Goal: Task Accomplishment & Management: Use online tool/utility

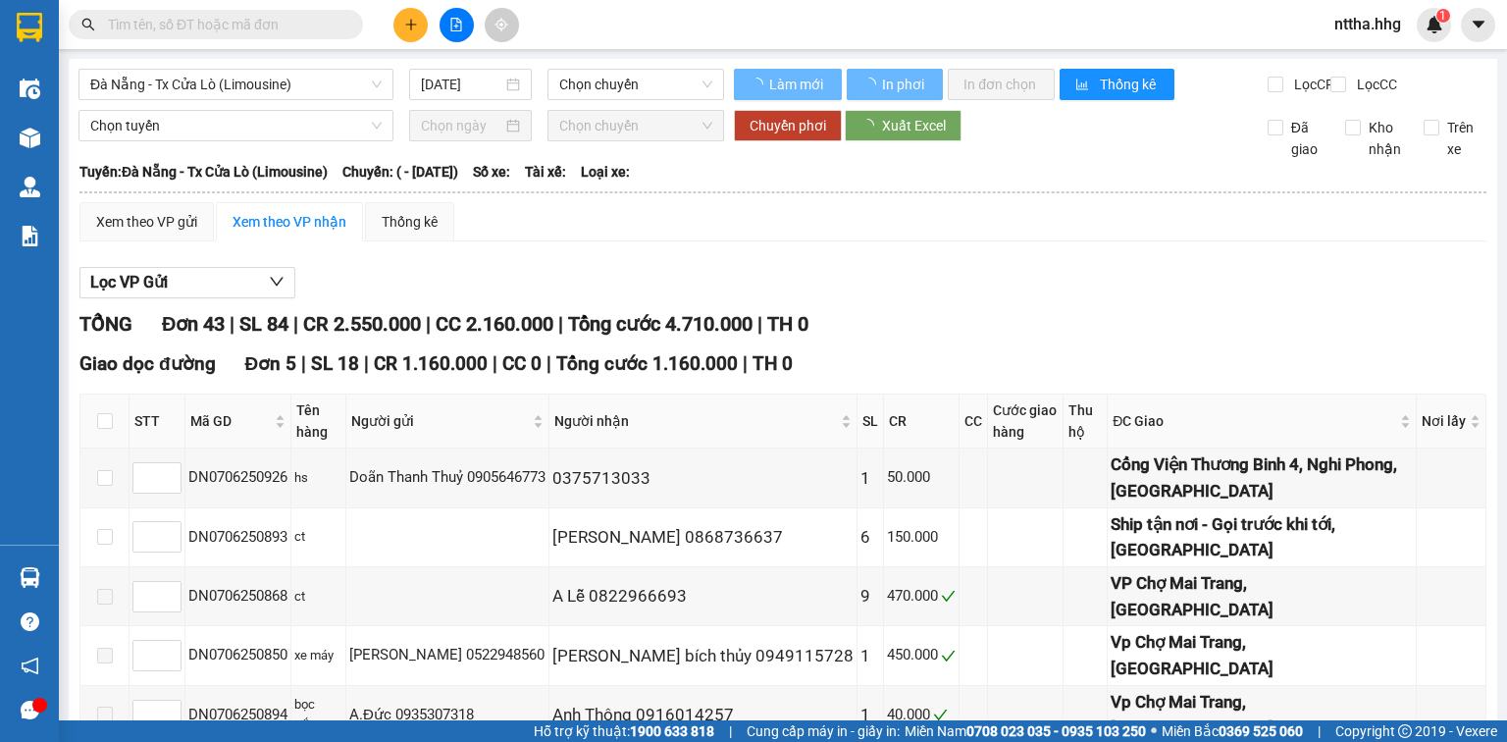
type input "[DATE]"
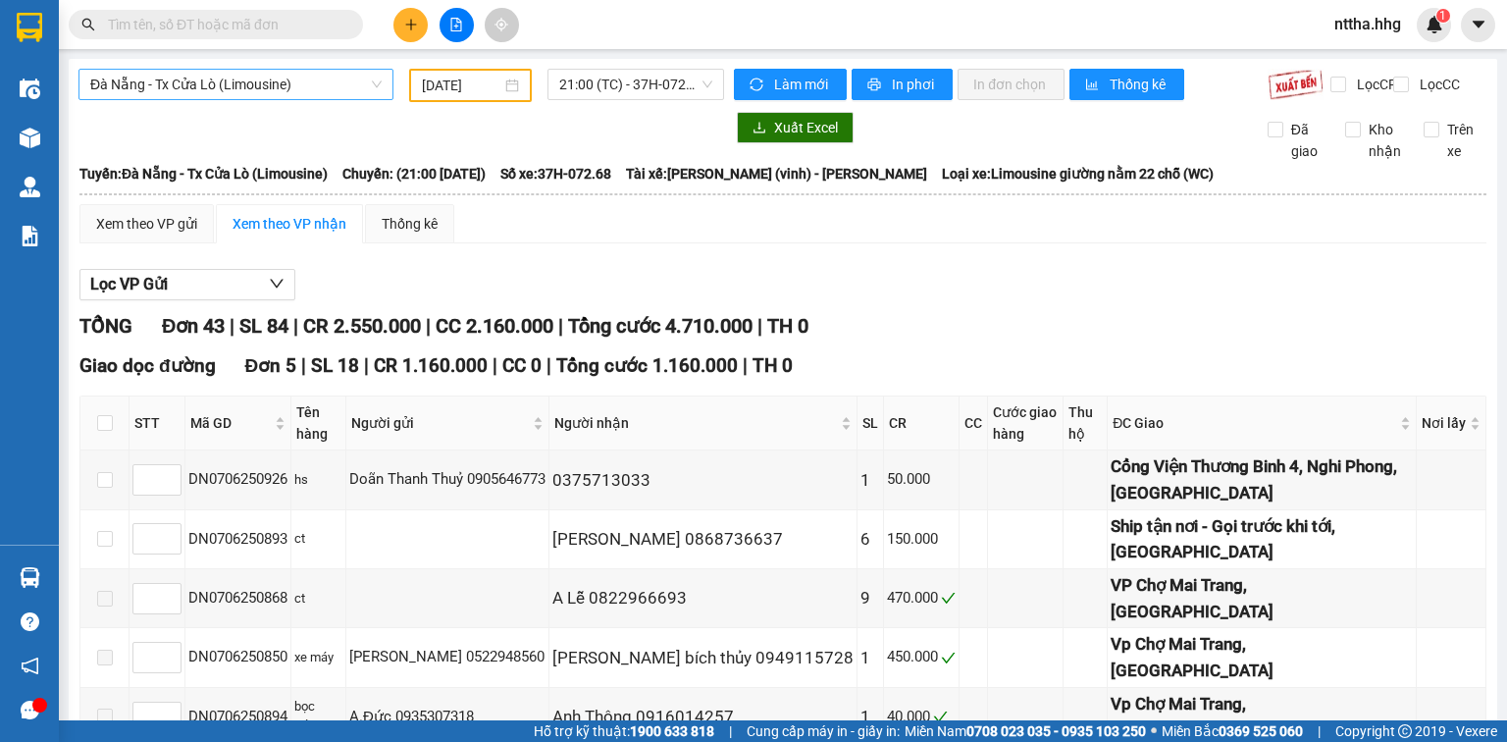
click at [326, 79] on span "Đà Nẵng - Tx Cửa Lò (Limousine)" at bounding box center [235, 84] width 291 height 29
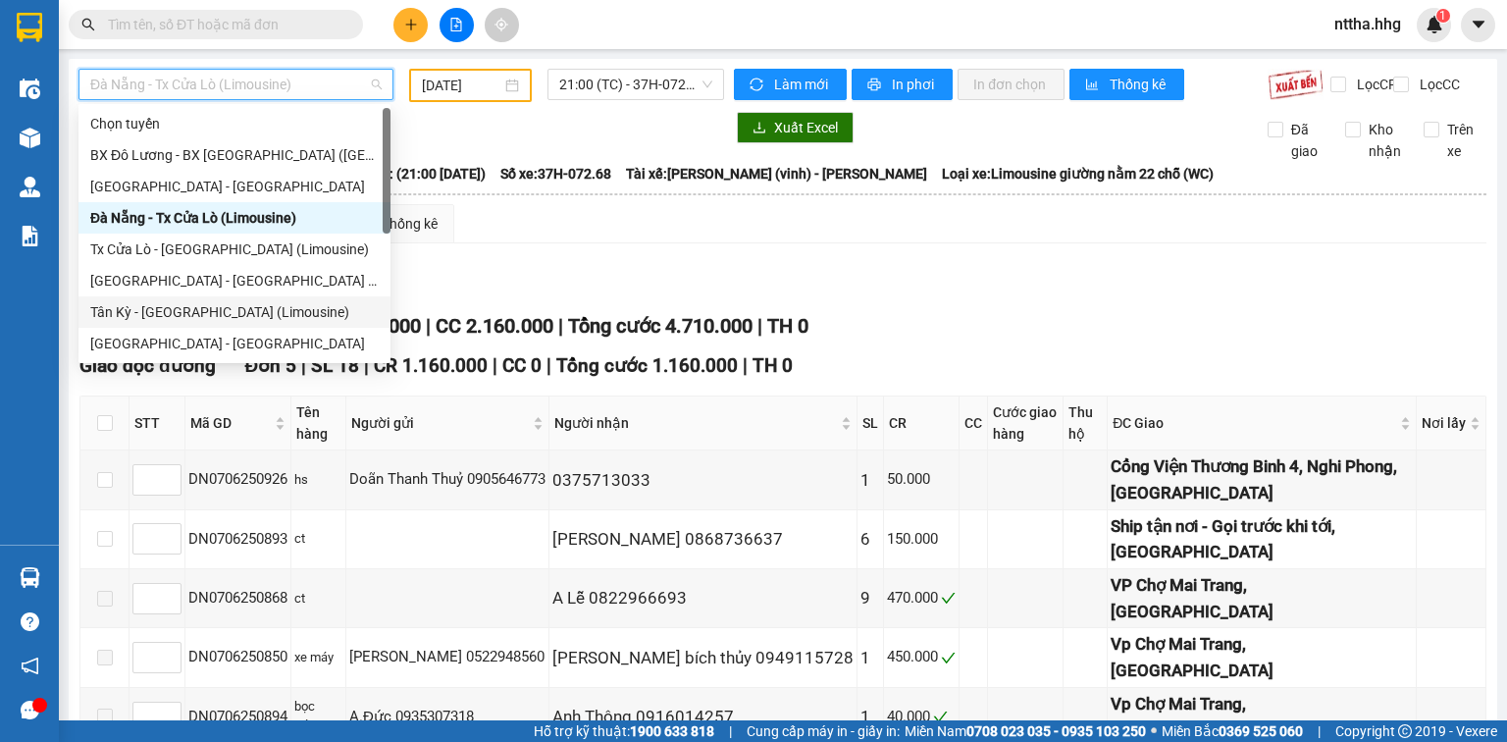
click at [189, 317] on div "Tân Kỳ - [GEOGRAPHIC_DATA] (Limousine)" at bounding box center [234, 312] width 288 height 22
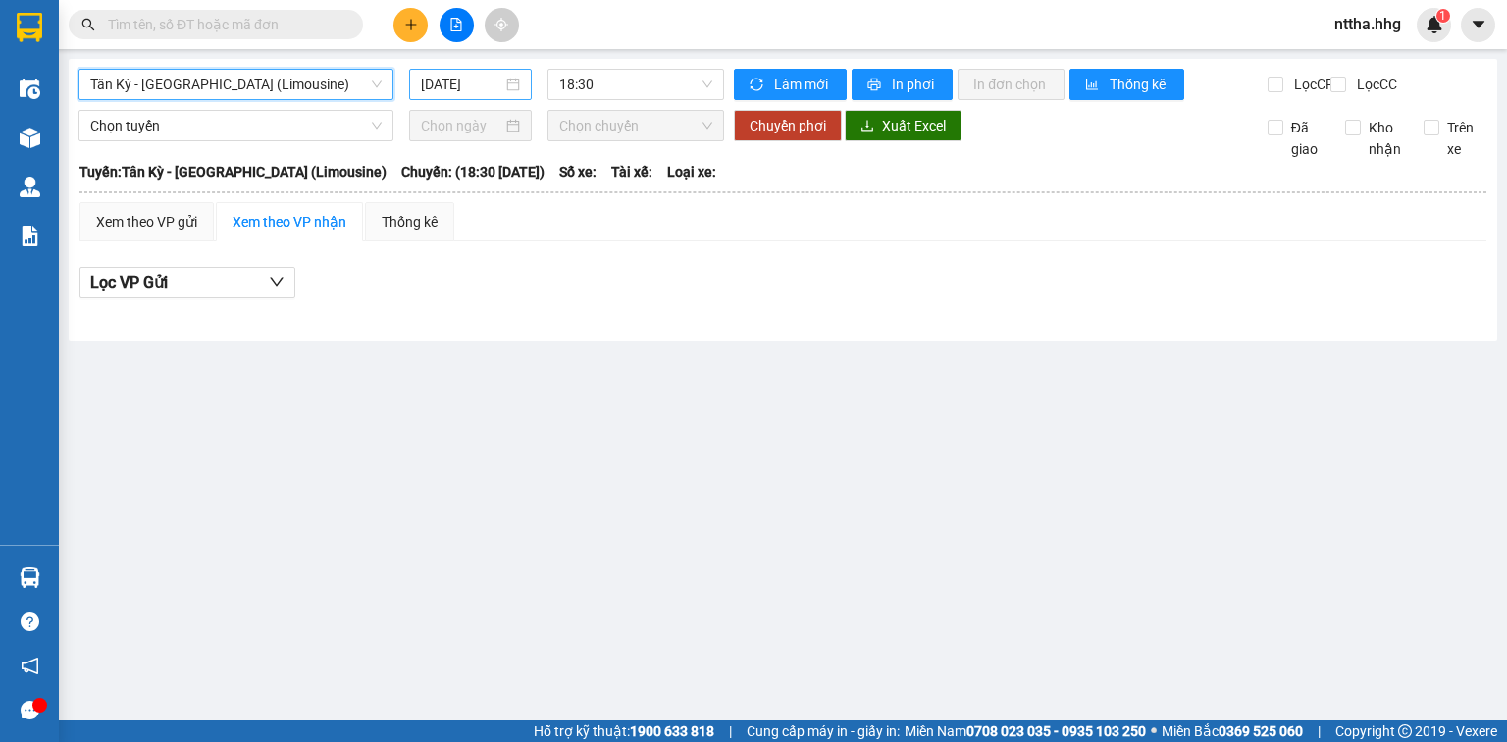
click at [490, 77] on input "[DATE]" at bounding box center [461, 85] width 80 height 22
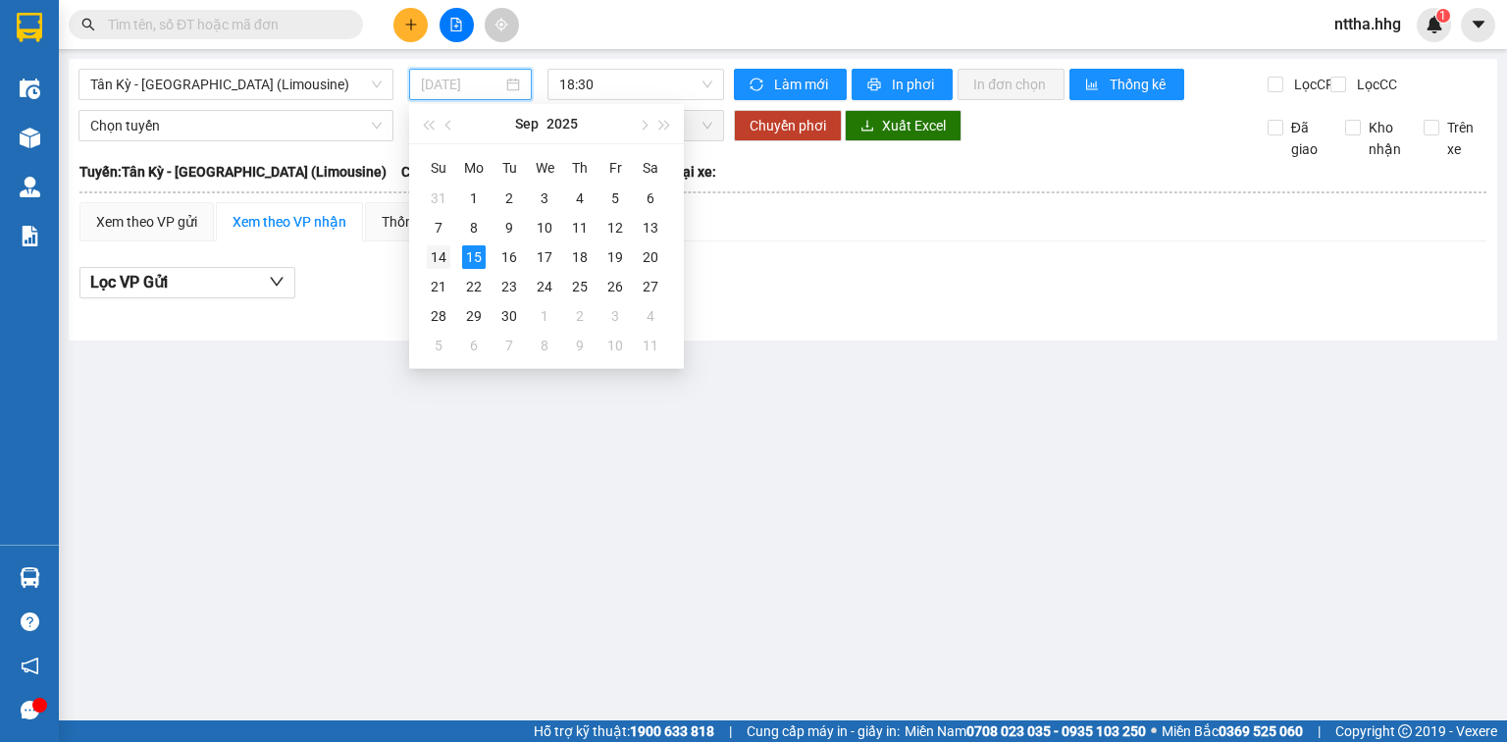
click at [438, 259] on div "14" at bounding box center [439, 257] width 24 height 24
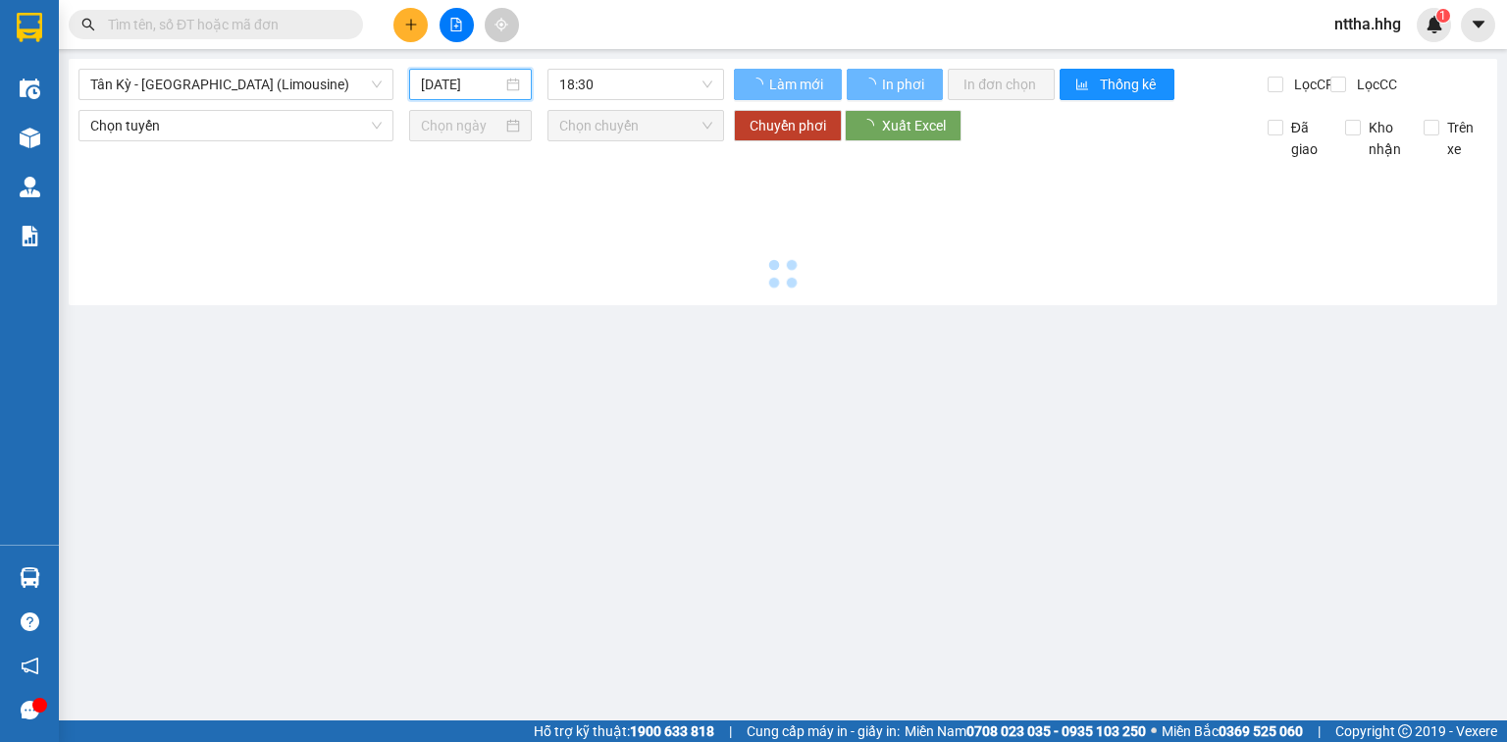
type input "[DATE]"
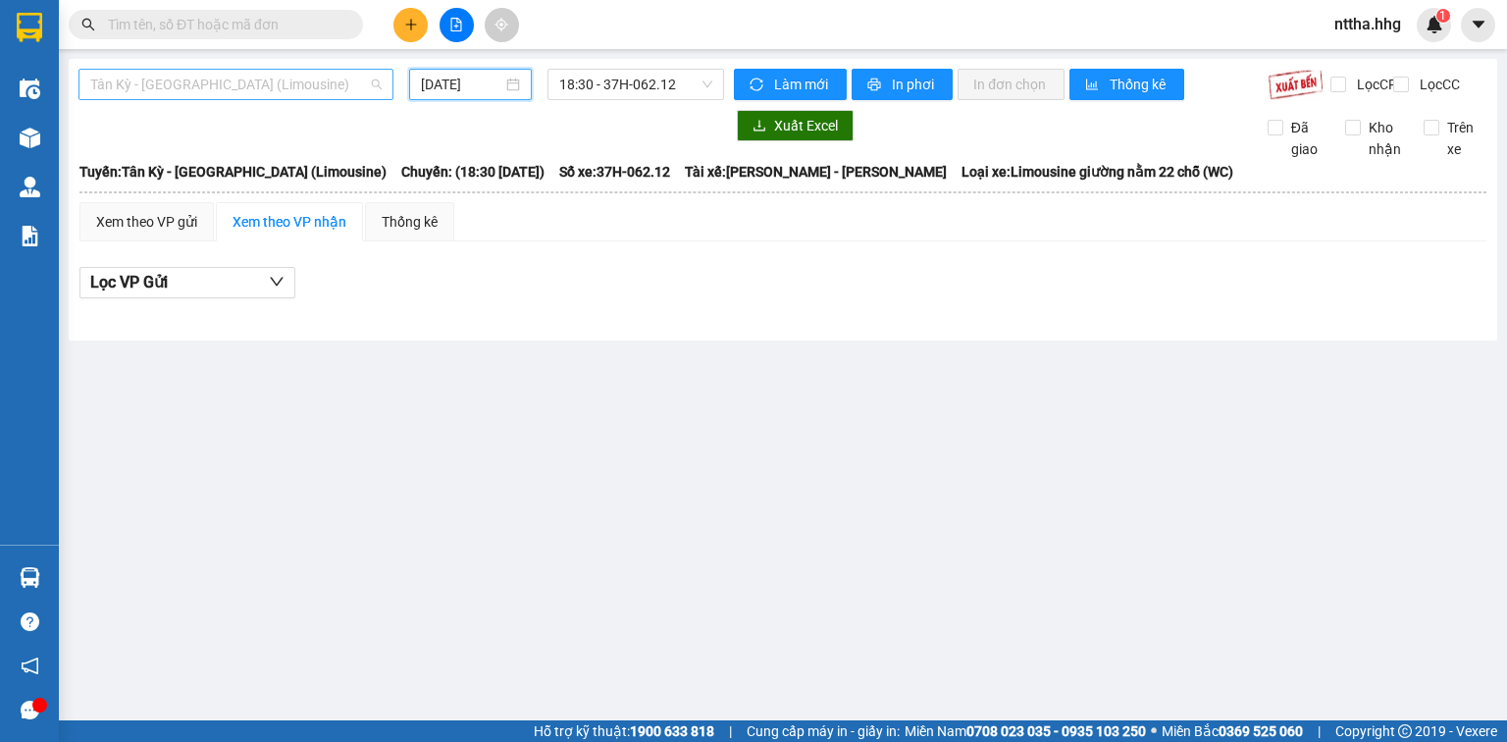
click at [333, 86] on span "Tân Kỳ - [GEOGRAPHIC_DATA] (Limousine)" at bounding box center [235, 84] width 291 height 29
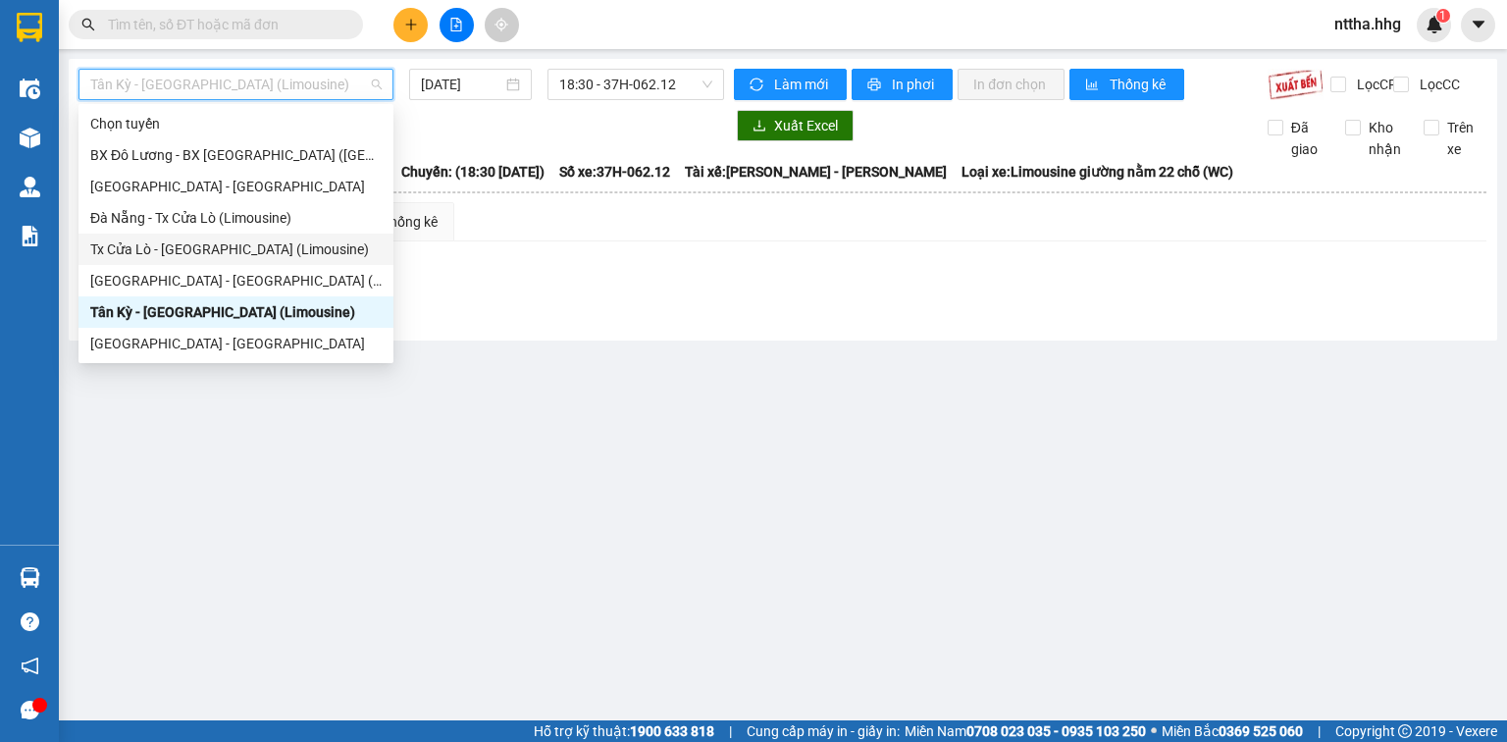
click at [140, 247] on div "Tx Cửa Lò - [GEOGRAPHIC_DATA] (Limousine)" at bounding box center [235, 249] width 291 height 22
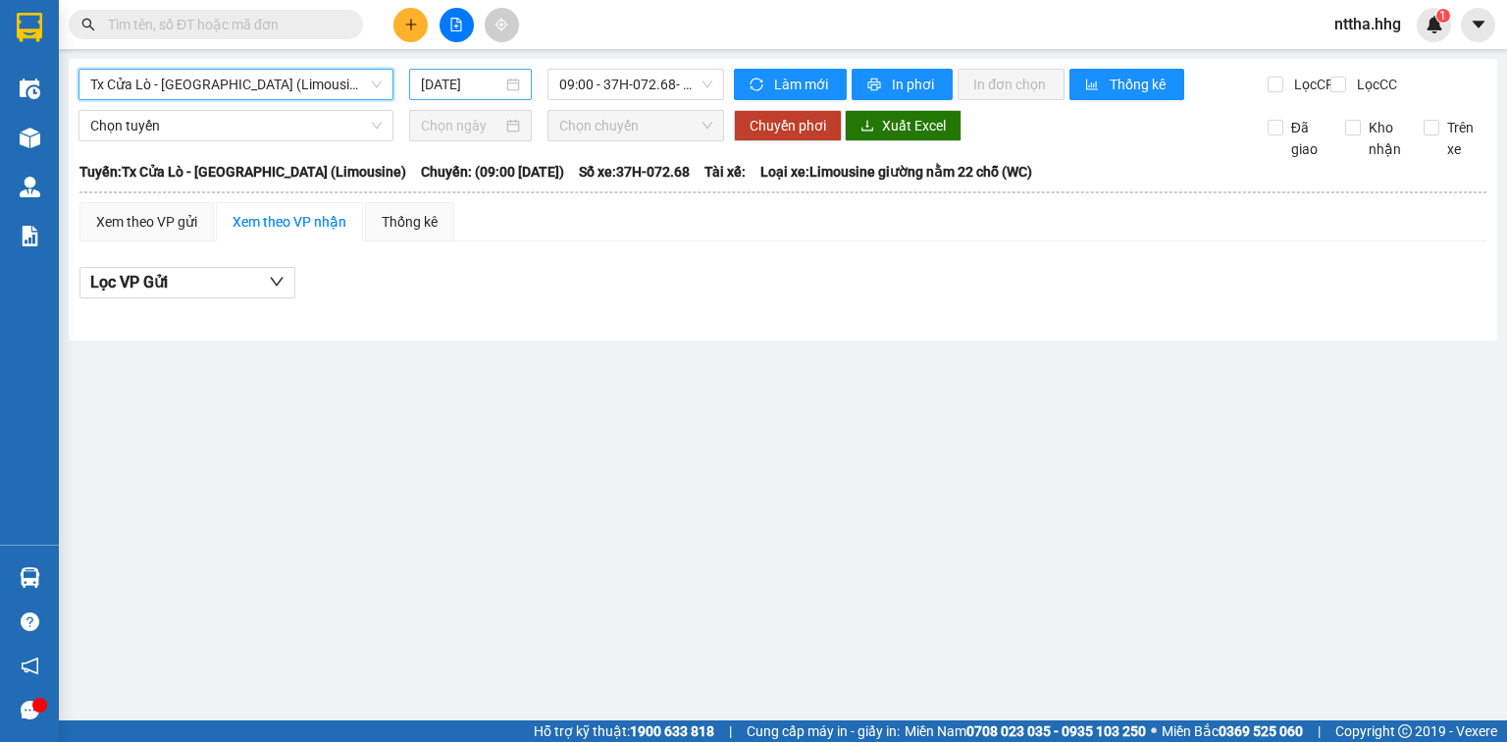
click at [421, 93] on input "[DATE]" at bounding box center [461, 85] width 80 height 22
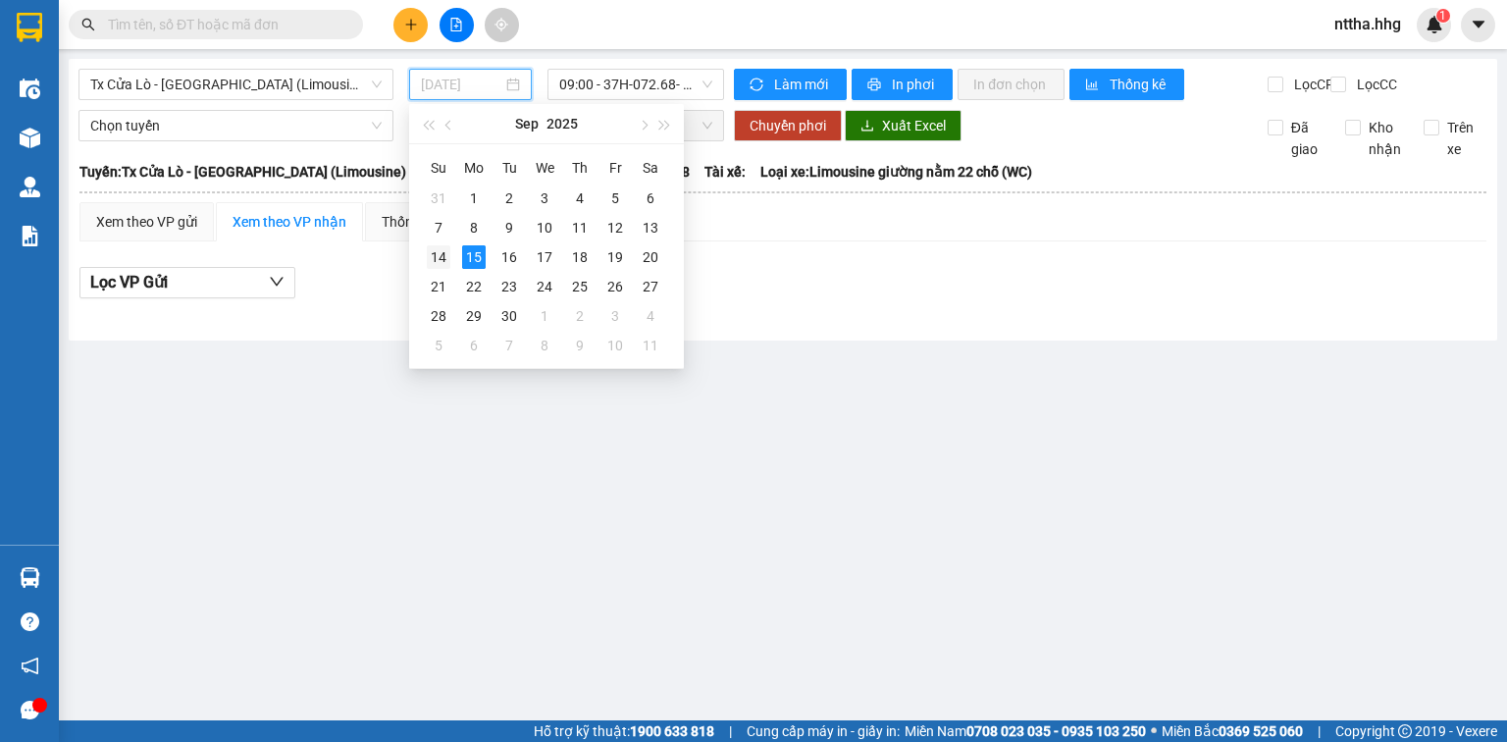
click at [440, 254] on div "14" at bounding box center [439, 257] width 24 height 24
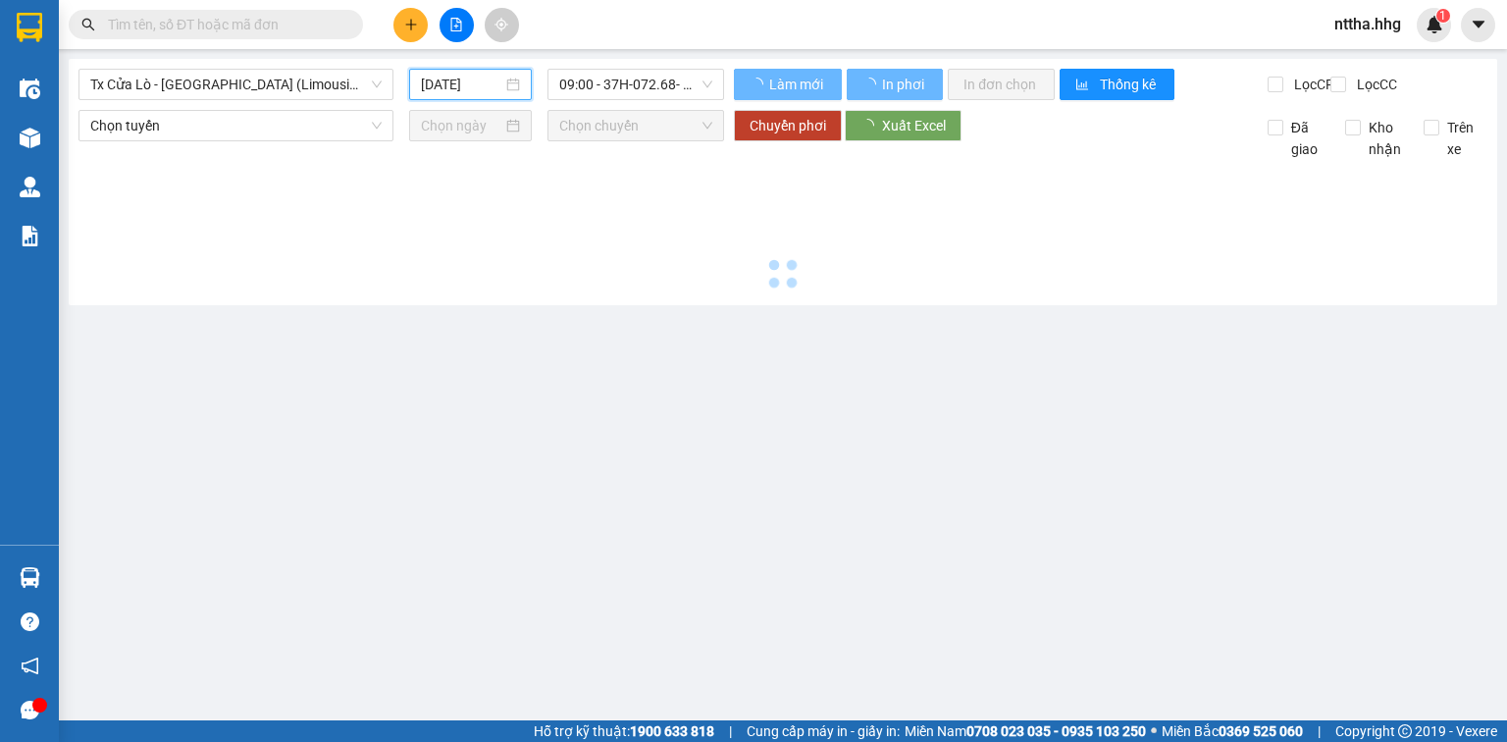
type input "[DATE]"
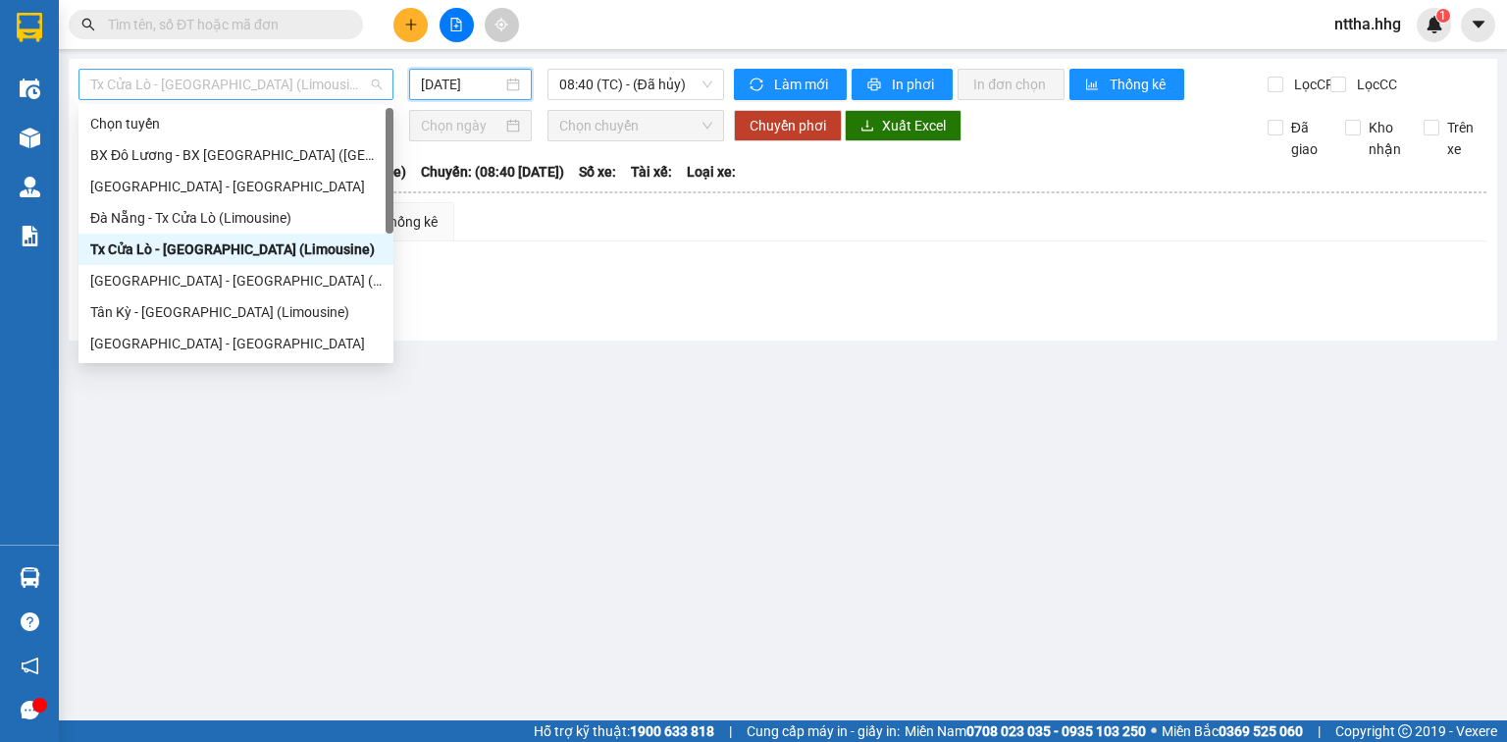
click at [288, 86] on span "Tx Cửa Lò - [GEOGRAPHIC_DATA] (Limousine)" at bounding box center [235, 84] width 291 height 29
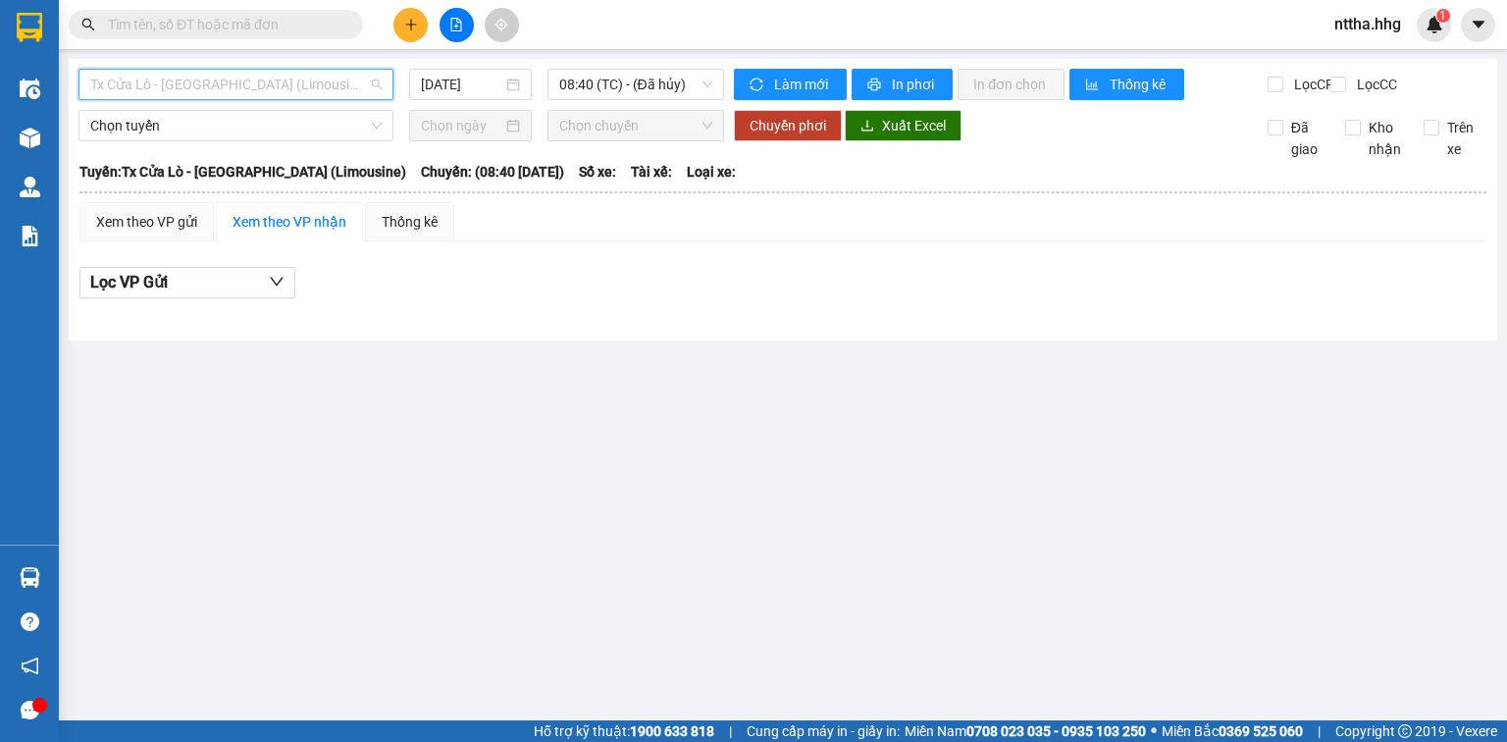
click at [337, 87] on span "Tx Cửa Lò - [GEOGRAPHIC_DATA] (Limousine)" at bounding box center [235, 84] width 291 height 29
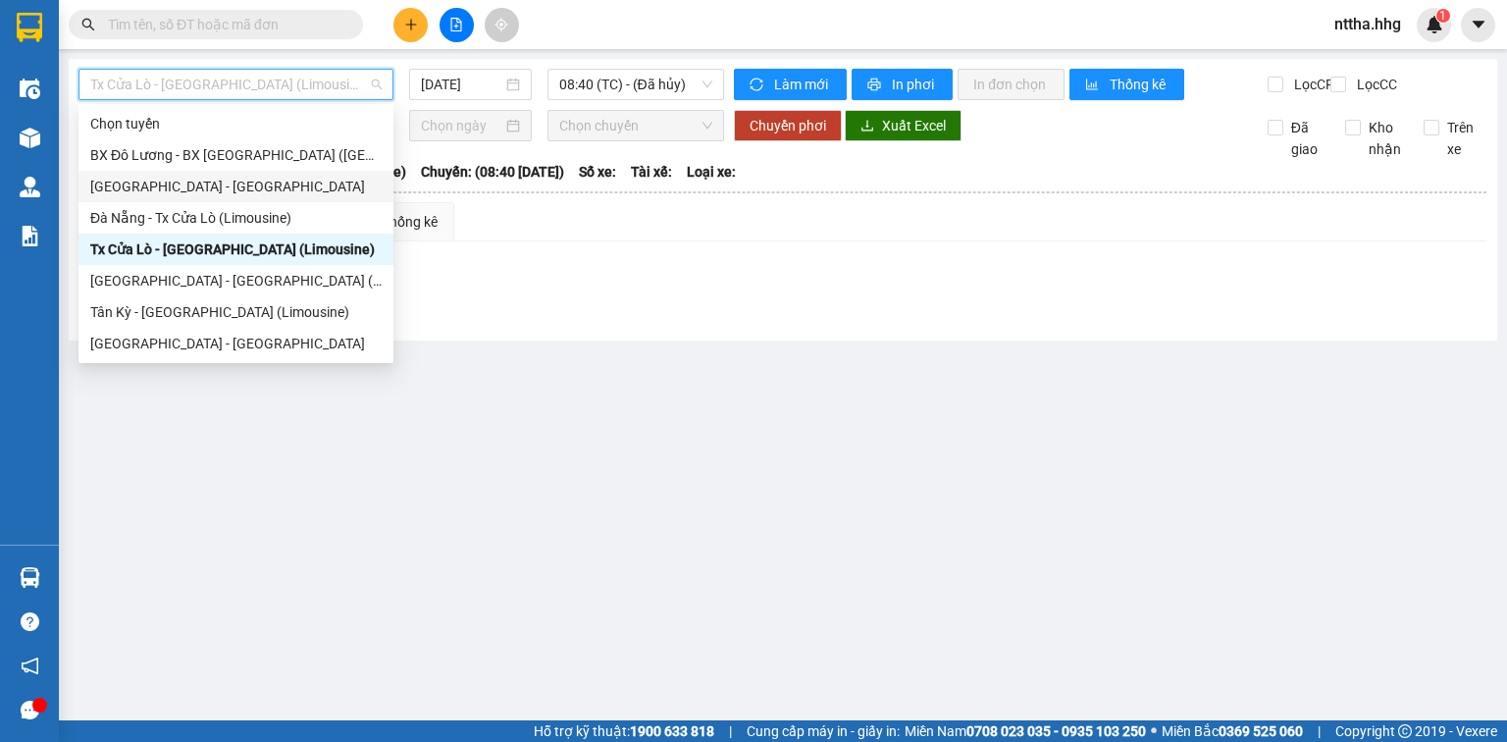
click at [173, 191] on div "[GEOGRAPHIC_DATA] - [GEOGRAPHIC_DATA]" at bounding box center [235, 187] width 291 height 22
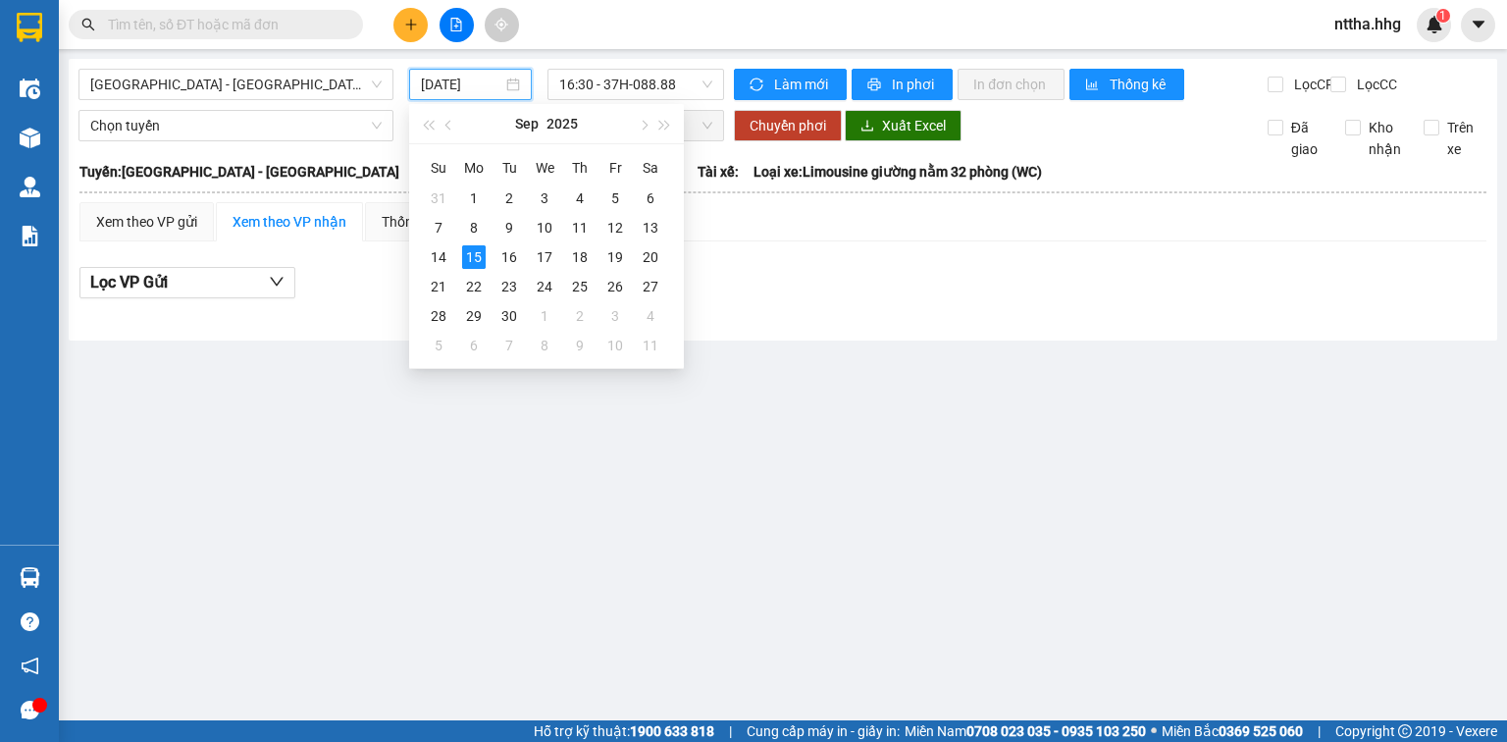
click at [444, 86] on input "[DATE]" at bounding box center [461, 85] width 80 height 22
click at [446, 258] on div "14" at bounding box center [439, 257] width 24 height 24
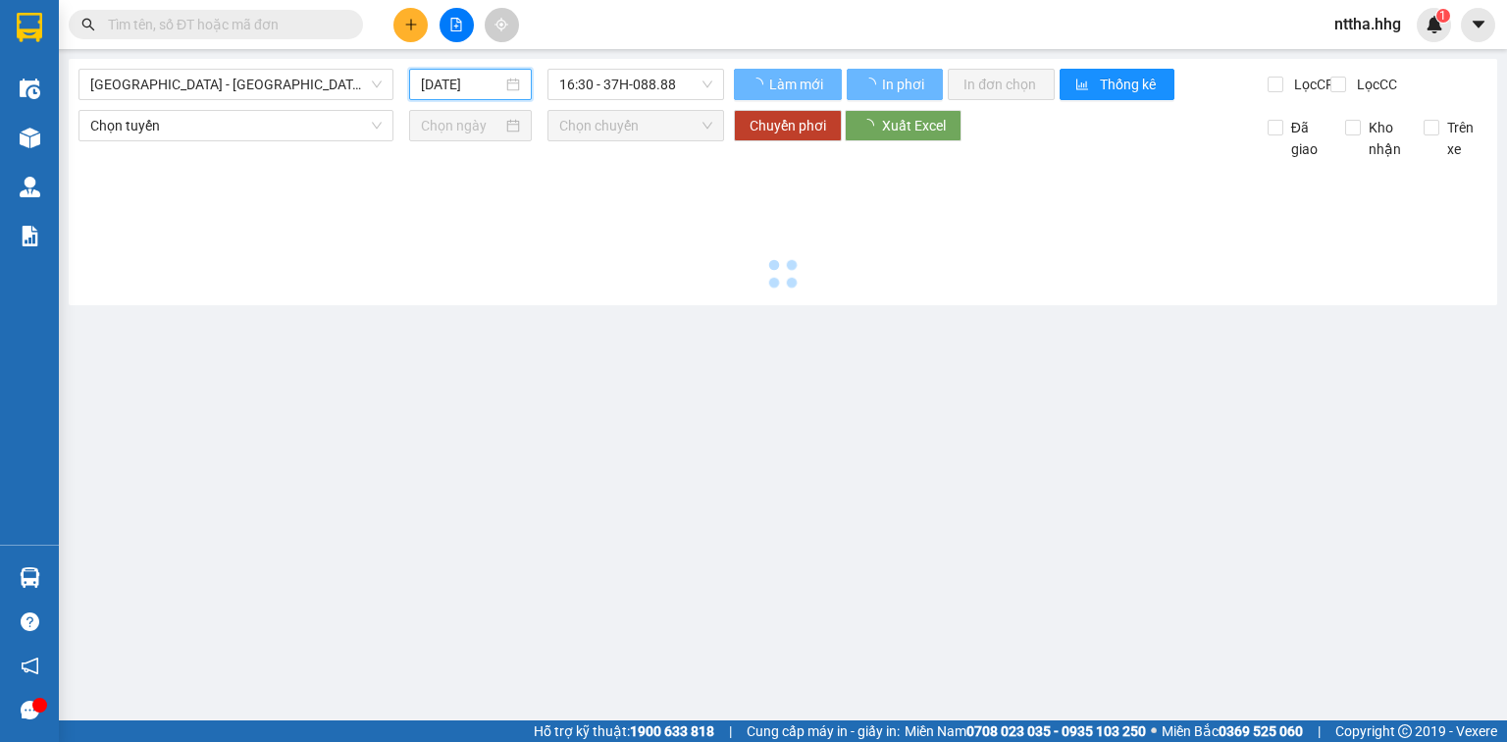
type input "[DATE]"
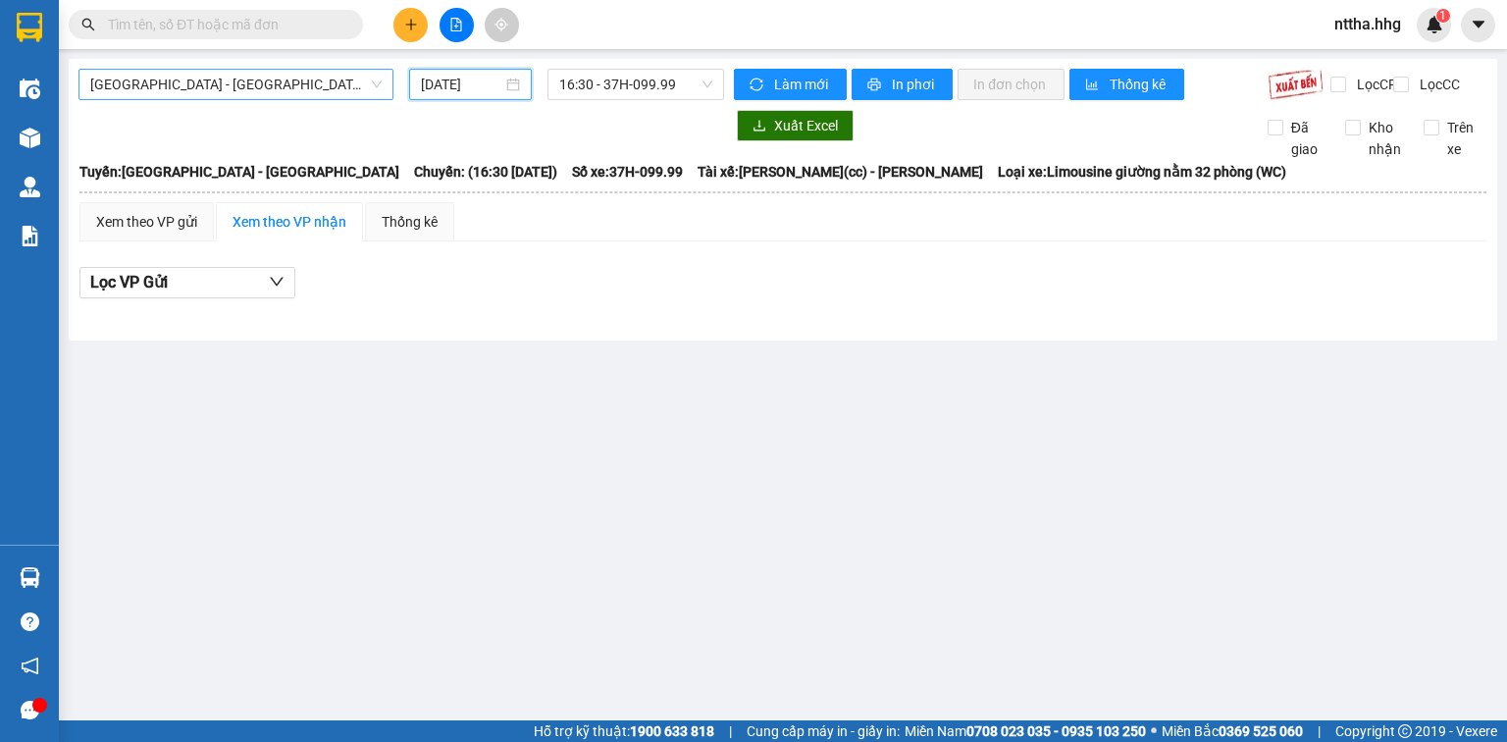
click at [298, 73] on span "[GEOGRAPHIC_DATA] - [GEOGRAPHIC_DATA]" at bounding box center [235, 84] width 291 height 29
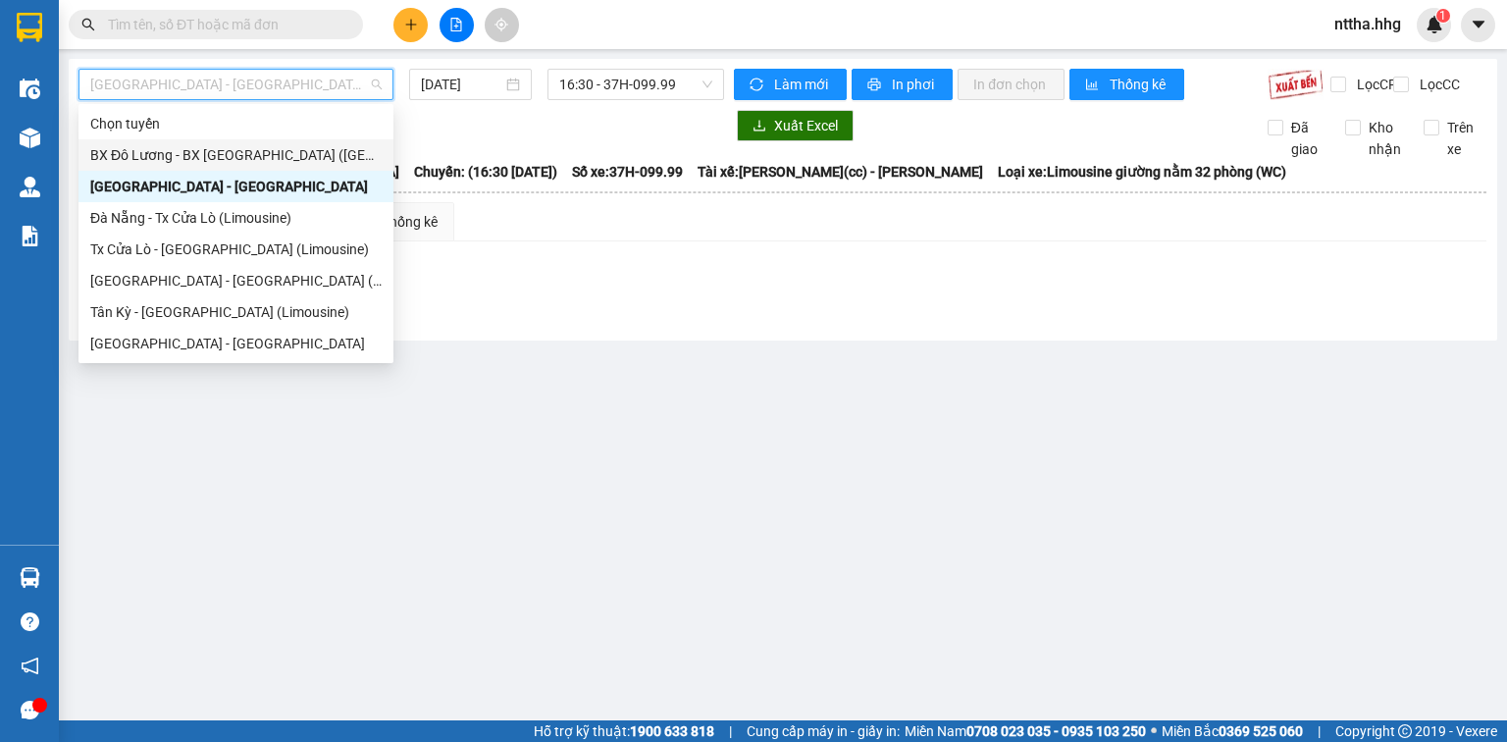
click at [263, 157] on div "BX Đô Lương - BX [GEOGRAPHIC_DATA] ([GEOGRAPHIC_DATA])" at bounding box center [235, 155] width 291 height 22
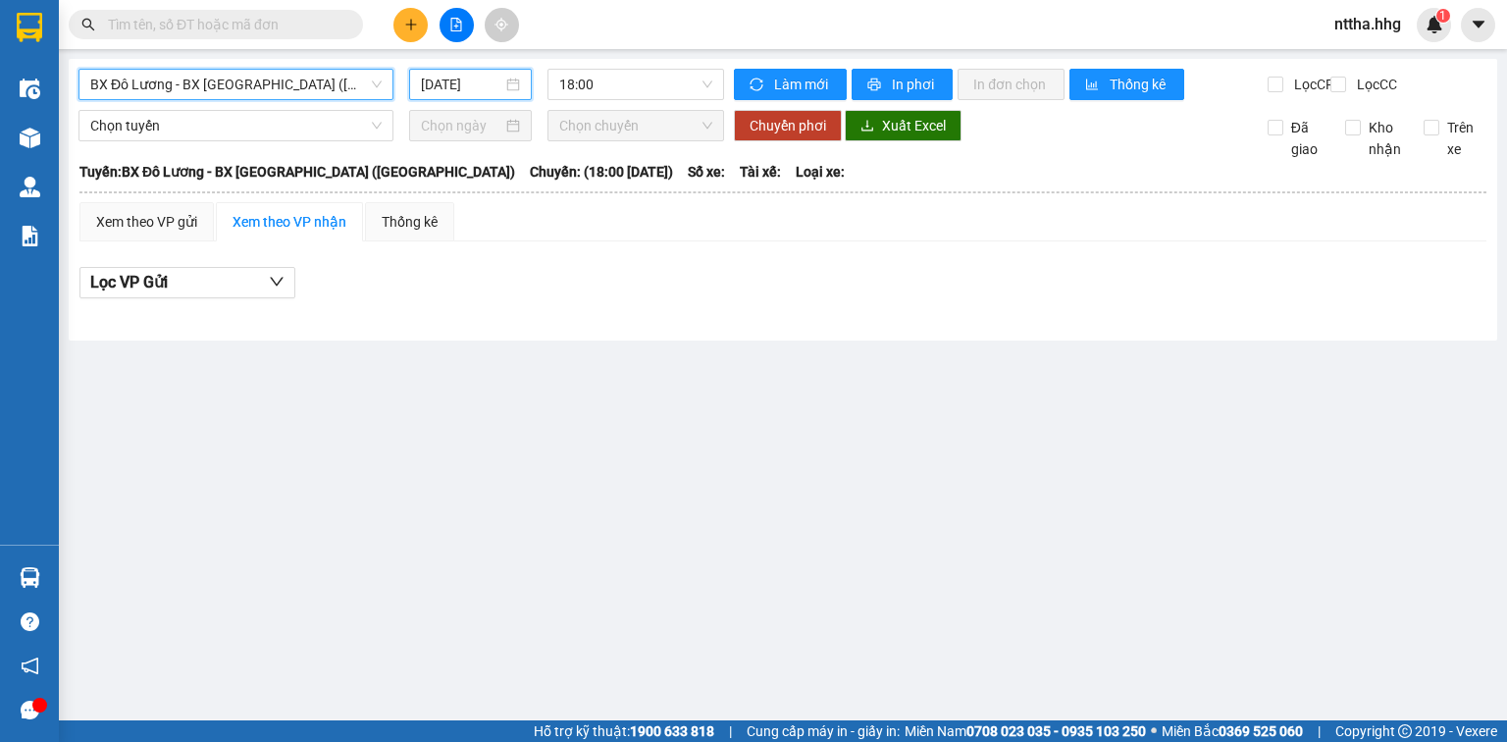
click at [454, 90] on input "[DATE]" at bounding box center [461, 85] width 80 height 22
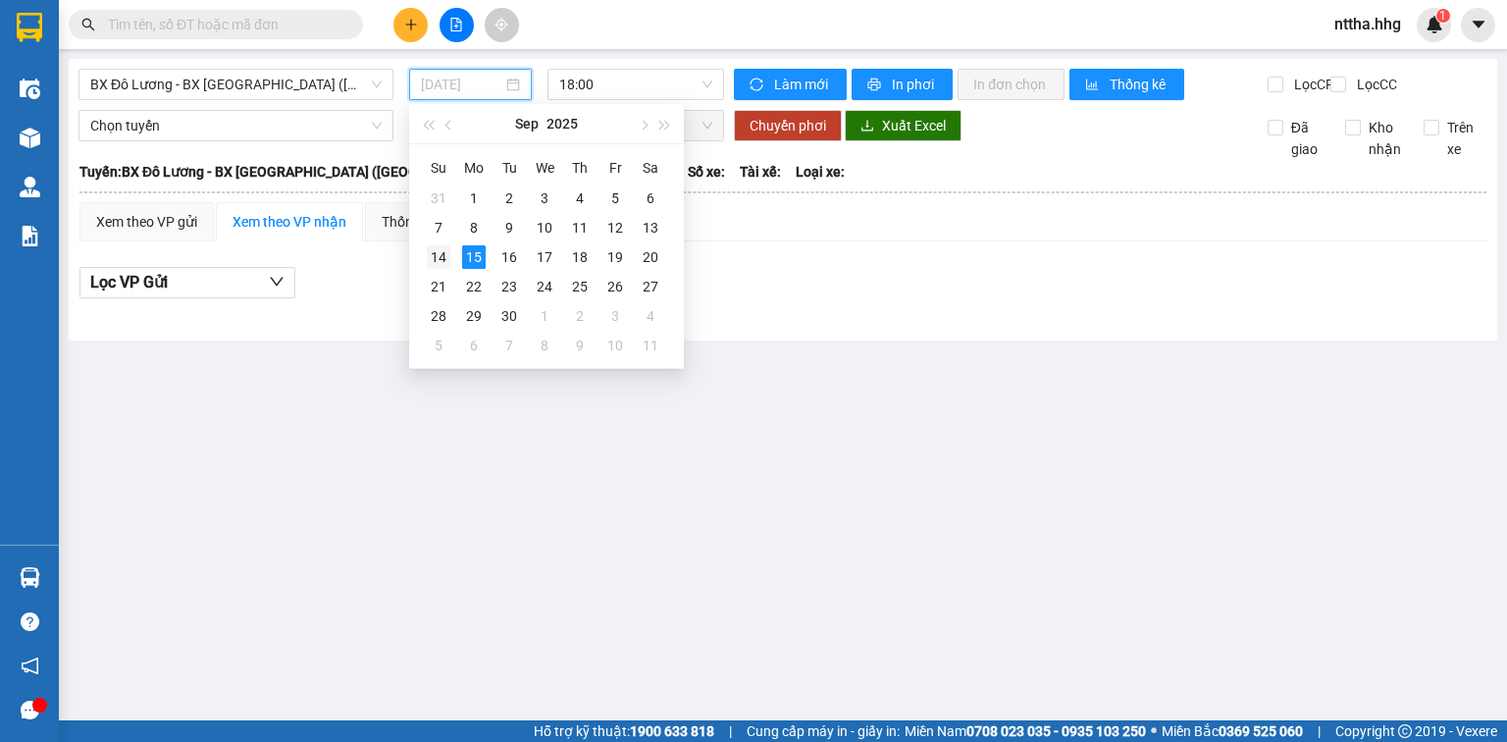
click at [442, 252] on div "14" at bounding box center [439, 257] width 24 height 24
type input "[DATE]"
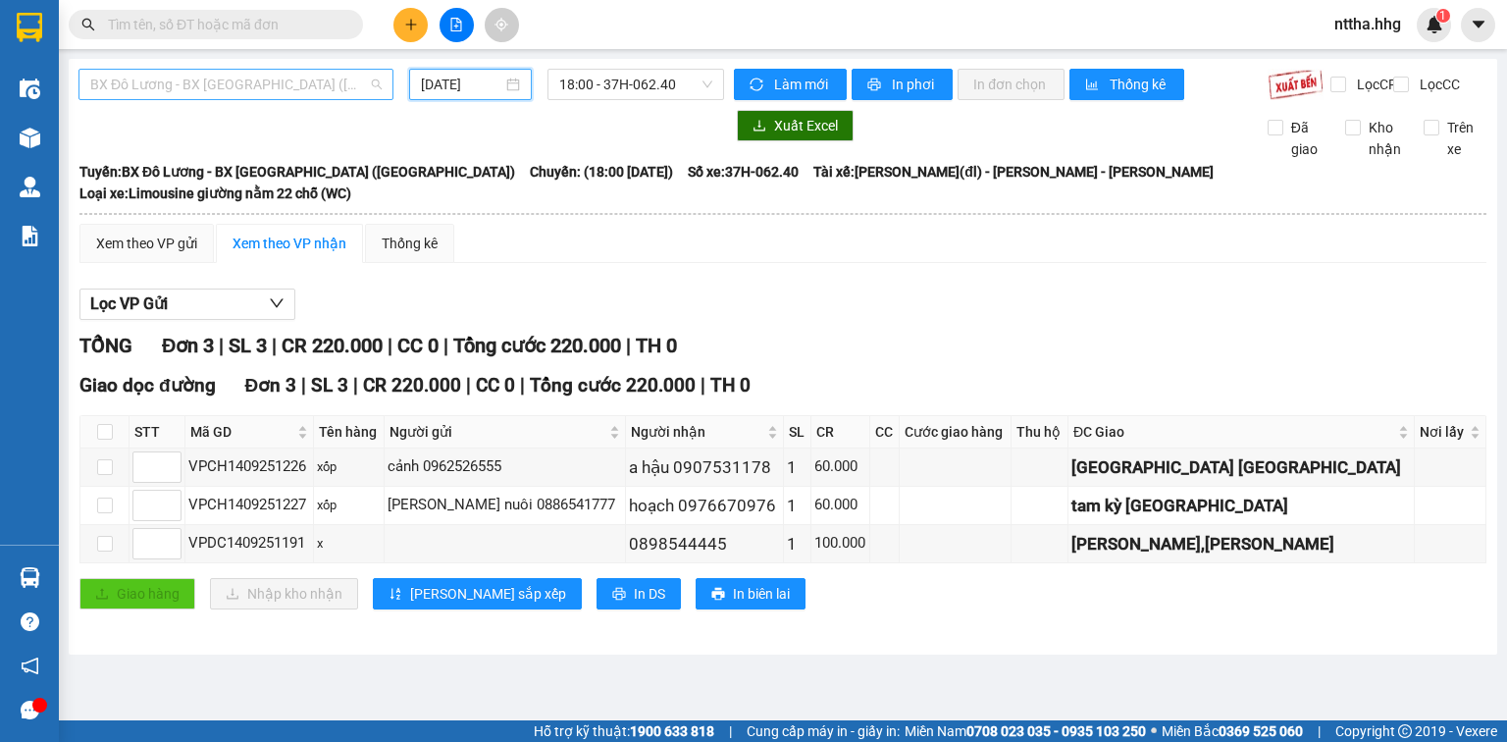
click at [235, 83] on span "BX Đô Lương - BX [GEOGRAPHIC_DATA] ([GEOGRAPHIC_DATA])" at bounding box center [235, 84] width 291 height 29
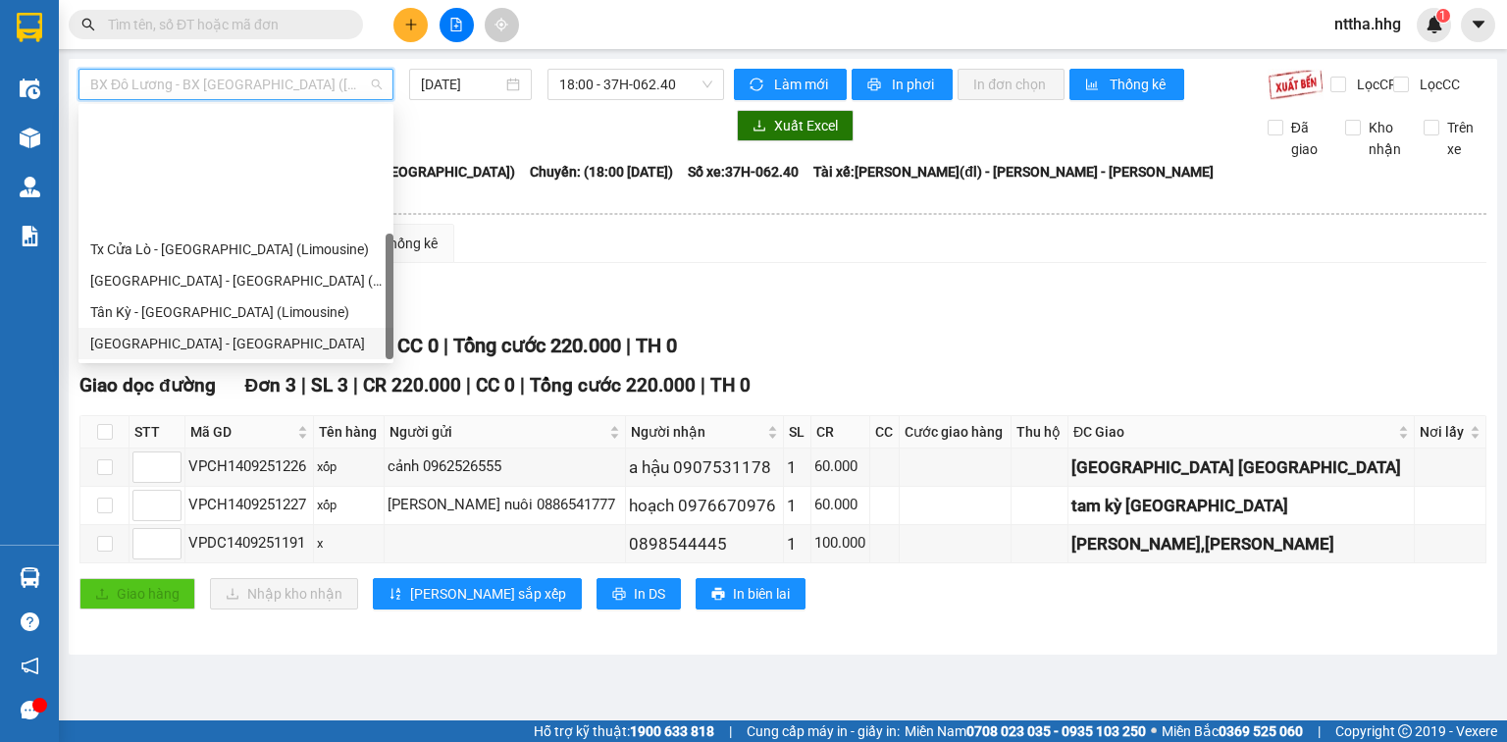
scroll to position [157, 0]
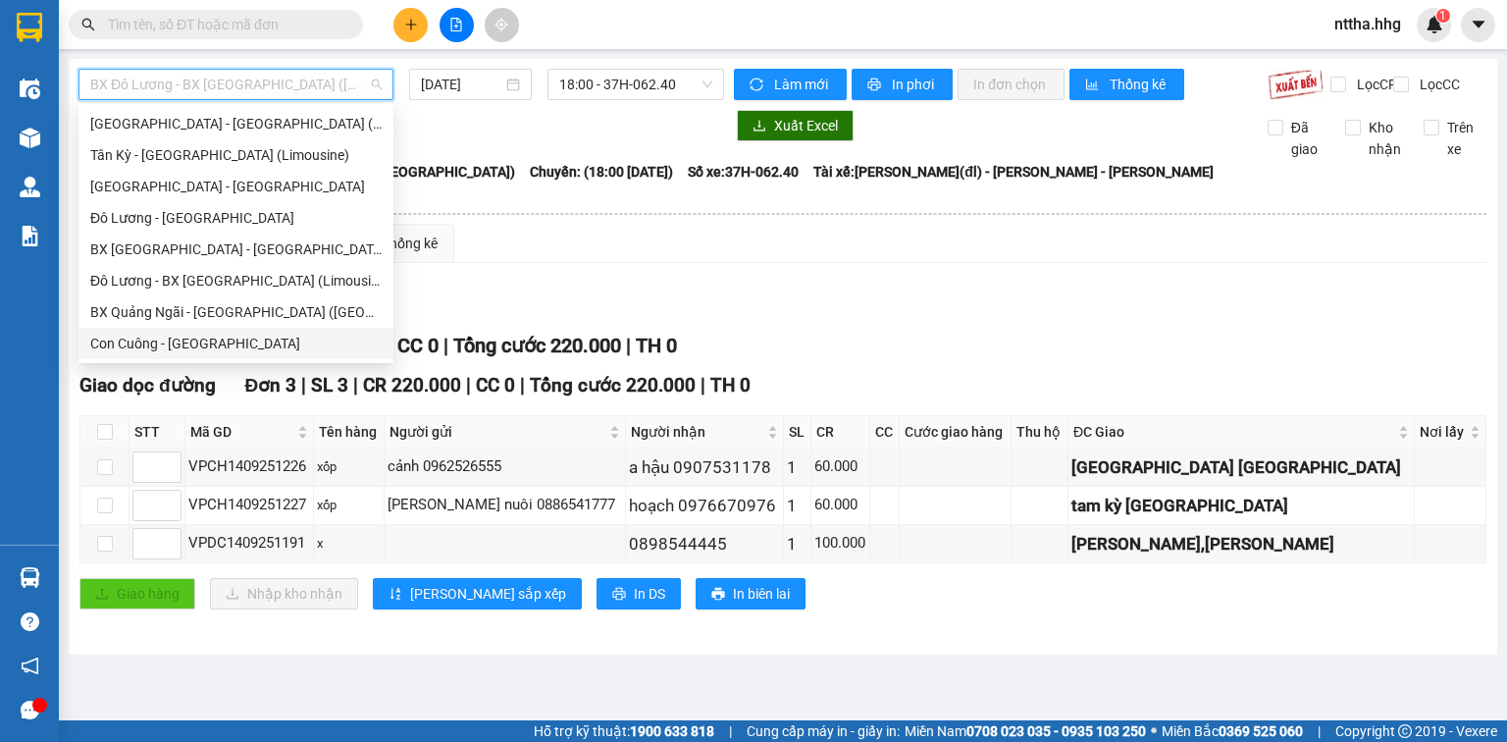
click at [212, 341] on div "Con Cuông - [GEOGRAPHIC_DATA]" at bounding box center [235, 344] width 291 height 22
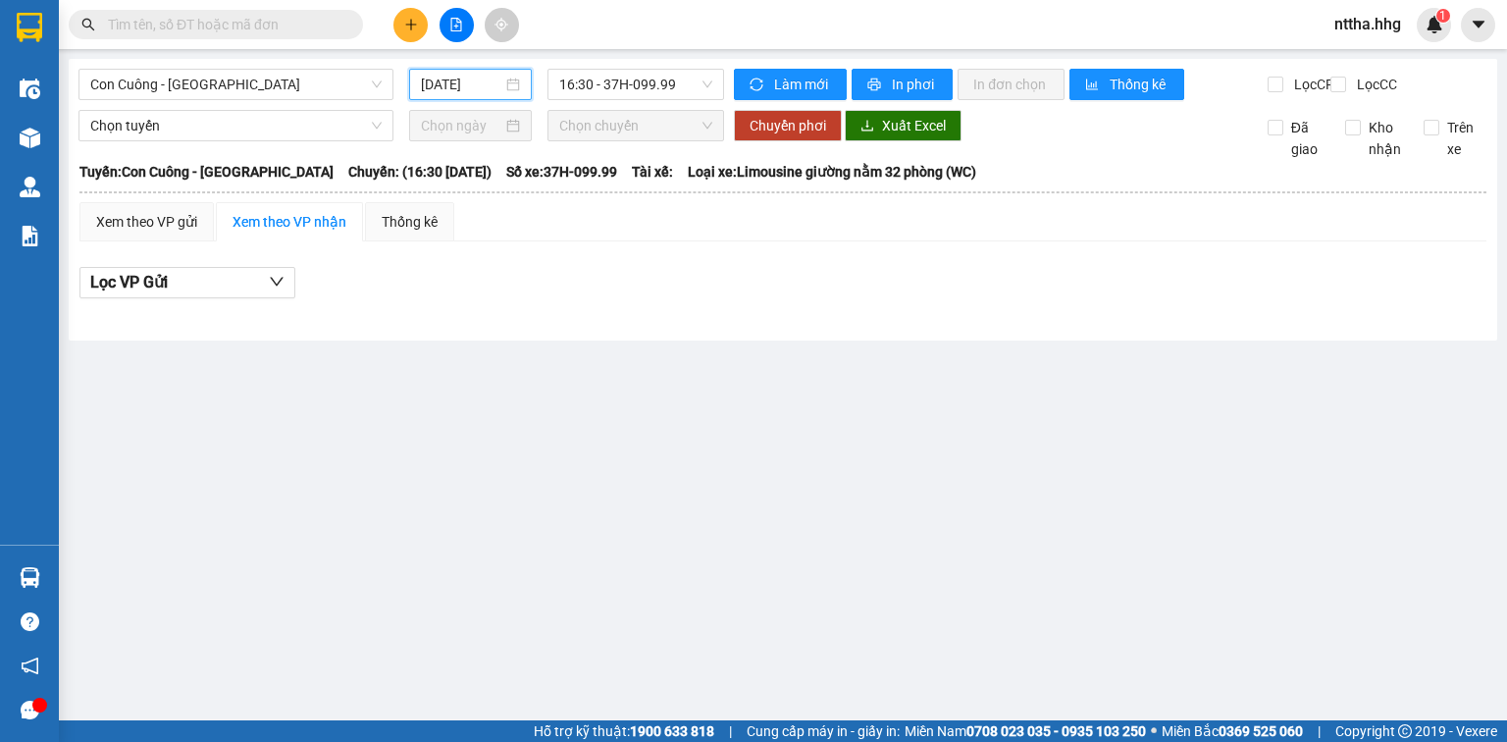
click at [421, 80] on input "[DATE]" at bounding box center [461, 85] width 80 height 22
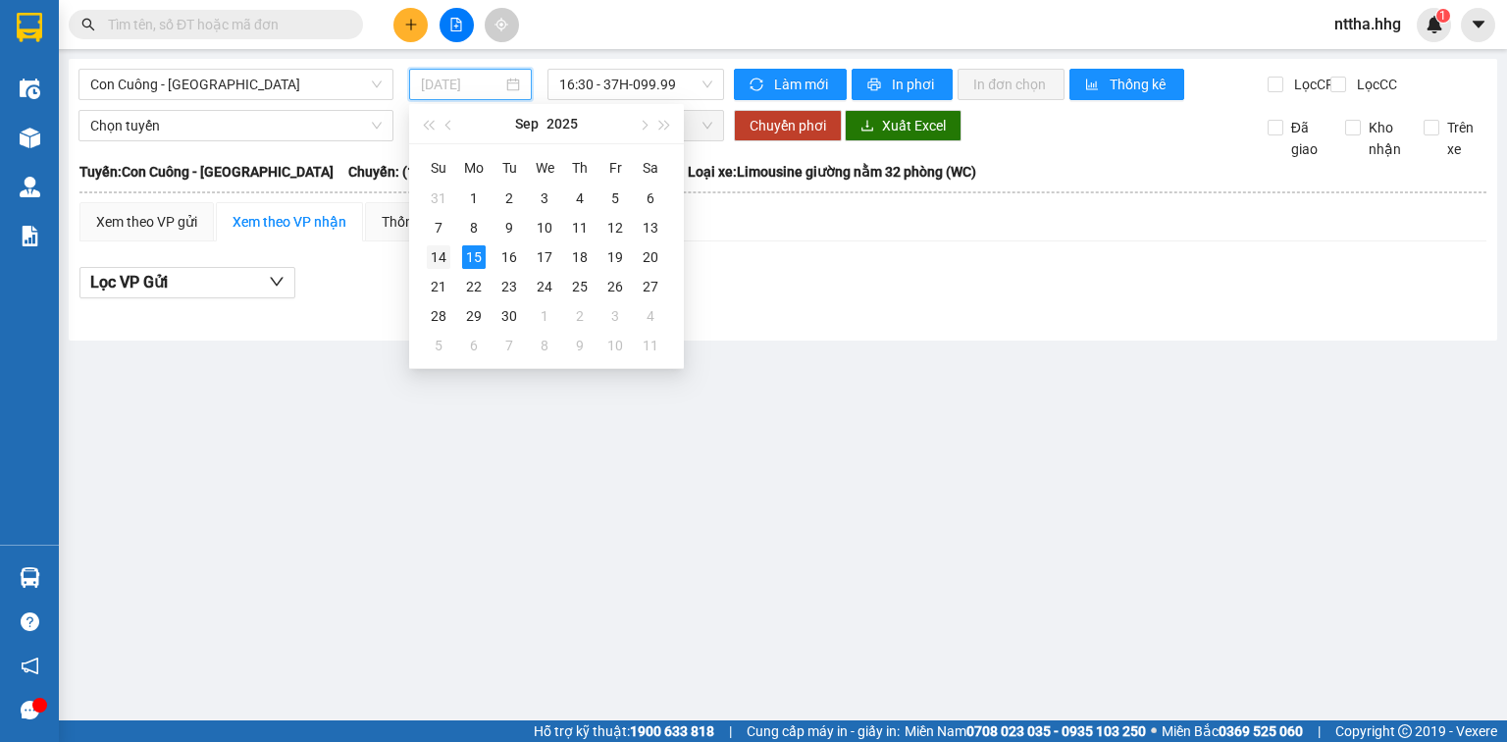
click at [437, 265] on div "14" at bounding box center [439, 257] width 24 height 24
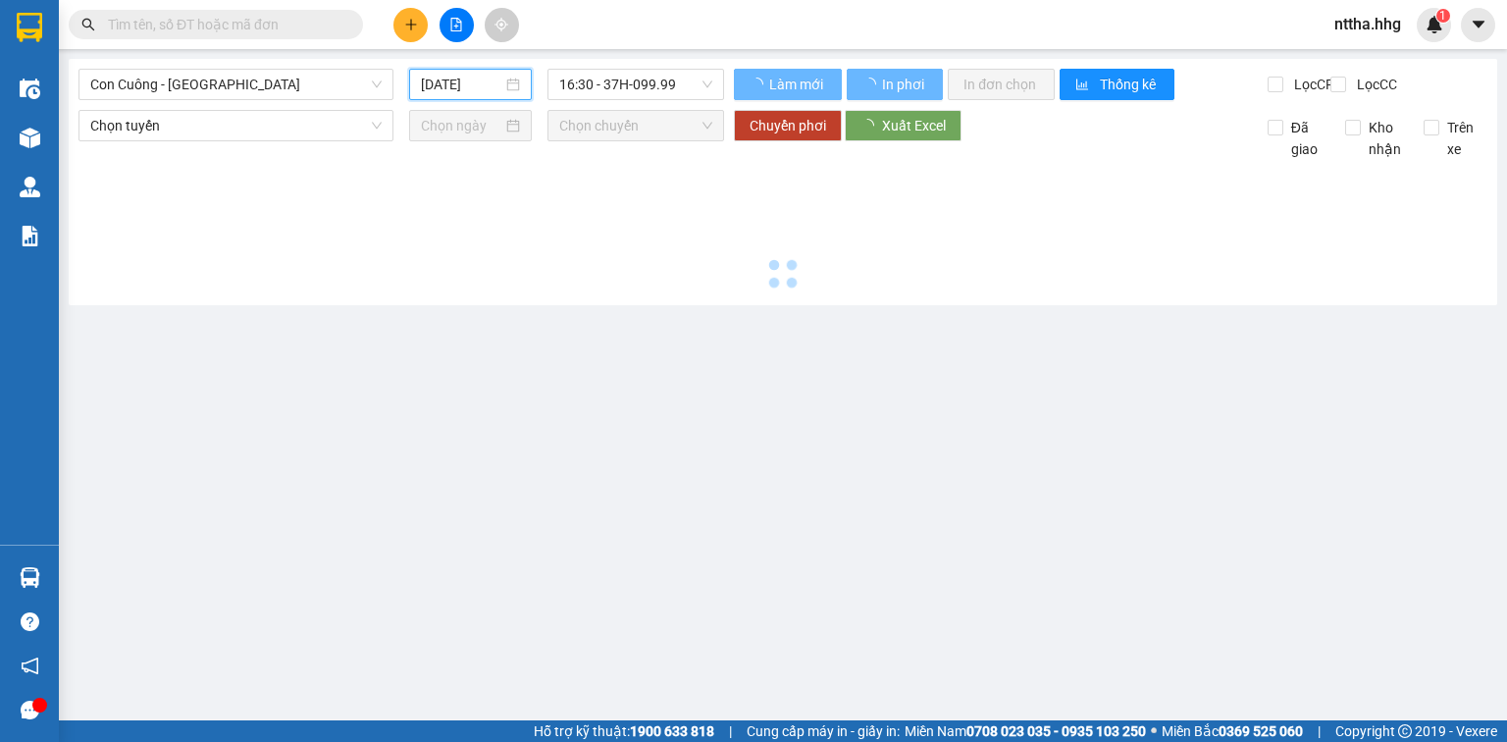
type input "[DATE]"
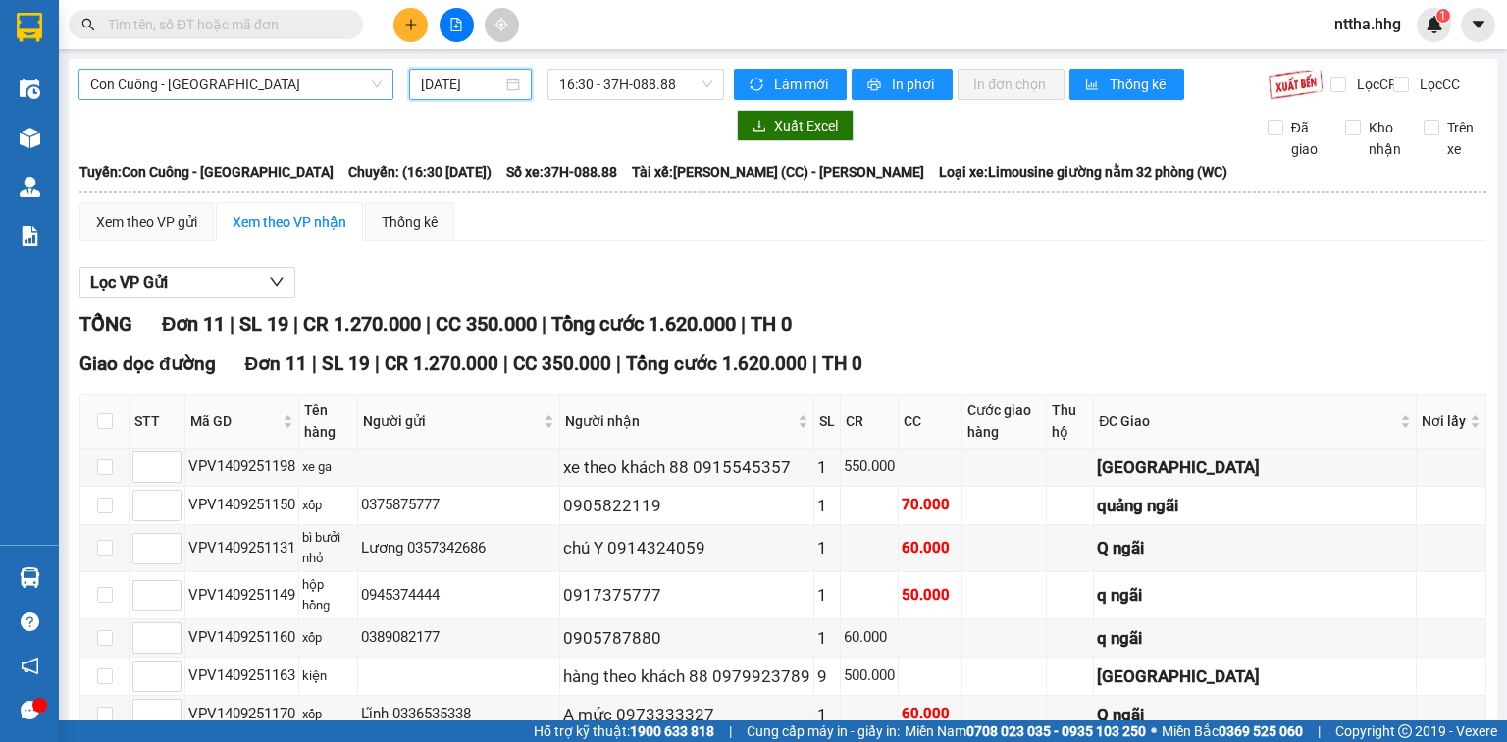
click at [270, 90] on span "Con Cuông - [GEOGRAPHIC_DATA]" at bounding box center [235, 84] width 291 height 29
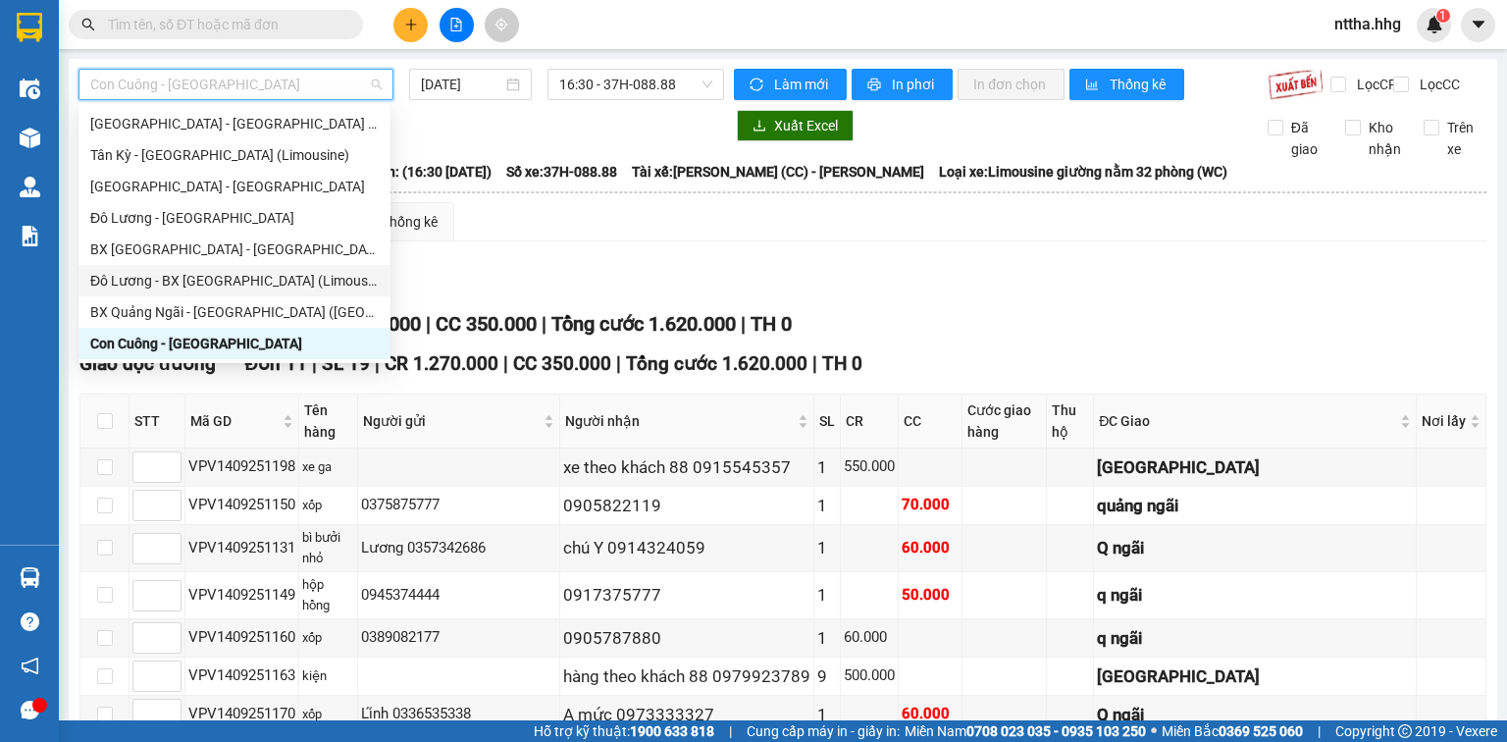
click at [162, 274] on div "Đô Lương - BX [GEOGRAPHIC_DATA] (Limousine 32 phòng)" at bounding box center [234, 281] width 288 height 22
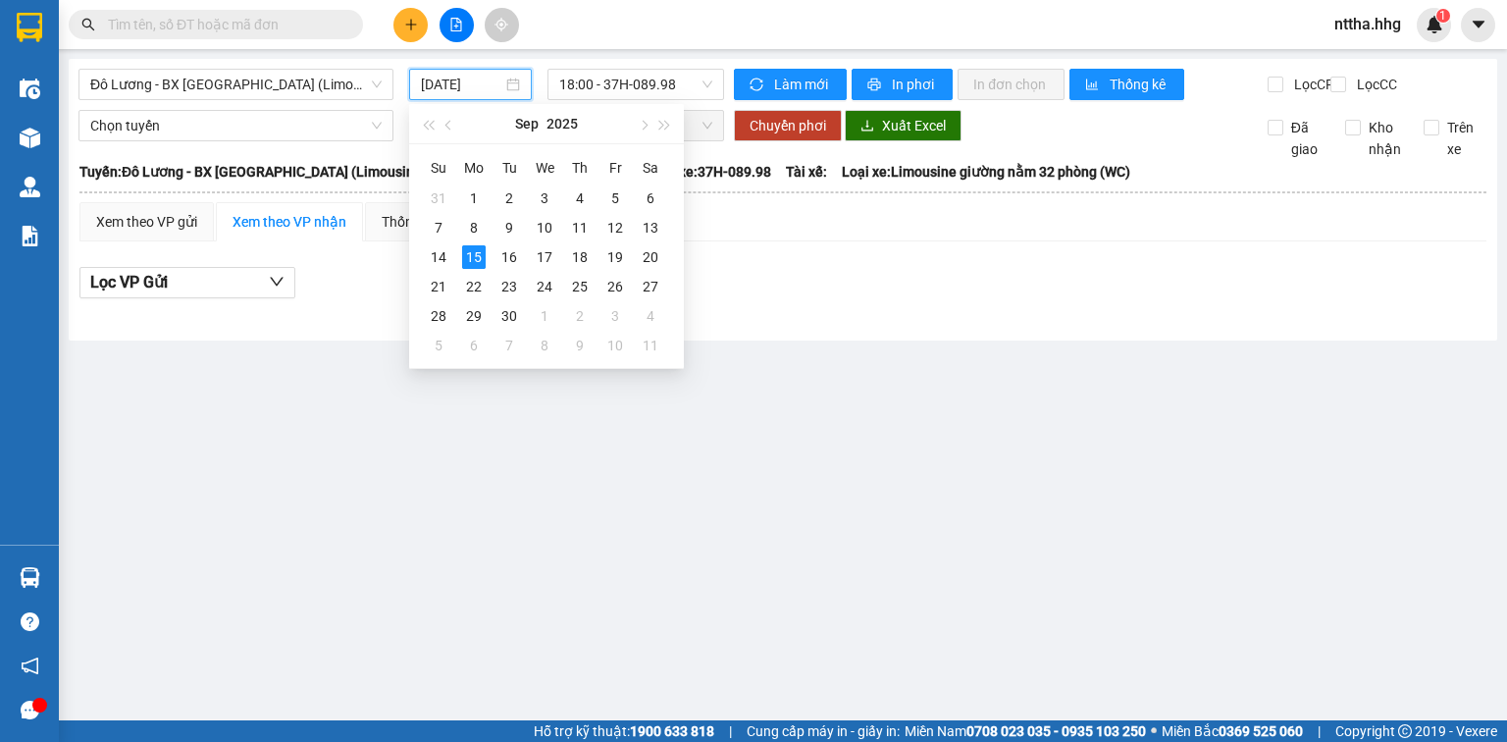
click at [422, 92] on input "[DATE]" at bounding box center [461, 85] width 80 height 22
click at [437, 247] on div "14" at bounding box center [439, 257] width 24 height 24
type input "[DATE]"
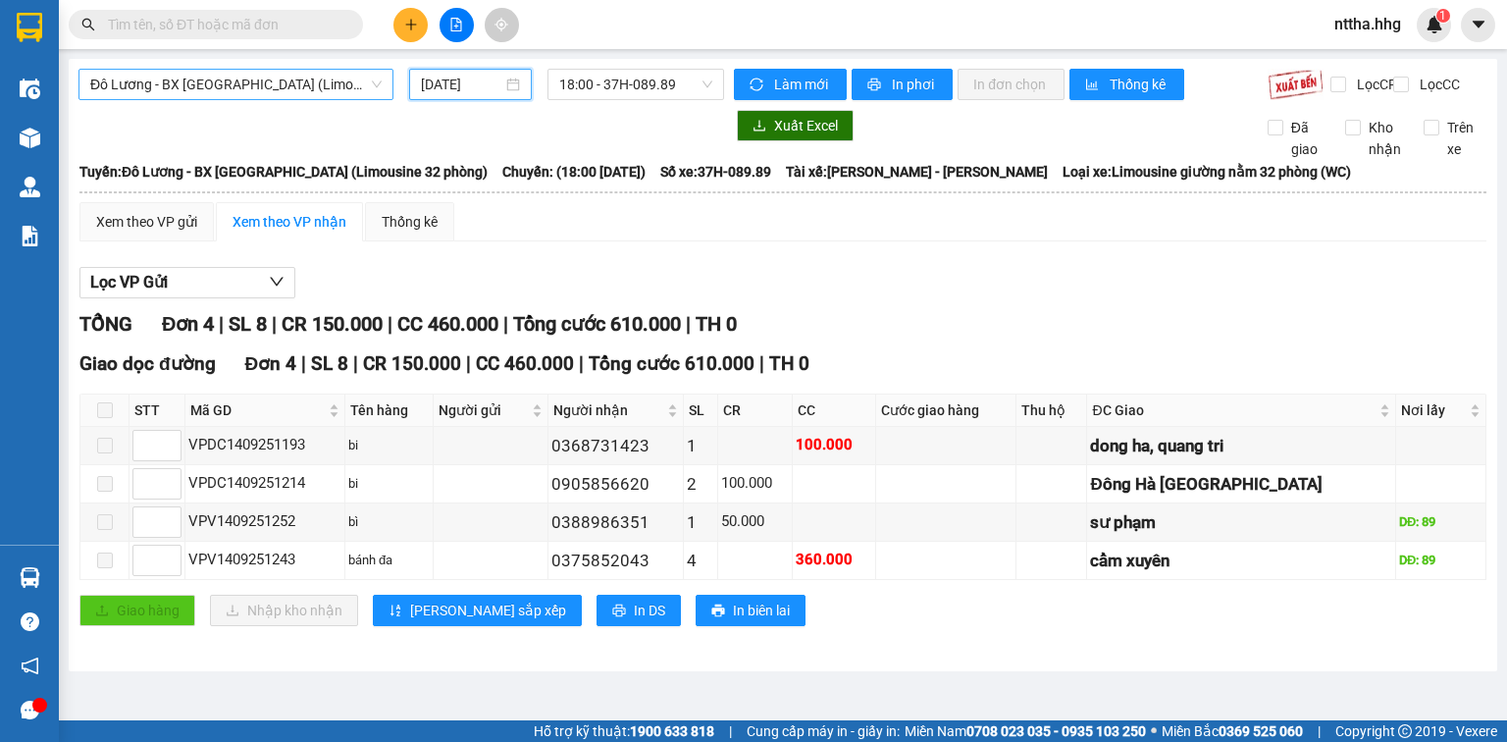
click at [285, 84] on span "Đô Lương - BX [GEOGRAPHIC_DATA] (Limousine 32 phòng)" at bounding box center [235, 84] width 291 height 29
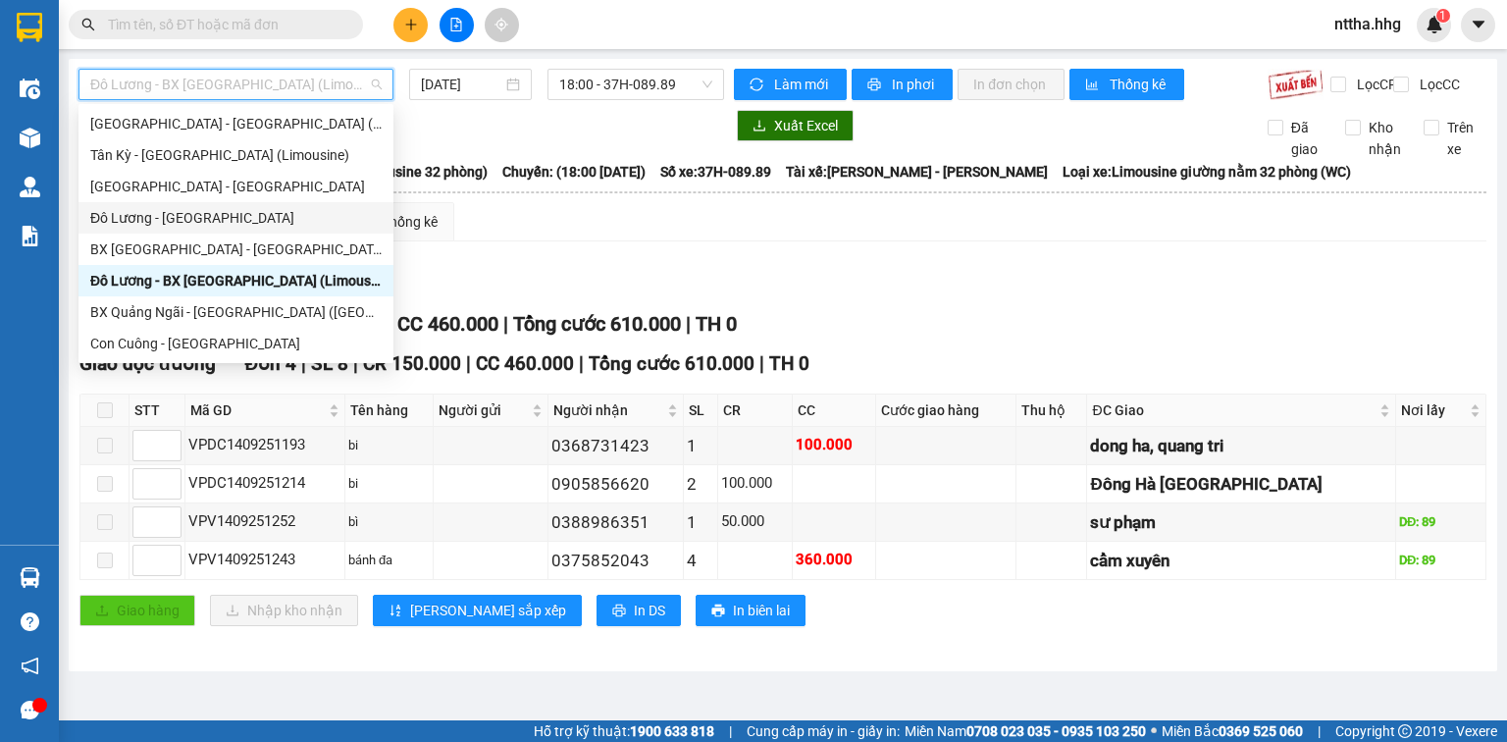
click at [133, 212] on div "Đô Lương - [GEOGRAPHIC_DATA]" at bounding box center [235, 218] width 291 height 22
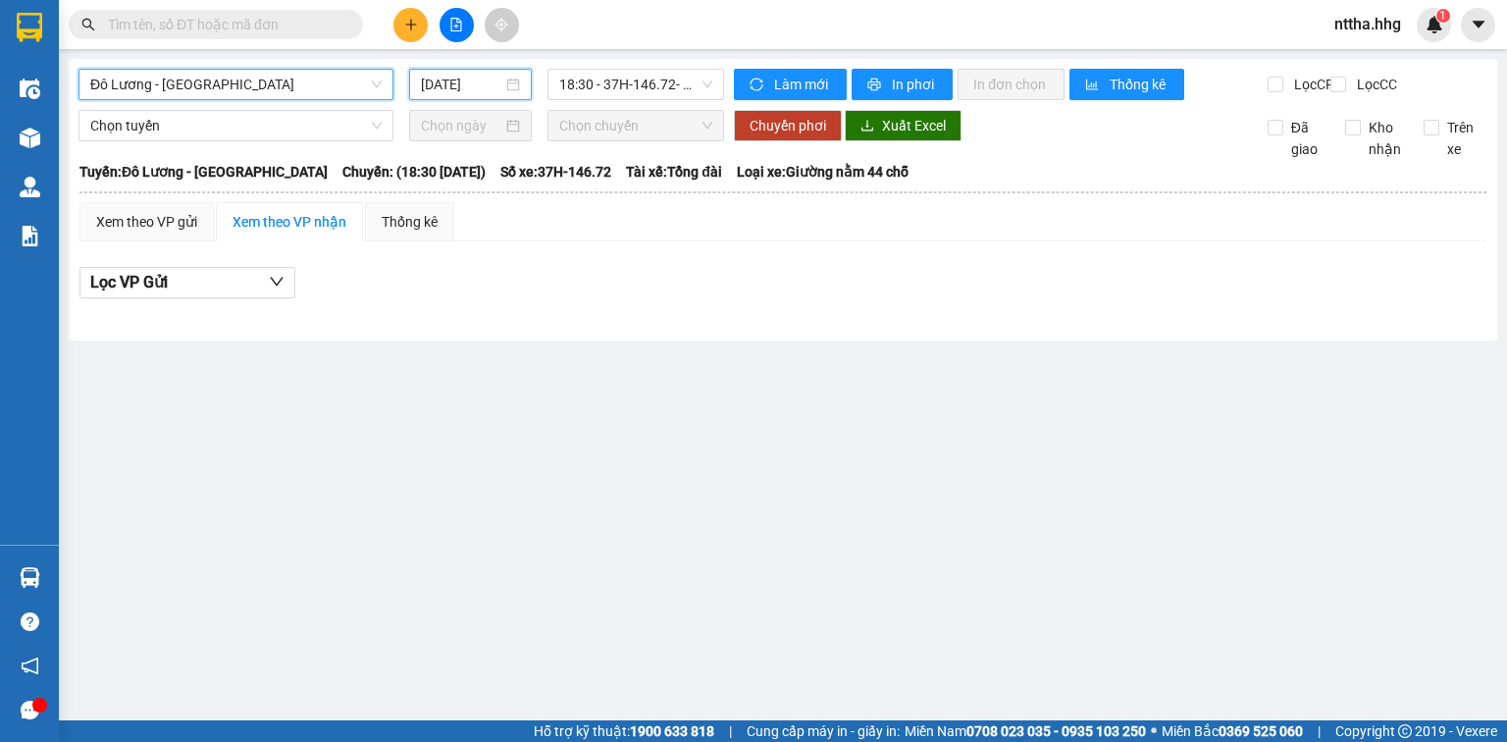
click at [441, 87] on input "[DATE]" at bounding box center [461, 85] width 80 height 22
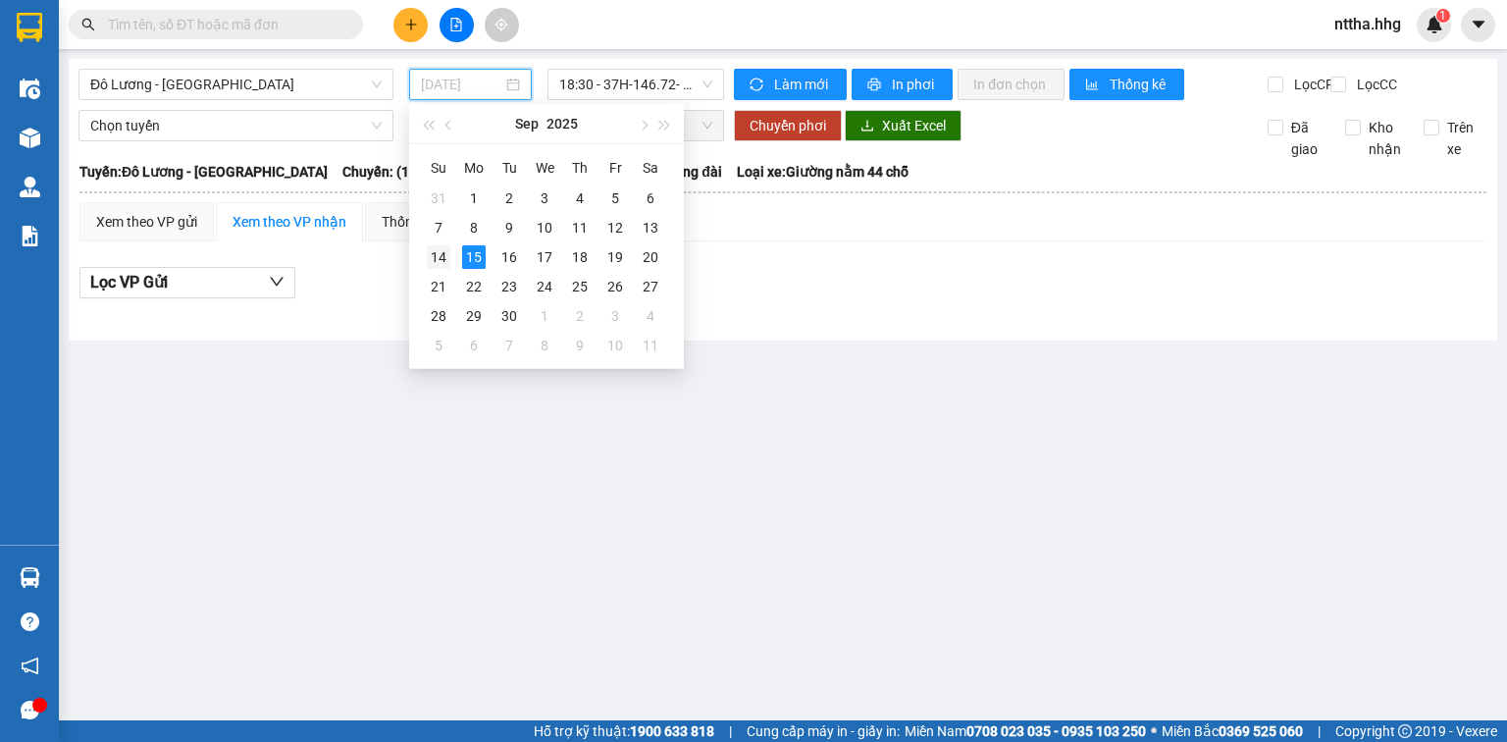
click at [430, 252] on div "14" at bounding box center [439, 257] width 24 height 24
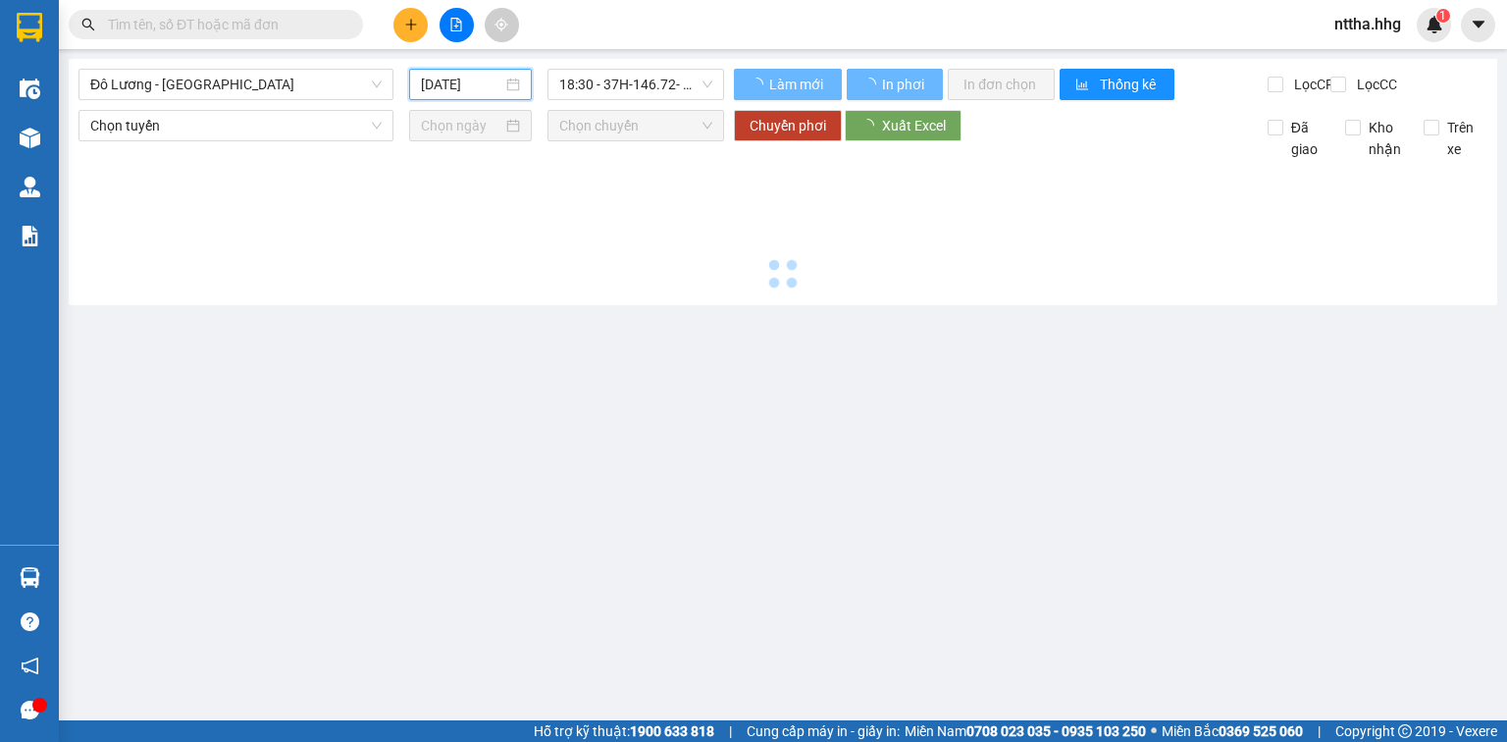
type input "[DATE]"
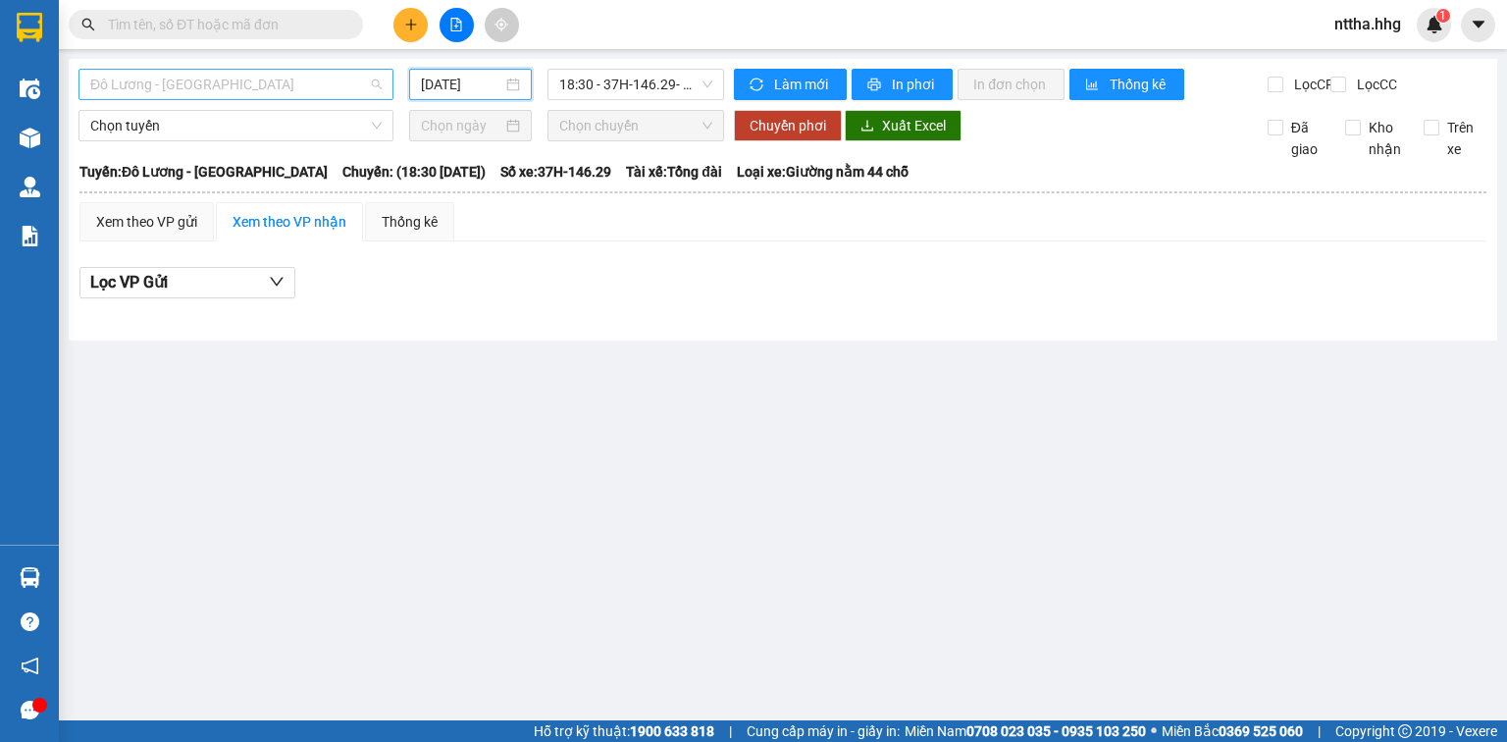
click at [302, 78] on span "Đô Lương - [GEOGRAPHIC_DATA]" at bounding box center [235, 84] width 291 height 29
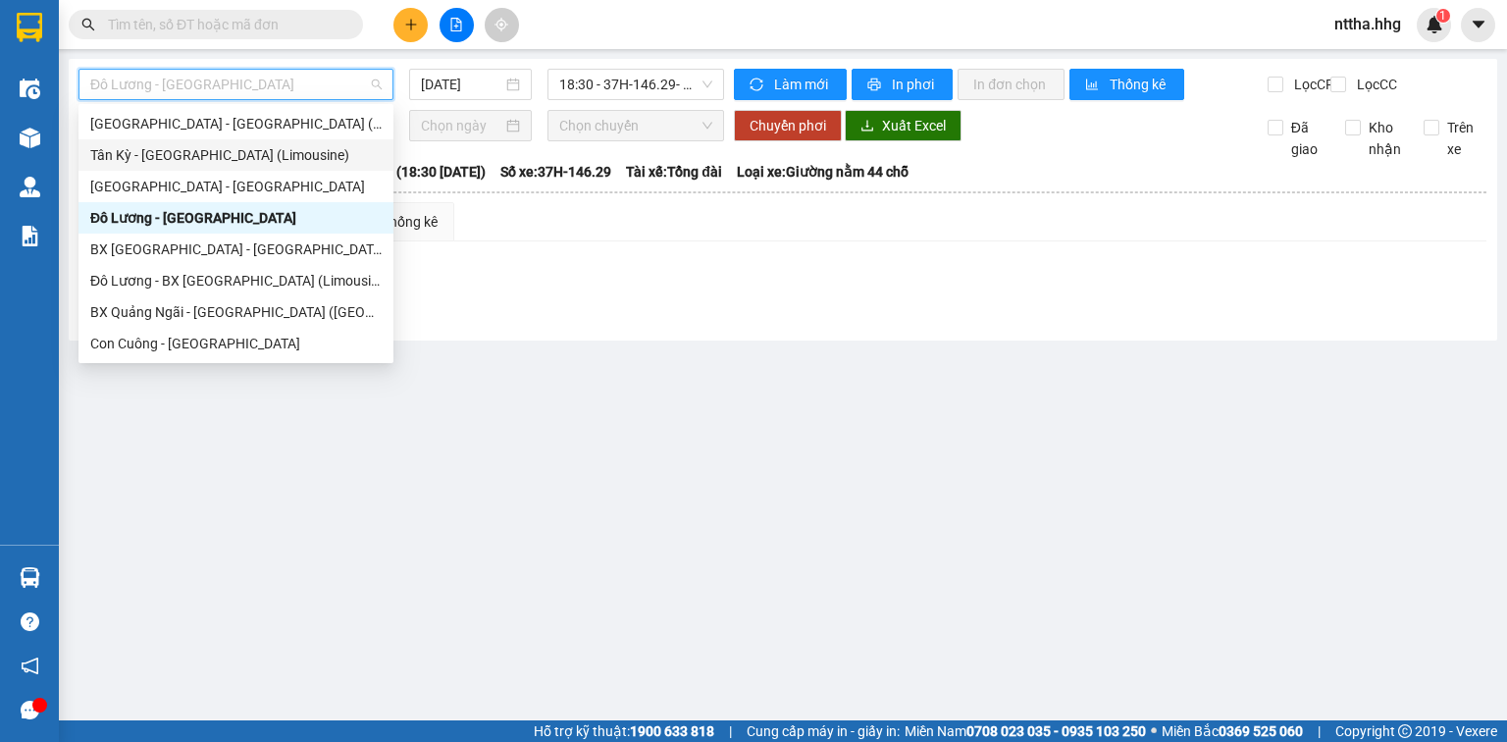
click at [188, 145] on div "Tân Kỳ - [GEOGRAPHIC_DATA] (Limousine)" at bounding box center [235, 155] width 291 height 22
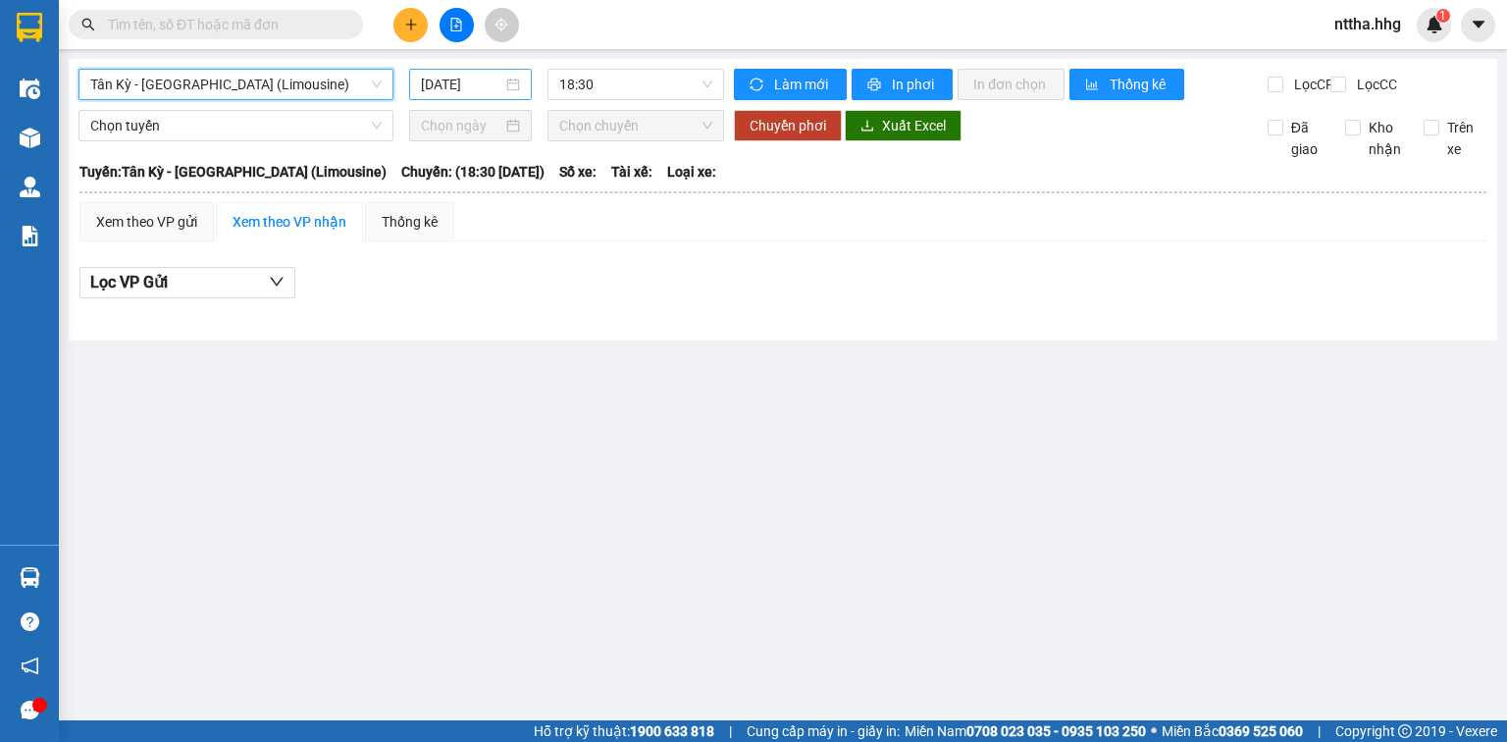
click at [425, 78] on input "[DATE]" at bounding box center [461, 85] width 80 height 22
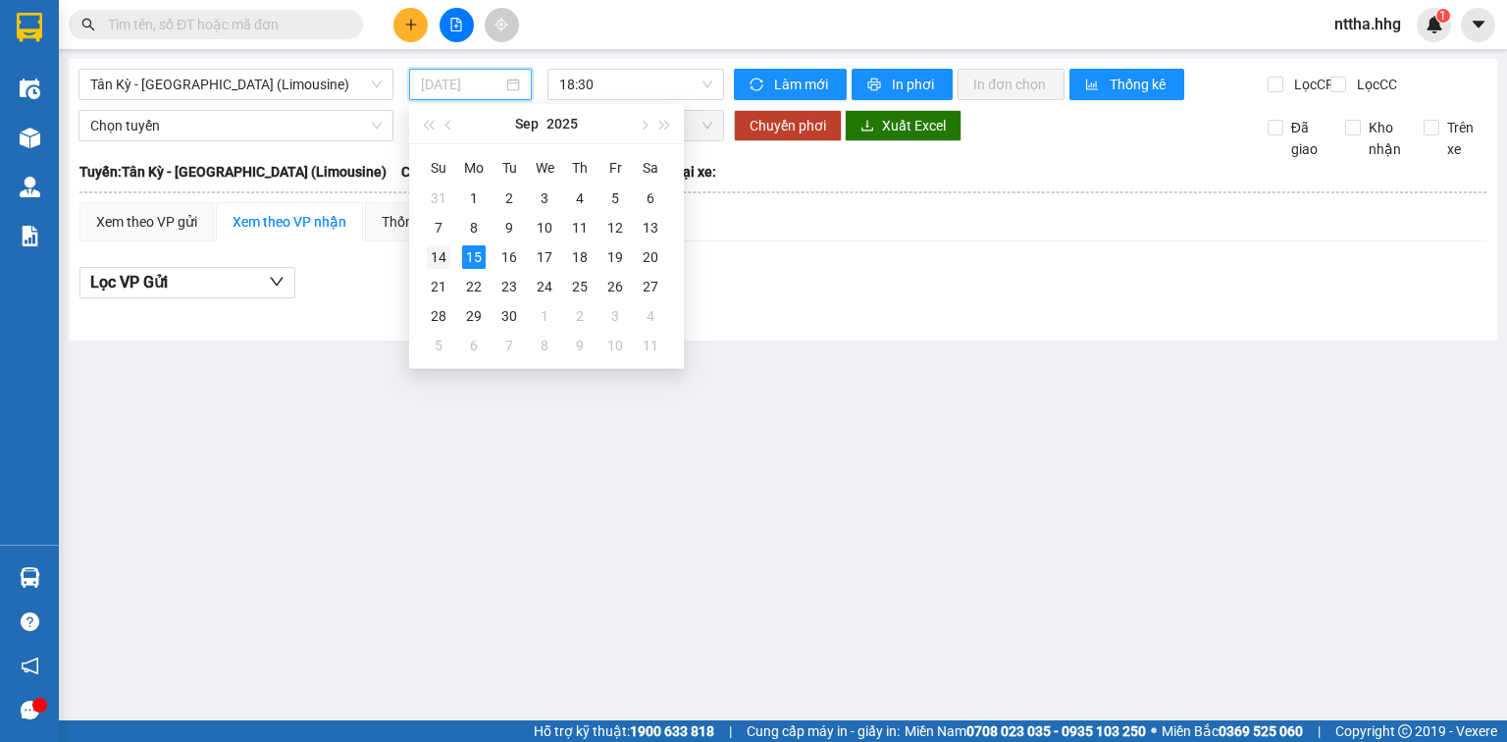
click at [447, 245] on div "14" at bounding box center [439, 257] width 24 height 24
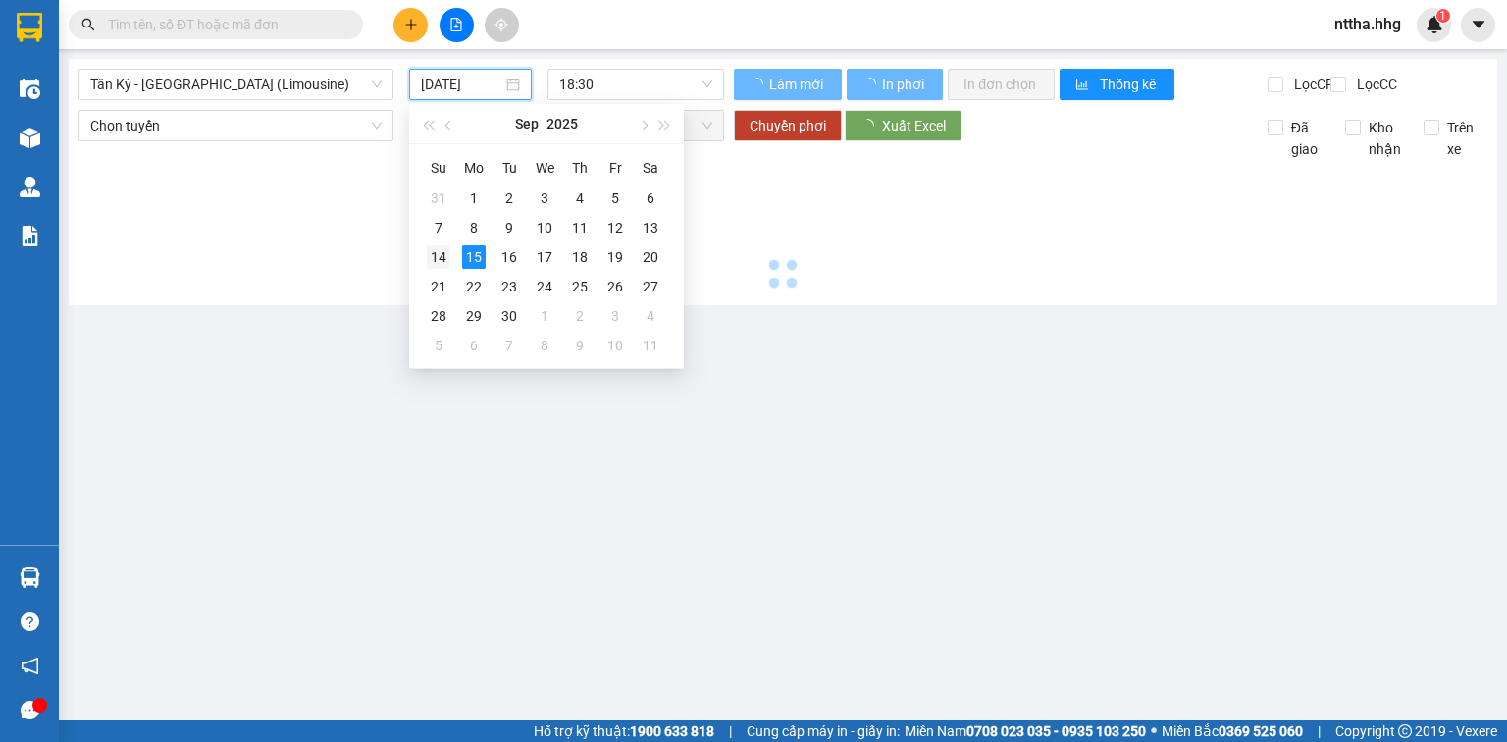
type input "[DATE]"
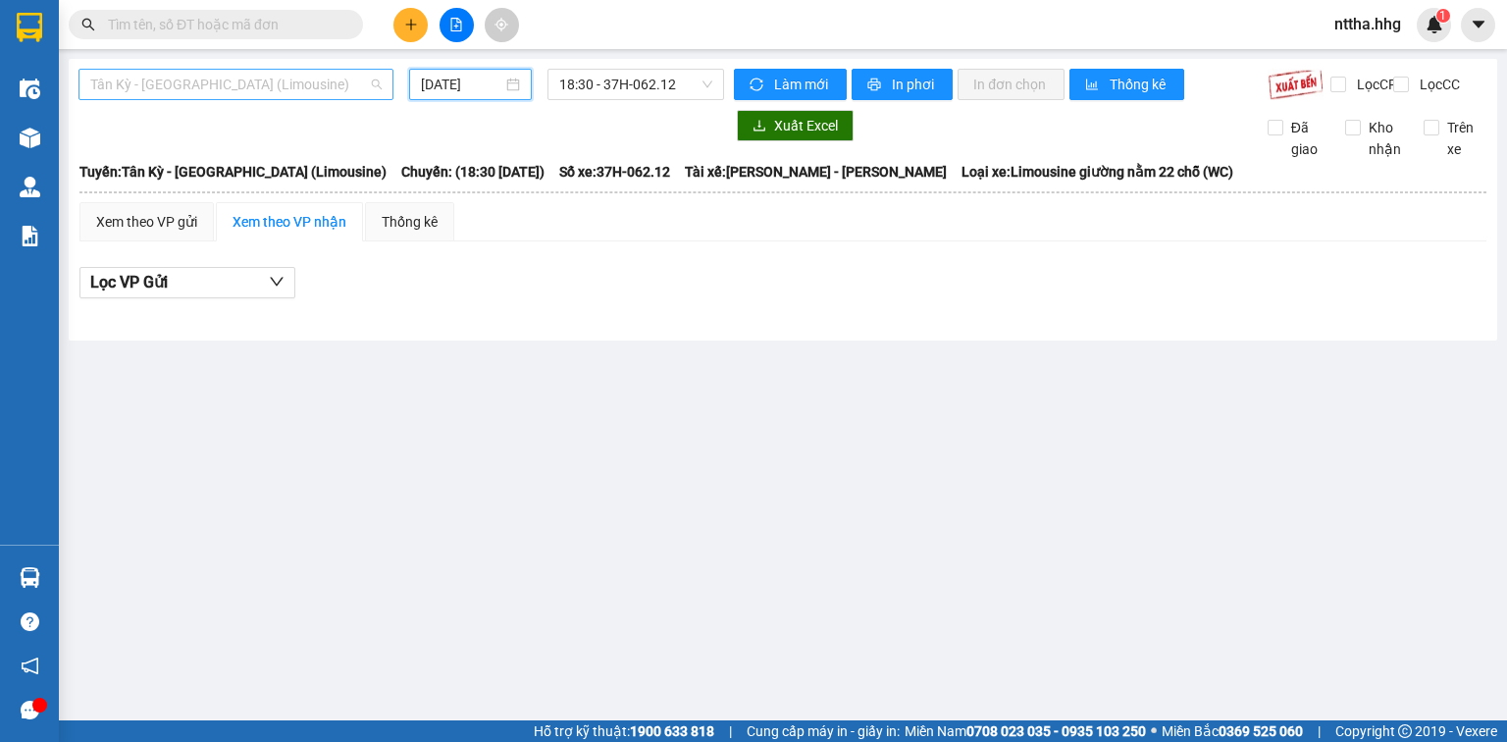
click at [290, 86] on span "Tân Kỳ - [GEOGRAPHIC_DATA] (Limousine)" at bounding box center [235, 84] width 291 height 29
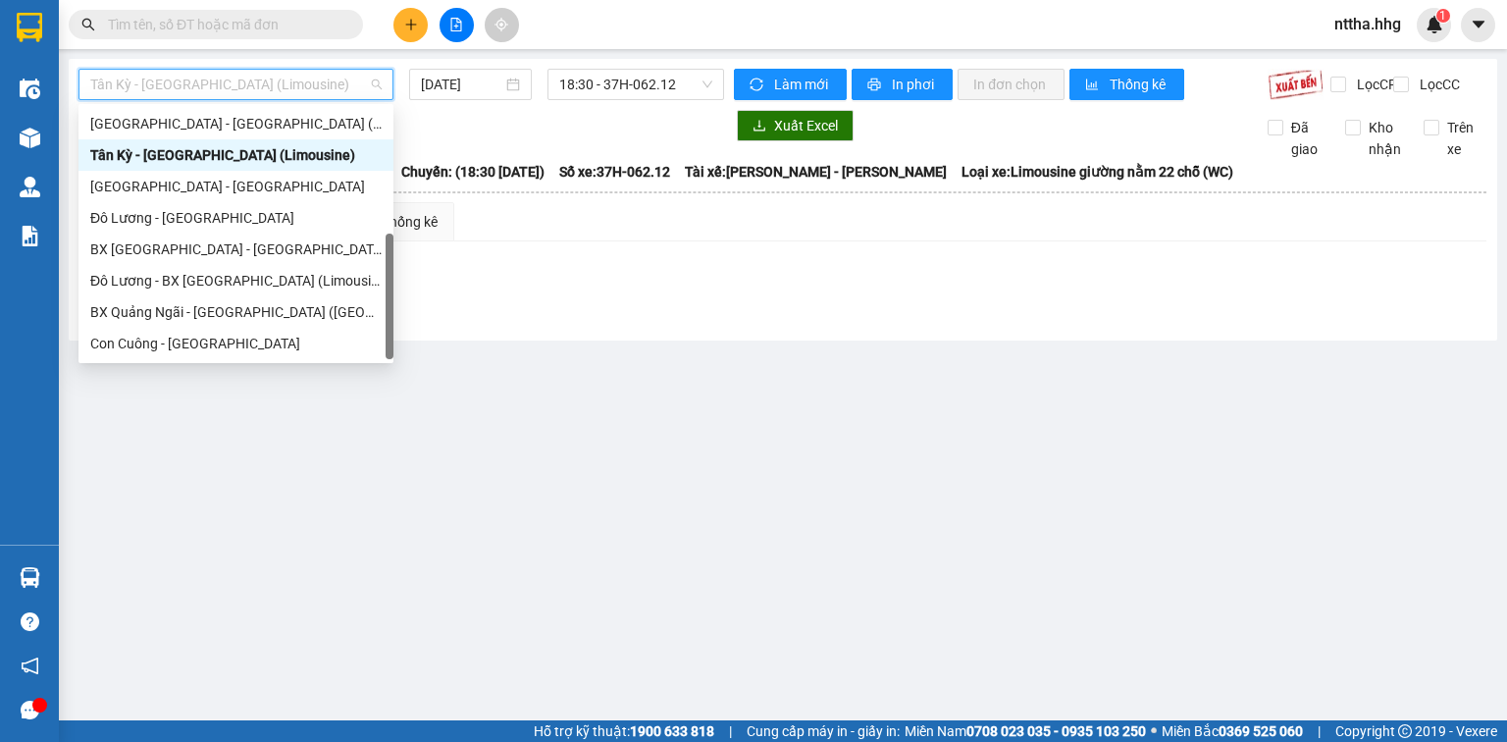
scroll to position [78, 0]
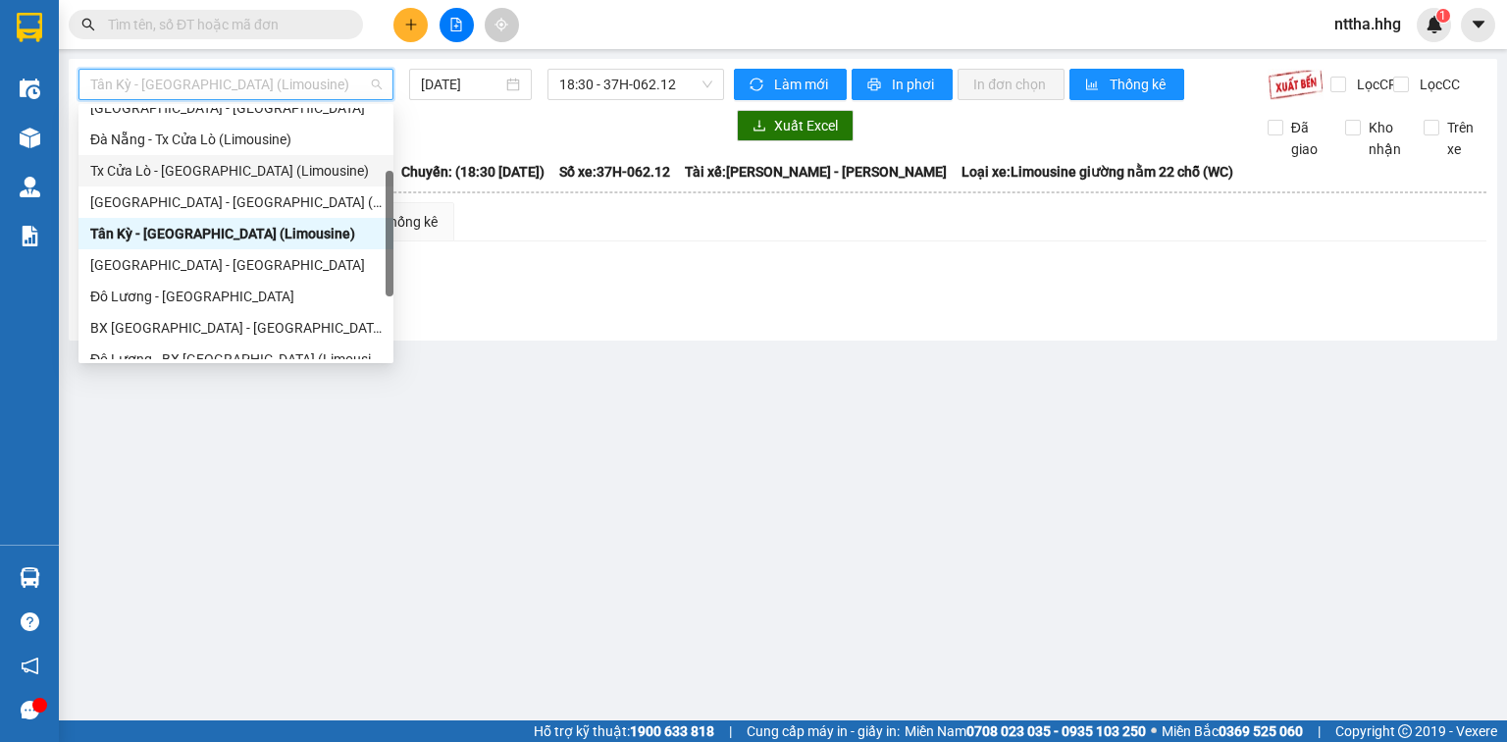
click at [195, 168] on div "Tx Cửa Lò - [GEOGRAPHIC_DATA] (Limousine)" at bounding box center [235, 171] width 291 height 22
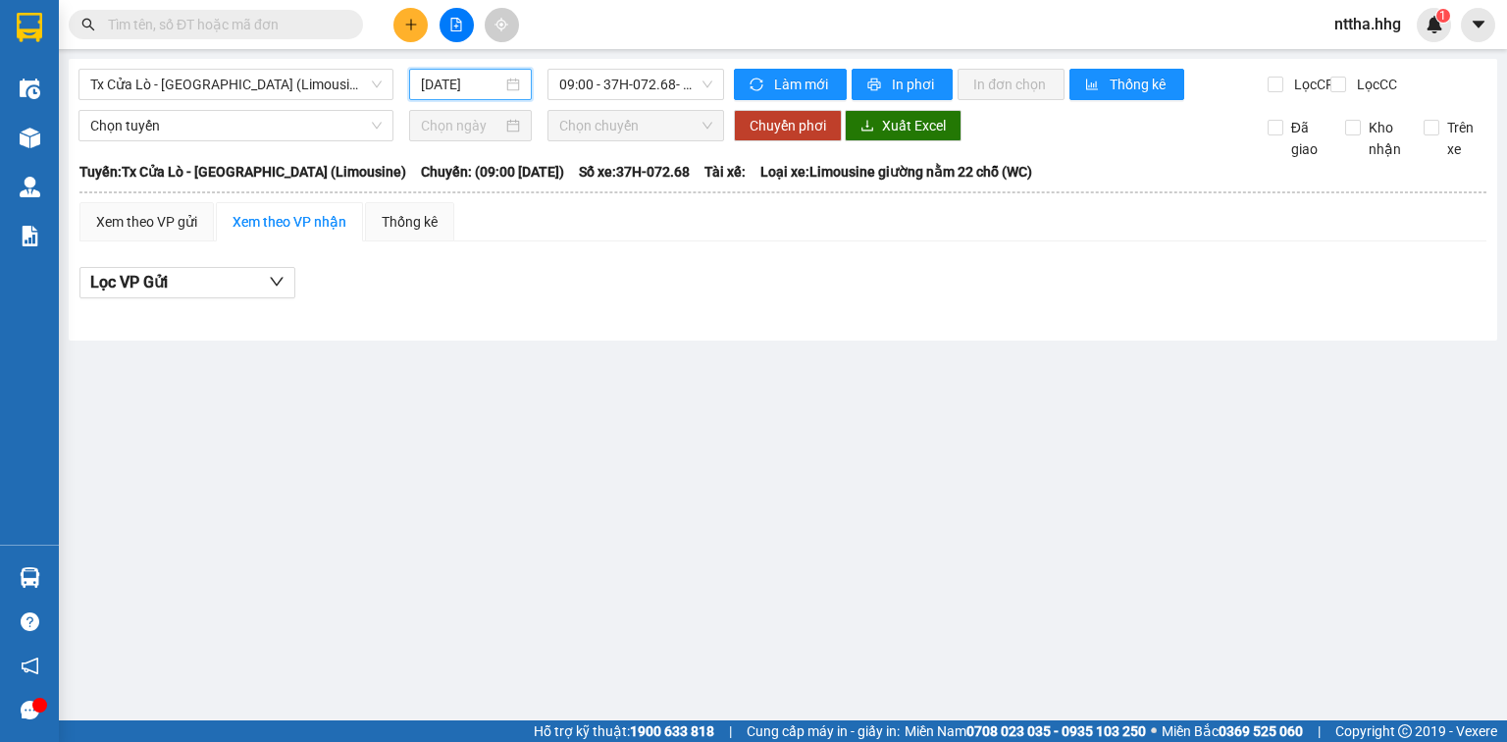
click at [438, 77] on input "[DATE]" at bounding box center [461, 85] width 80 height 22
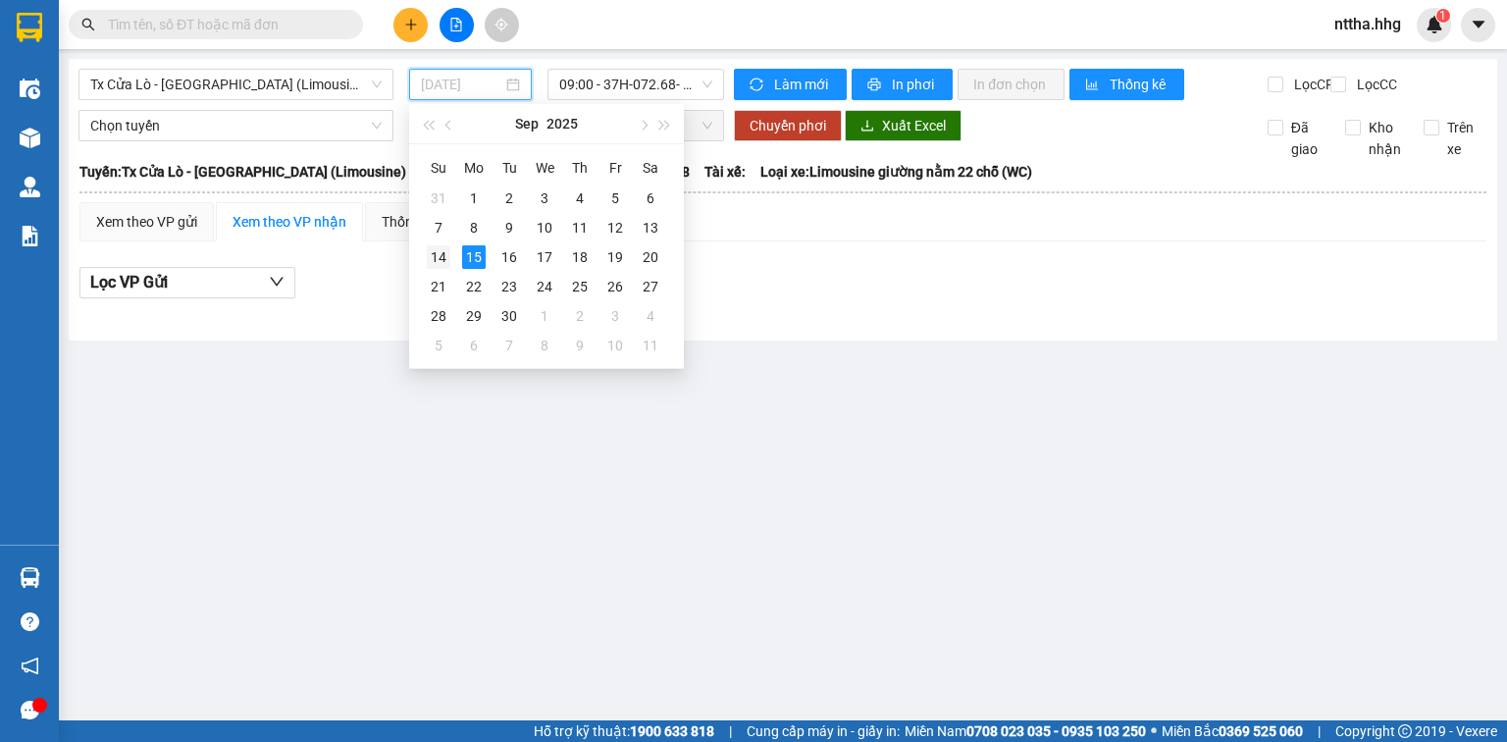
click at [445, 249] on div "14" at bounding box center [439, 257] width 24 height 24
type input "[DATE]"
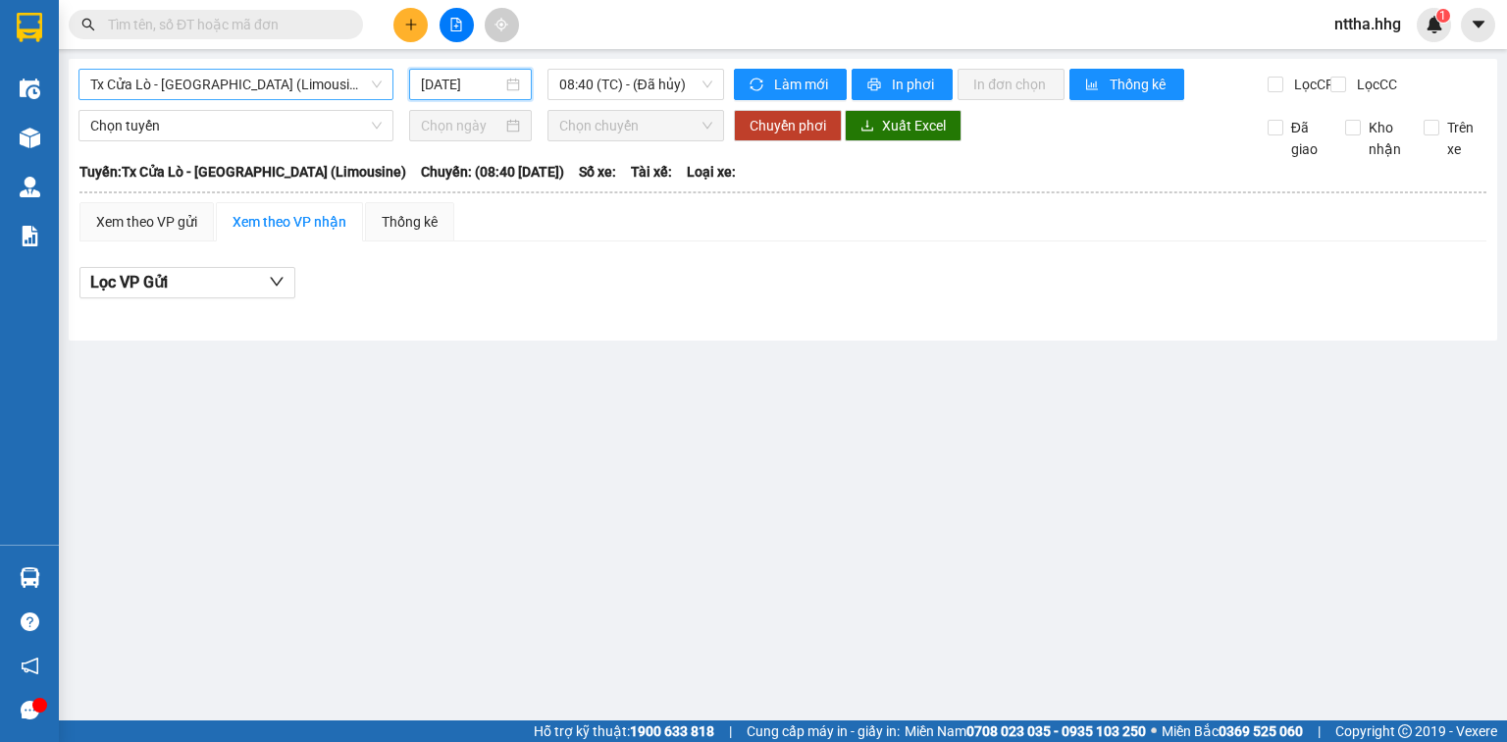
click at [320, 85] on span "Tx Cửa Lò - [GEOGRAPHIC_DATA] (Limousine)" at bounding box center [235, 84] width 291 height 29
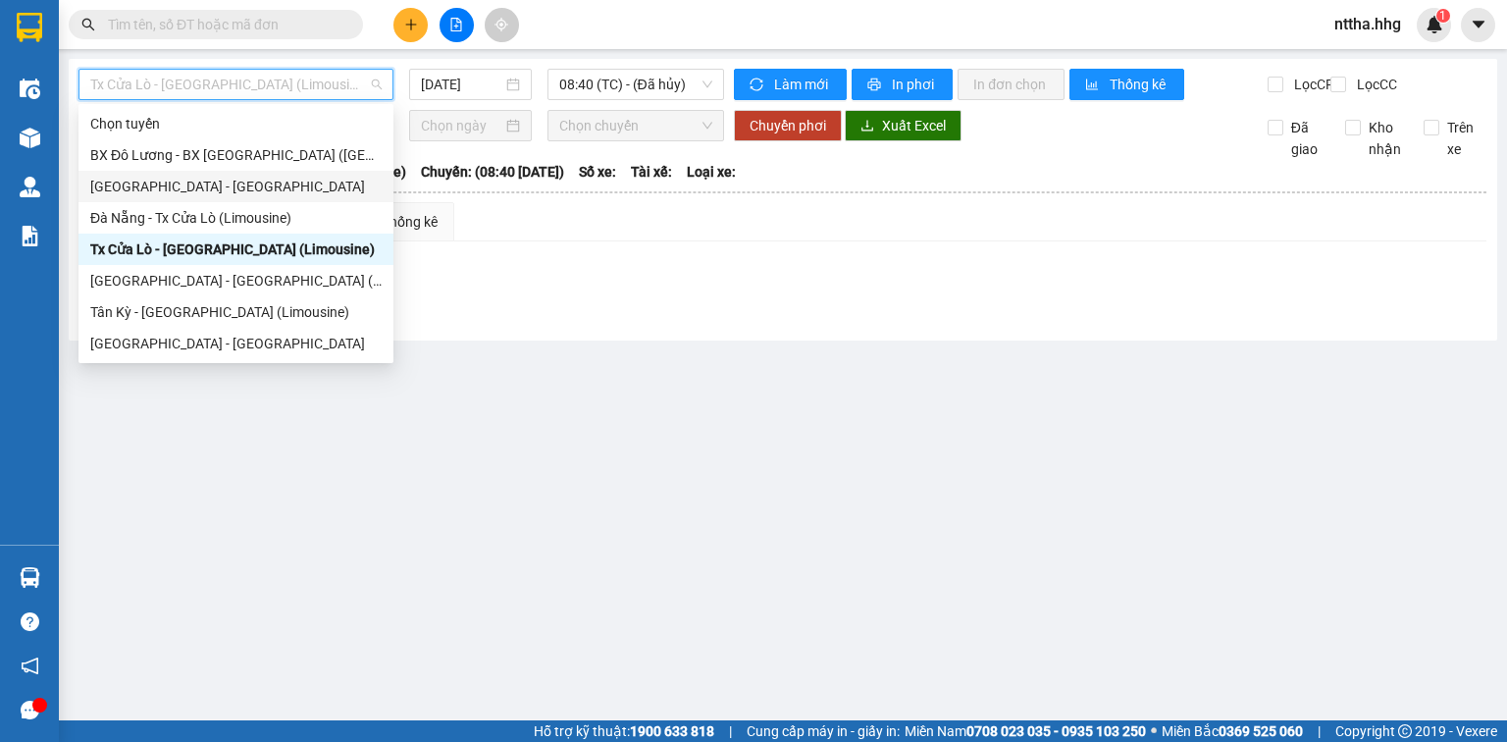
click at [172, 188] on div "[GEOGRAPHIC_DATA] - [GEOGRAPHIC_DATA]" at bounding box center [235, 187] width 291 height 22
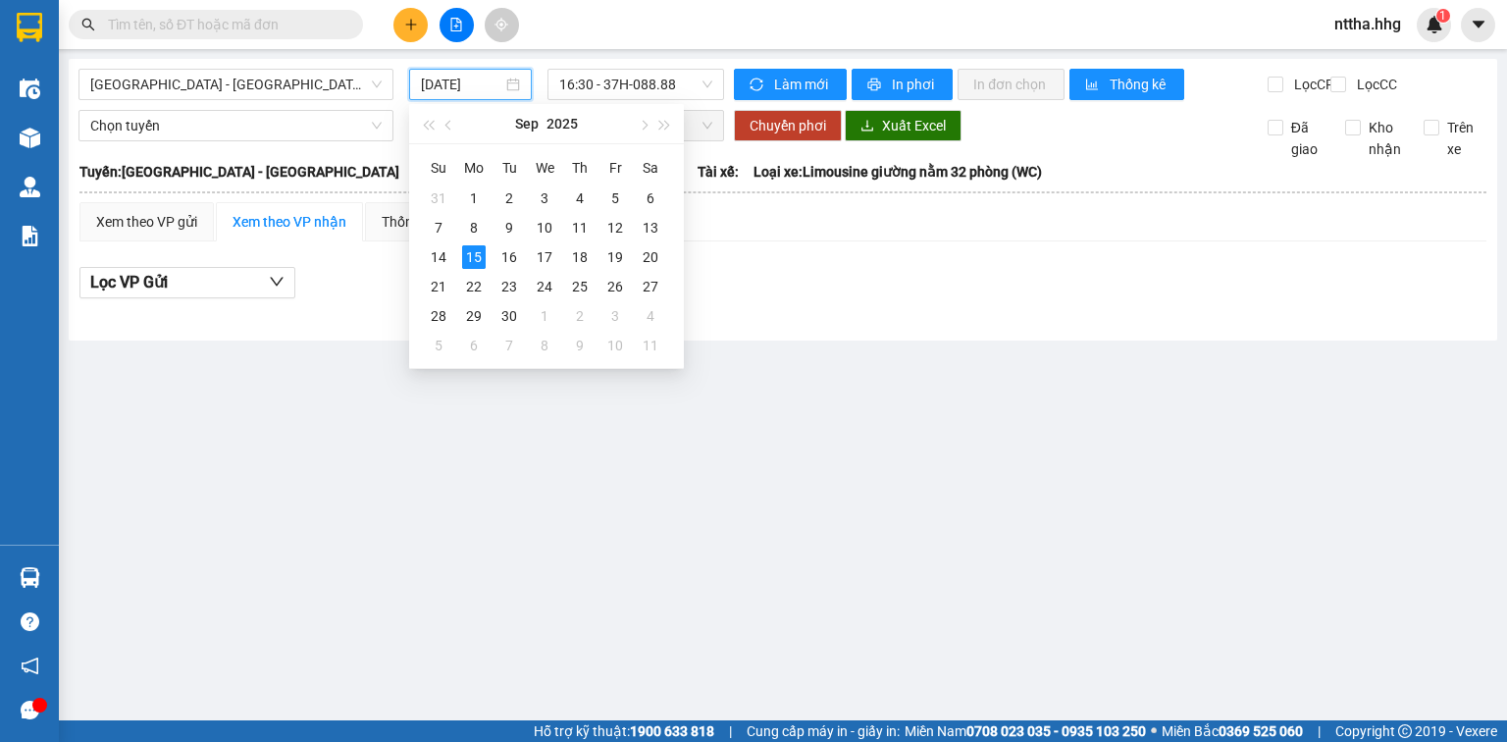
click at [480, 80] on input "[DATE]" at bounding box center [461, 85] width 80 height 22
click at [437, 250] on div "14" at bounding box center [439, 257] width 24 height 24
type input "[DATE]"
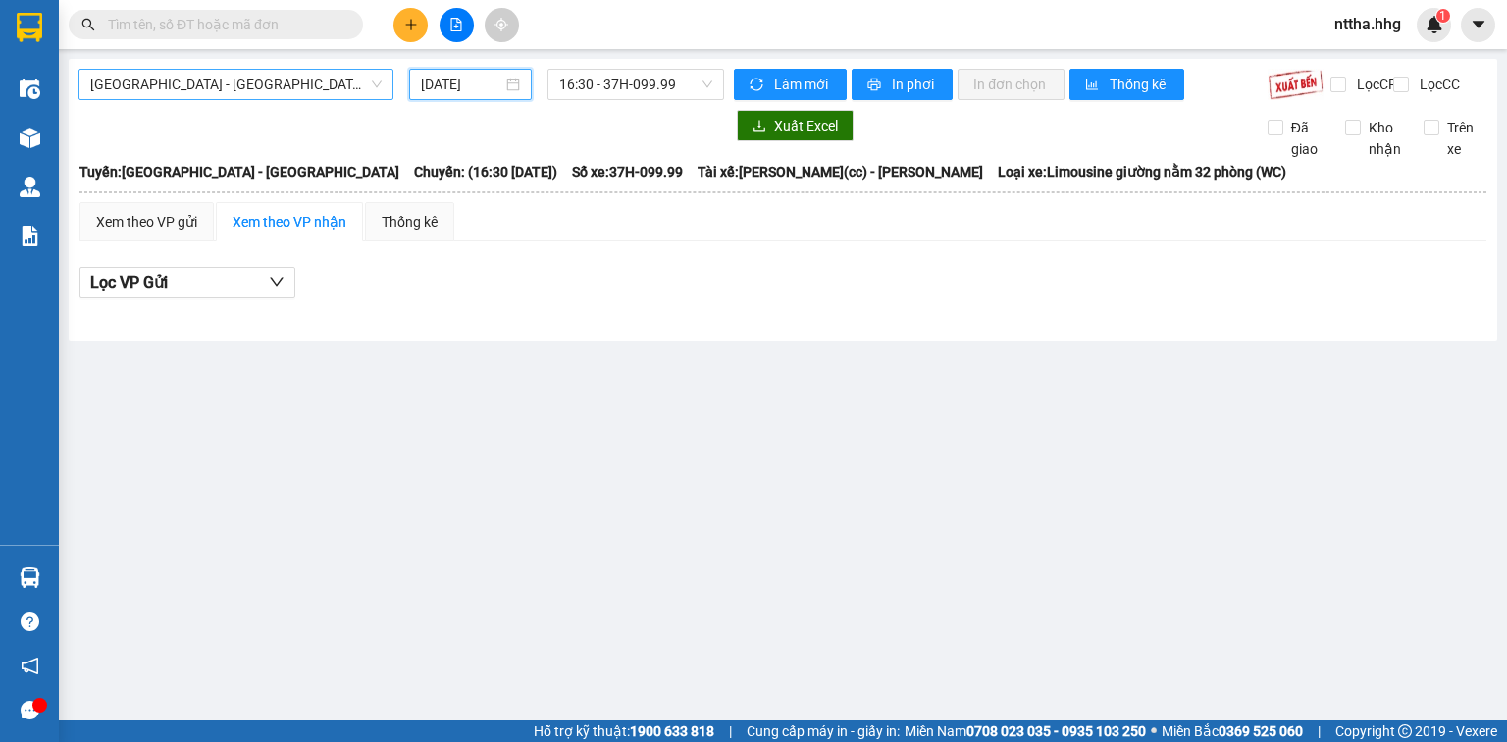
click at [286, 88] on span "[GEOGRAPHIC_DATA] - [GEOGRAPHIC_DATA]" at bounding box center [235, 84] width 291 height 29
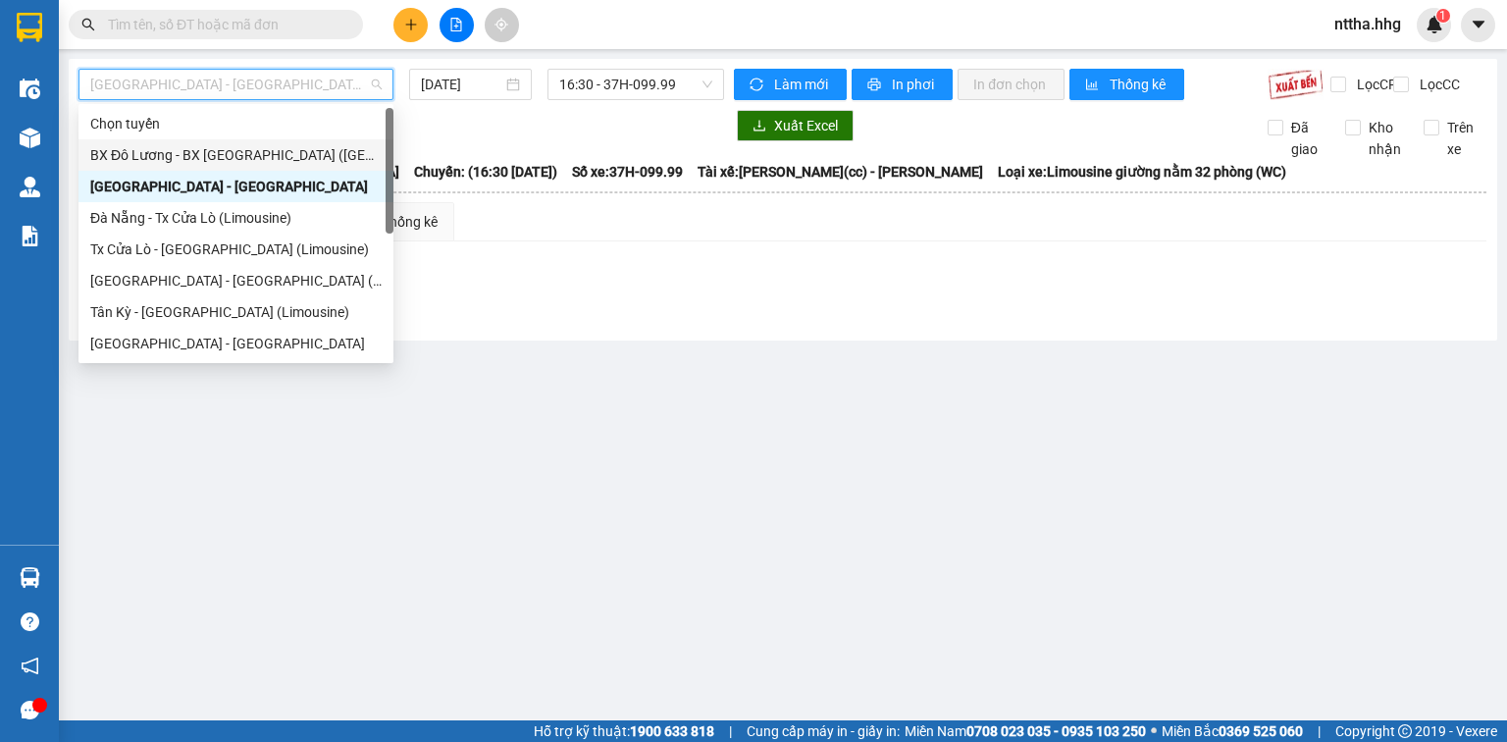
click at [228, 146] on div "BX Đô Lương - BX [GEOGRAPHIC_DATA] ([GEOGRAPHIC_DATA])" at bounding box center [235, 155] width 291 height 22
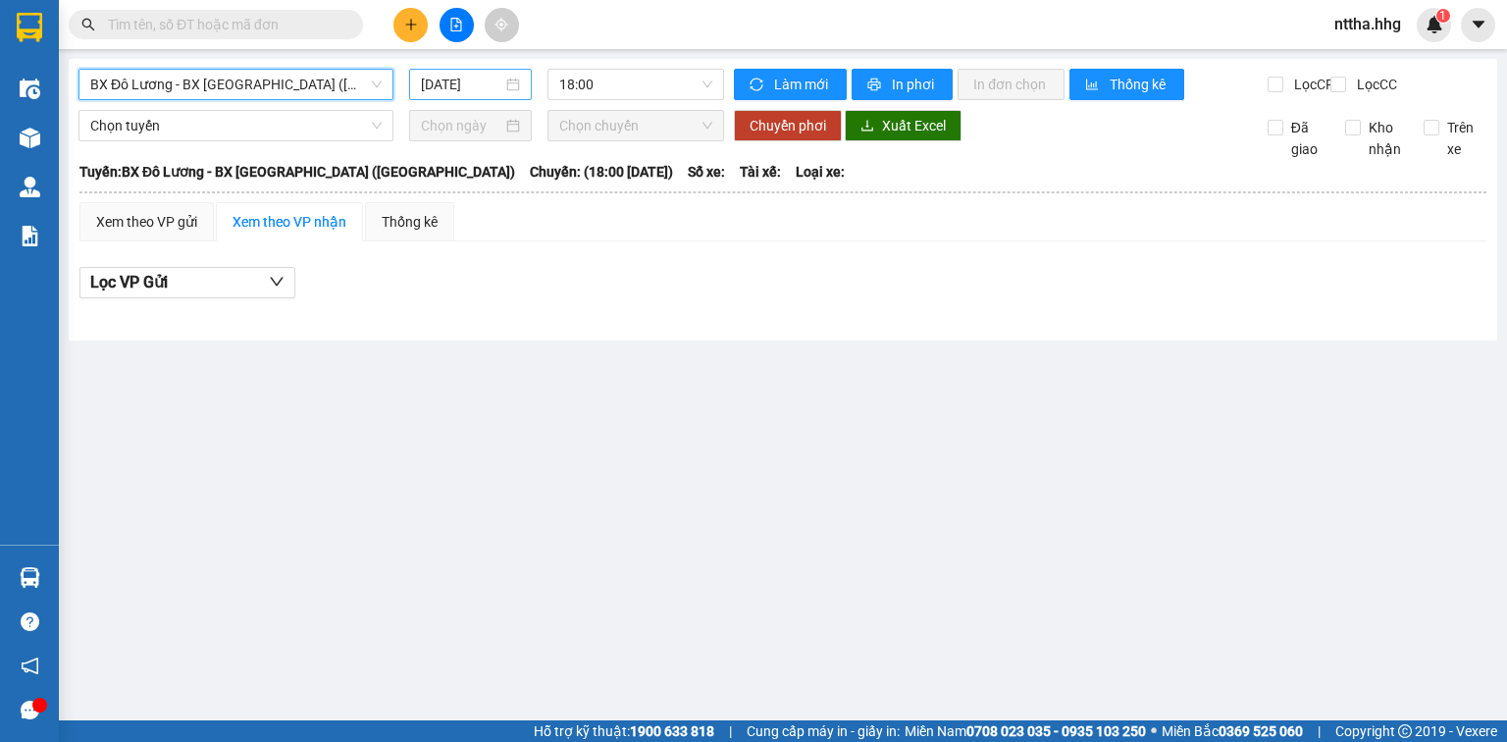
click at [438, 88] on input "[DATE]" at bounding box center [461, 85] width 80 height 22
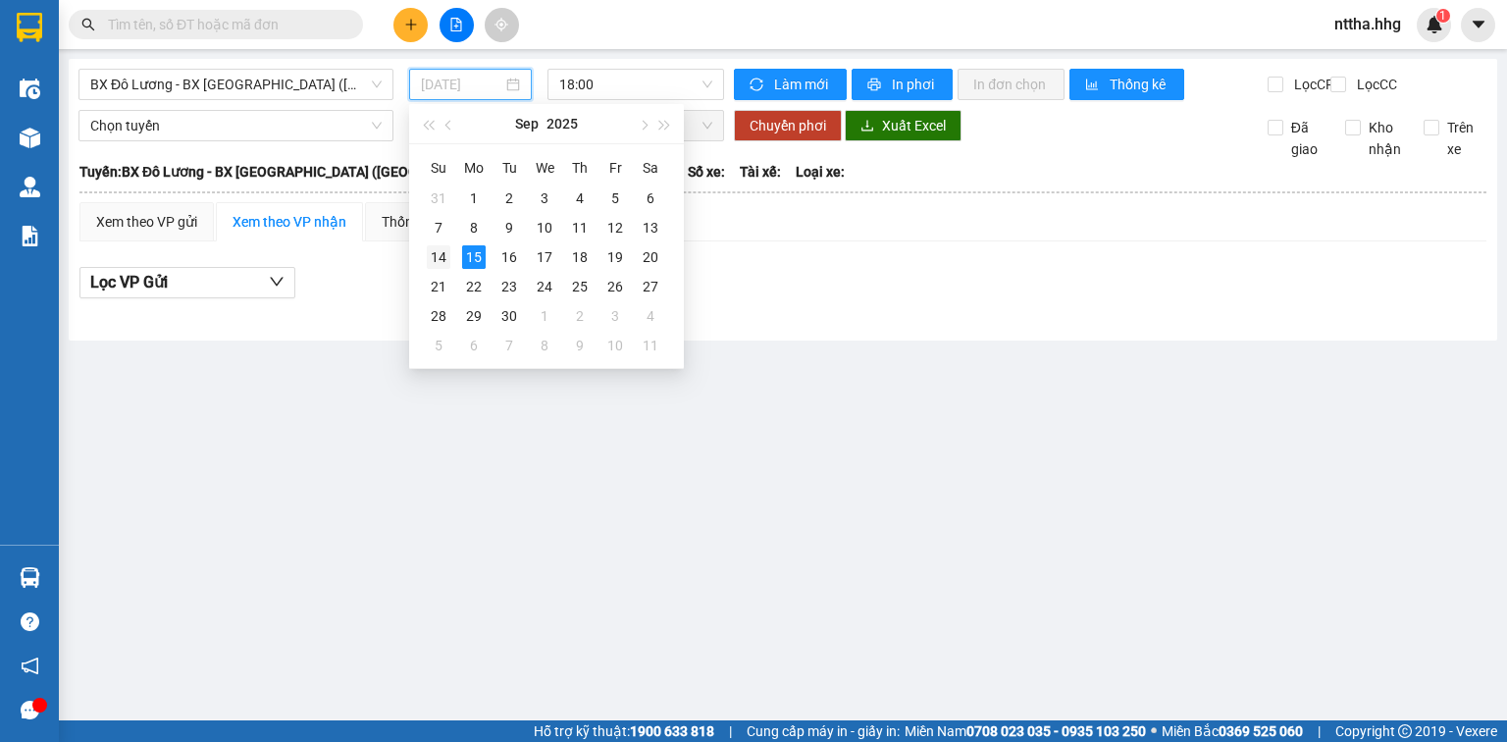
click at [439, 259] on div "14" at bounding box center [439, 257] width 24 height 24
type input "[DATE]"
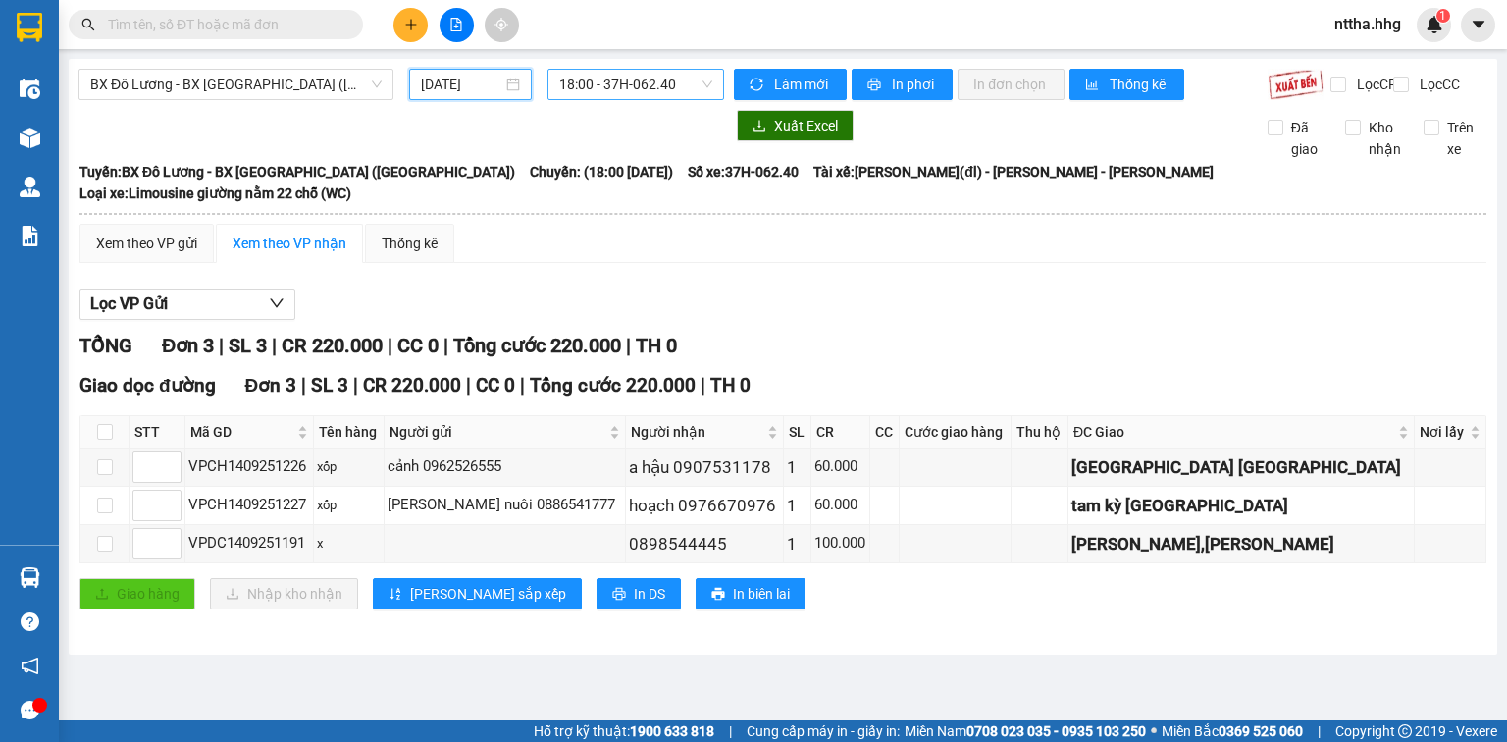
click at [633, 86] on span "18:00 - 37H-062.40" at bounding box center [636, 84] width 154 height 29
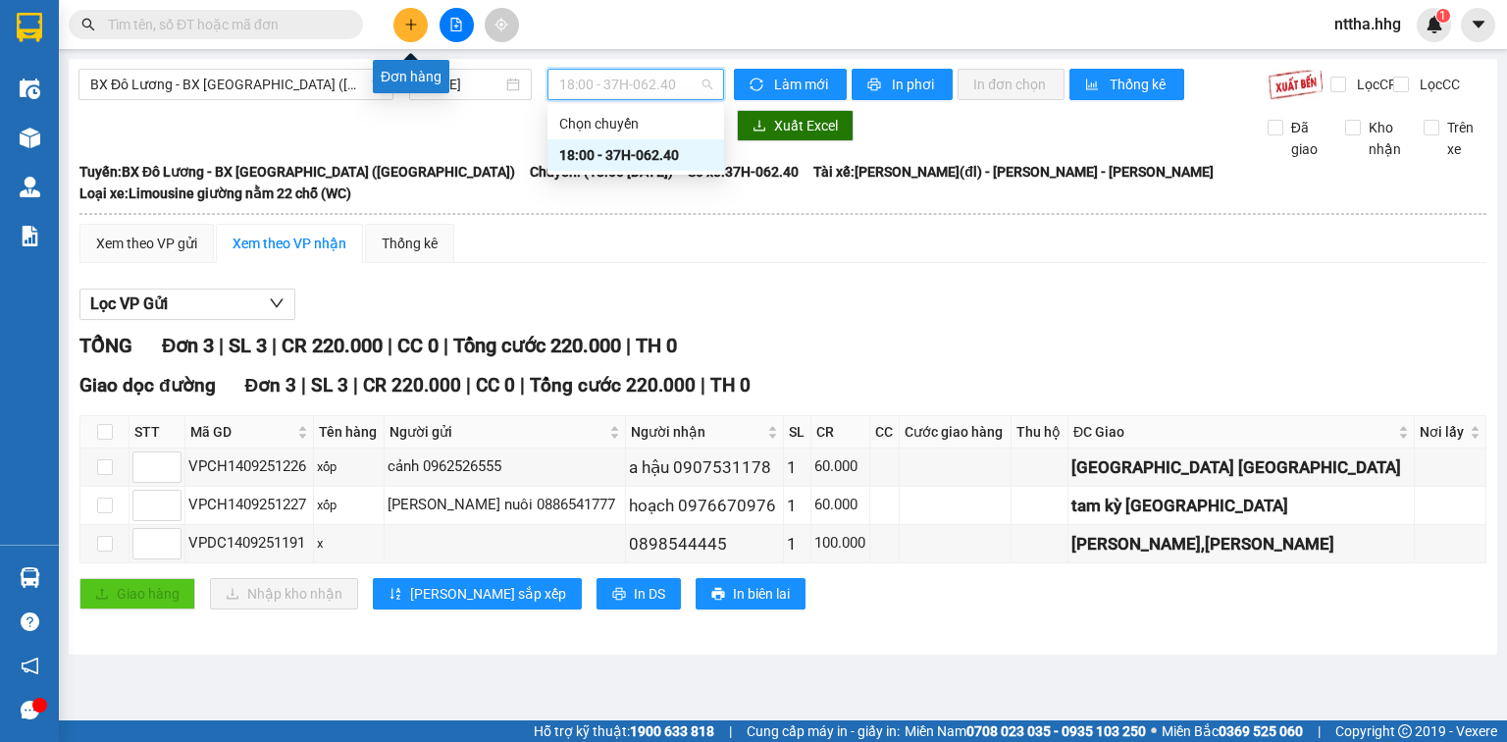
click at [407, 29] on icon "plus" at bounding box center [411, 25] width 14 height 14
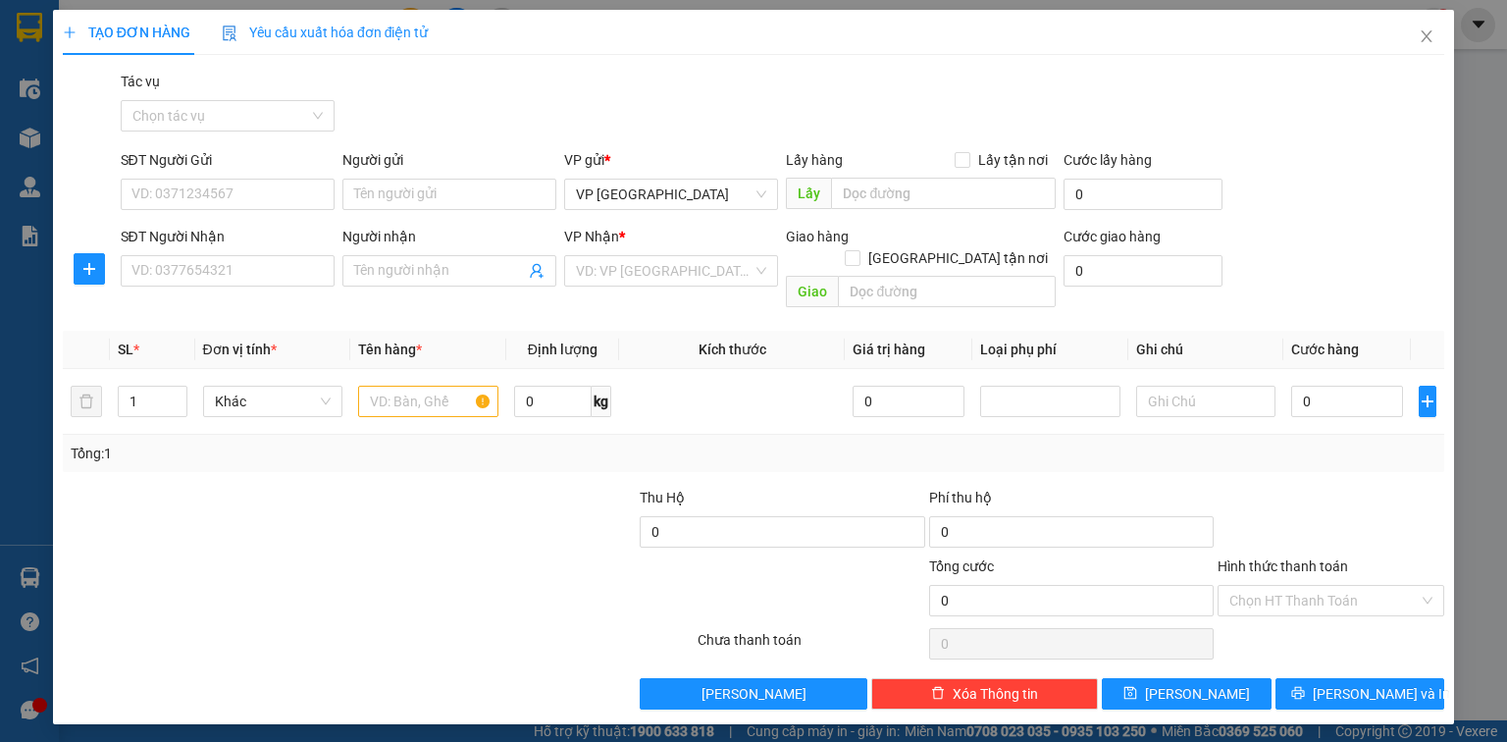
click at [299, 31] on span "Yêu cầu xuất hóa đơn điện tử" at bounding box center [325, 33] width 207 height 16
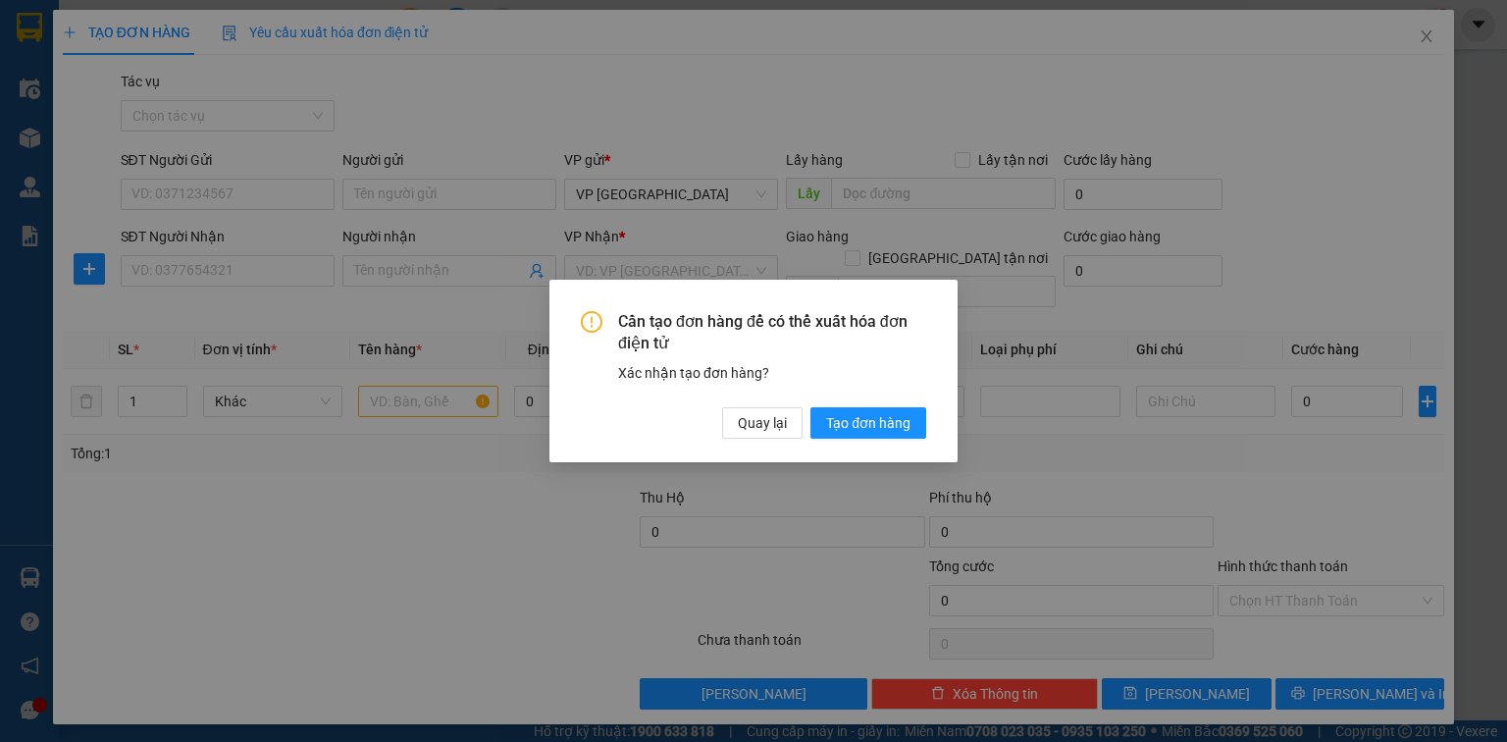
click at [747, 72] on div "Cần tạo đơn hàng để có thể xuất hóa đơn điện tử Xác nhận tạo đơn hàng? Quay lại…" at bounding box center [753, 371] width 1507 height 742
drag, startPoint x: 734, startPoint y: 428, endPoint x: 738, endPoint y: 418, distance: 10.6
click at [734, 427] on button "Quay lại" at bounding box center [762, 422] width 80 height 31
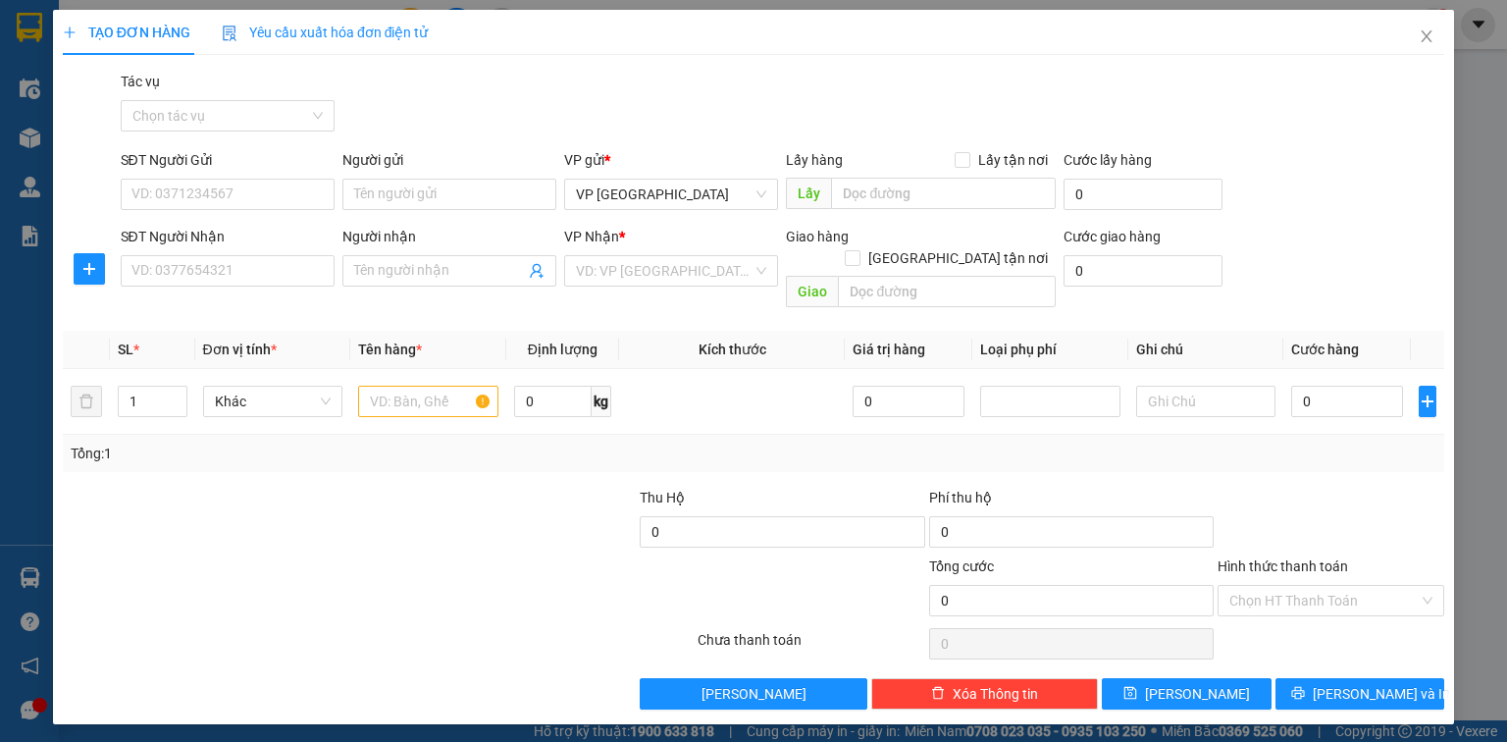
click at [107, 35] on span "TẠO ĐƠN HÀNG" at bounding box center [127, 33] width 128 height 16
click at [65, 26] on icon "plus" at bounding box center [70, 33] width 14 height 14
click at [68, 27] on span "TẠO ĐƠN HÀNG" at bounding box center [127, 33] width 128 height 16
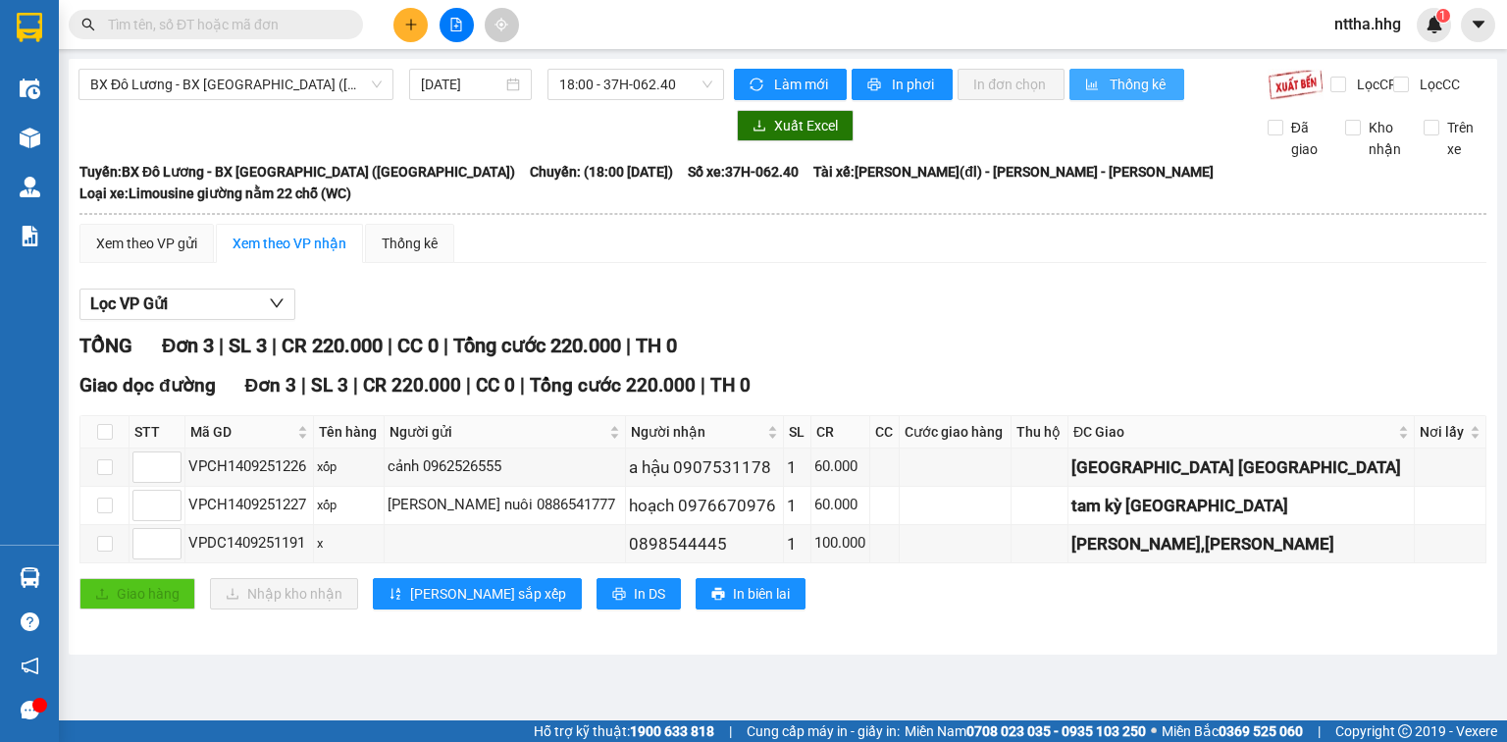
click at [747, 90] on span "Thống kê" at bounding box center [1138, 85] width 59 height 22
click at [312, 254] on div "Xem theo VP nhận" at bounding box center [289, 243] width 114 height 22
click at [266, 254] on div "Xem theo VP nhận" at bounding box center [289, 243] width 114 height 22
click at [267, 320] on button "Lọc VP Gửi" at bounding box center [187, 303] width 216 height 31
click at [611, 77] on span "18:00 - 37H-062.40" at bounding box center [636, 84] width 154 height 29
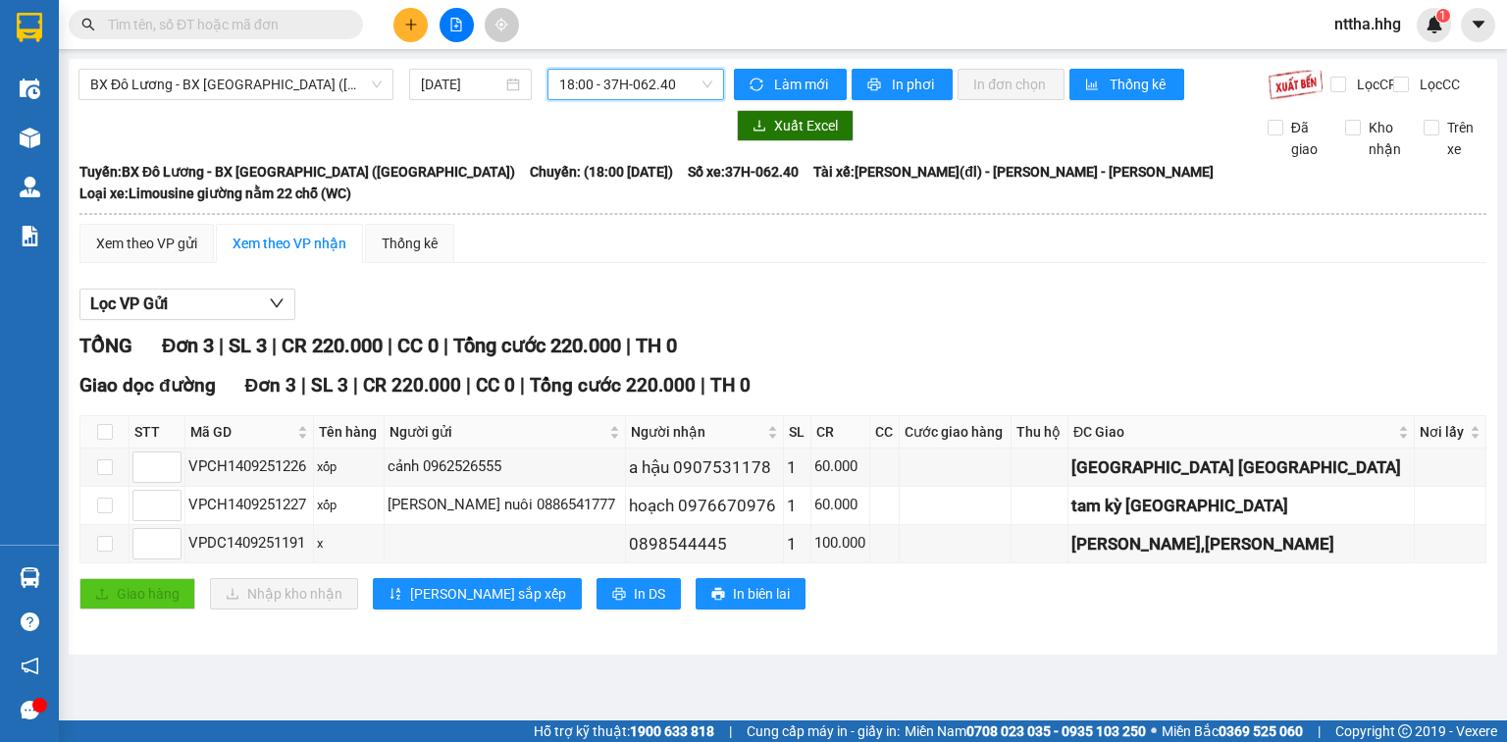
click at [607, 82] on span "18:00 - 37H-062.40" at bounding box center [636, 84] width 154 height 29
click at [247, 84] on span "BX Đô Lương - BX [GEOGRAPHIC_DATA] ([GEOGRAPHIC_DATA])" at bounding box center [235, 84] width 291 height 29
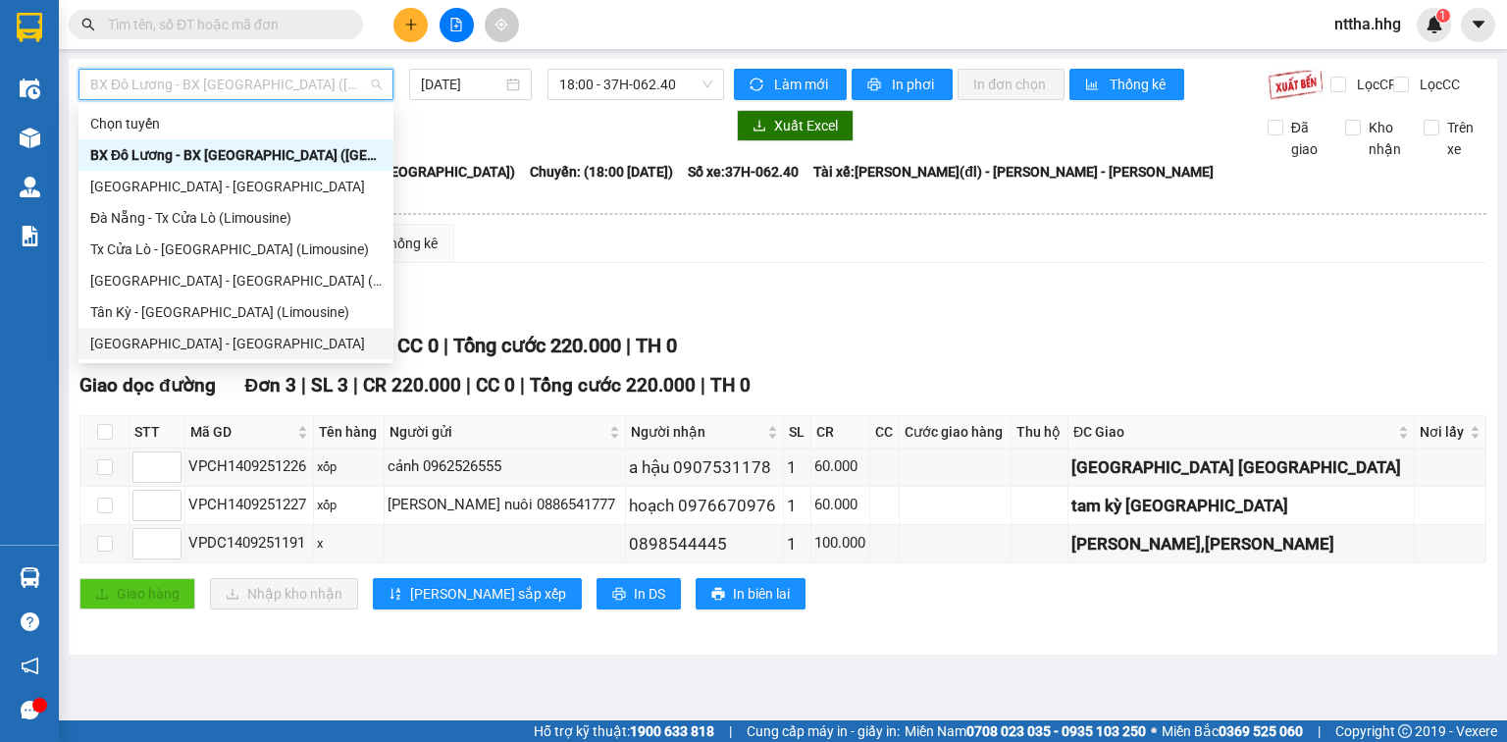
click at [161, 341] on div "[GEOGRAPHIC_DATA] - [GEOGRAPHIC_DATA]" at bounding box center [235, 344] width 291 height 22
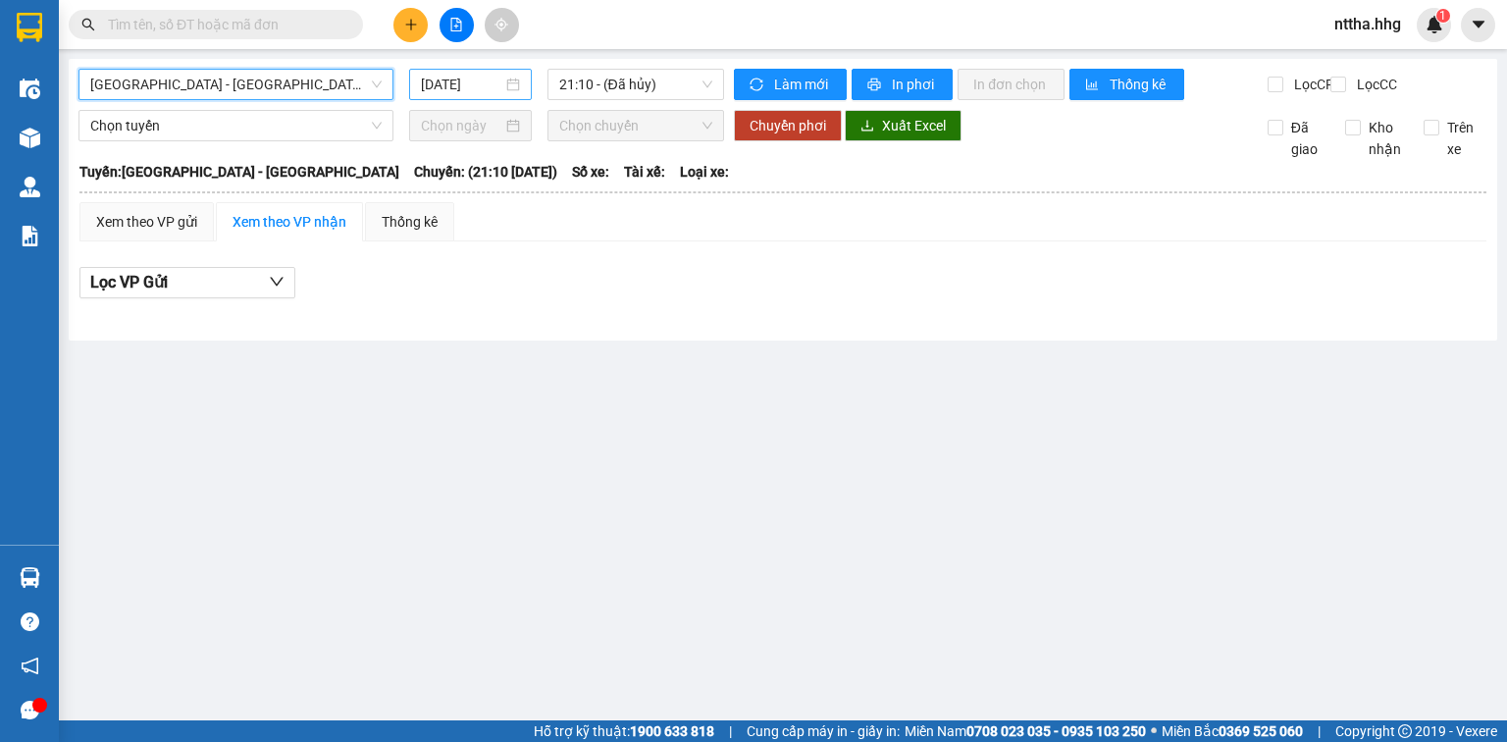
click at [447, 76] on input "[DATE]" at bounding box center [461, 85] width 80 height 22
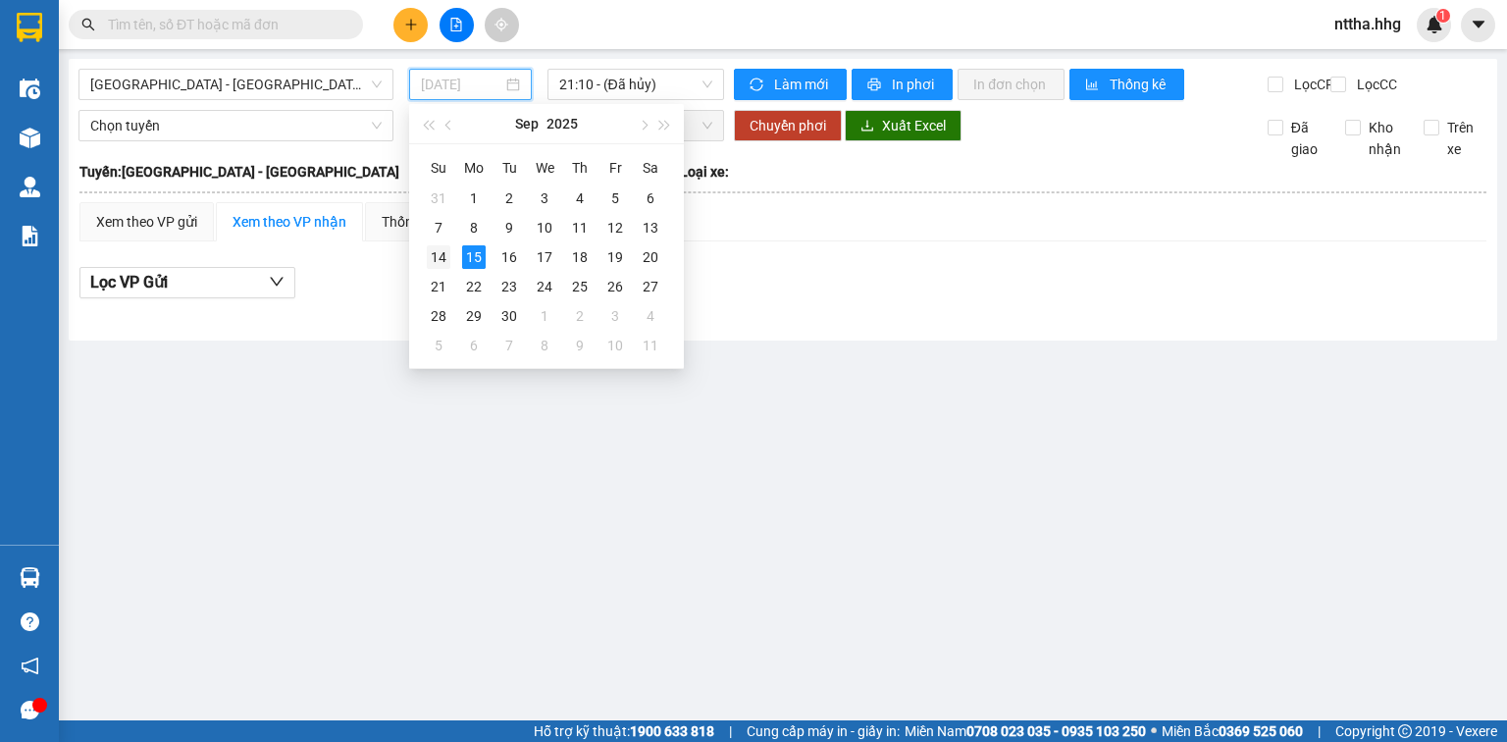
click at [438, 256] on div "14" at bounding box center [439, 257] width 24 height 24
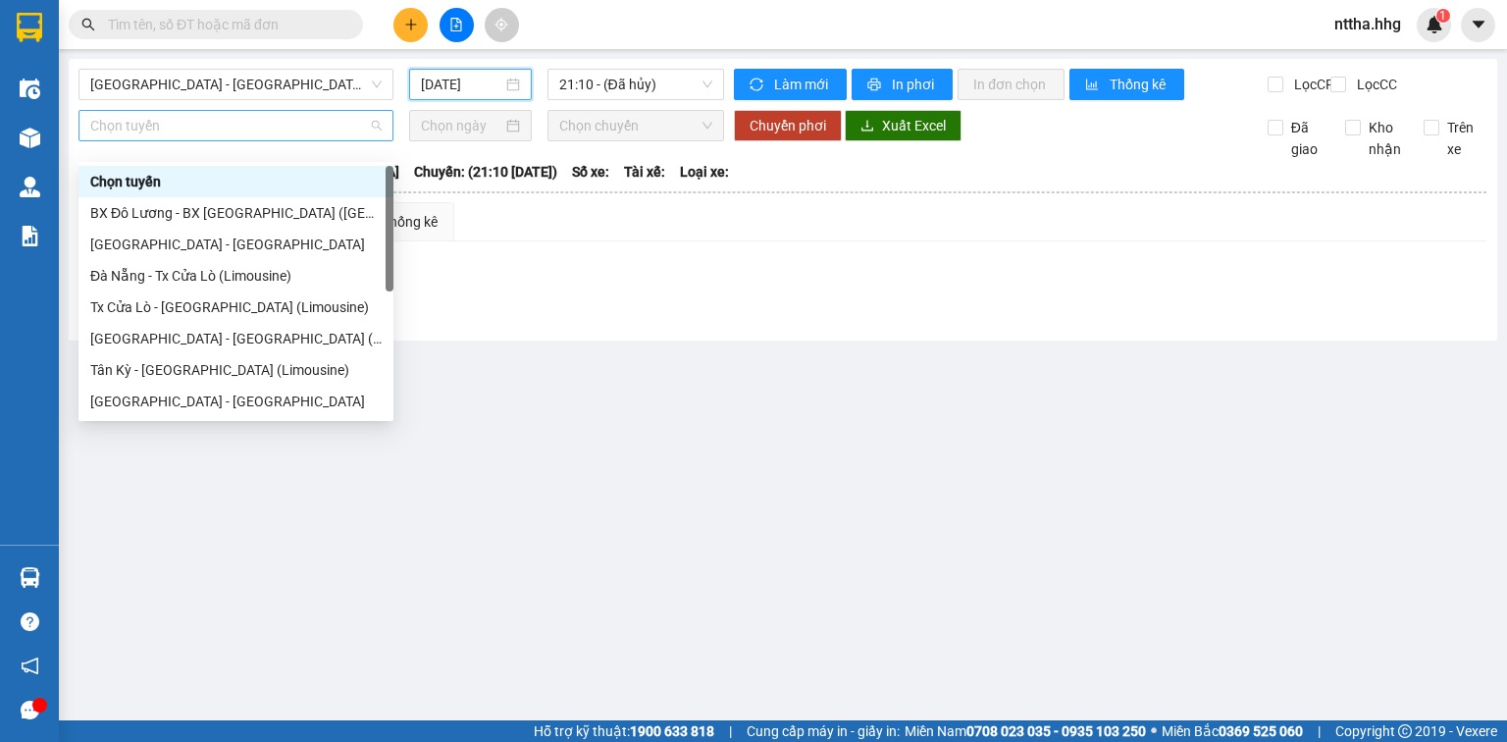
click at [301, 140] on span "Chọn tuyến" at bounding box center [235, 125] width 291 height 29
click at [161, 373] on div "Tân Kỳ - [GEOGRAPHIC_DATA] (Limousine)" at bounding box center [235, 370] width 291 height 22
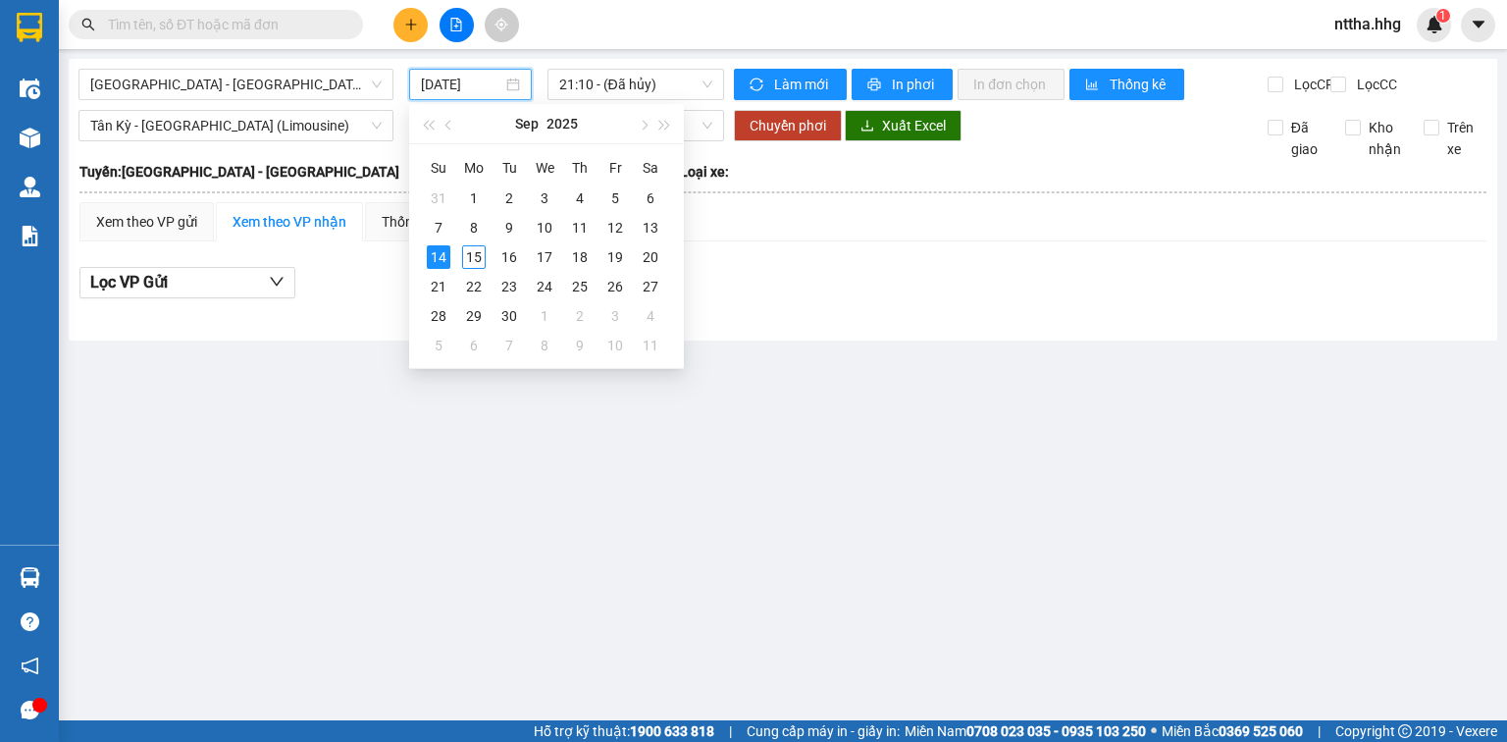
click at [439, 78] on input "[DATE]" at bounding box center [461, 85] width 80 height 22
type input "[DATE]"
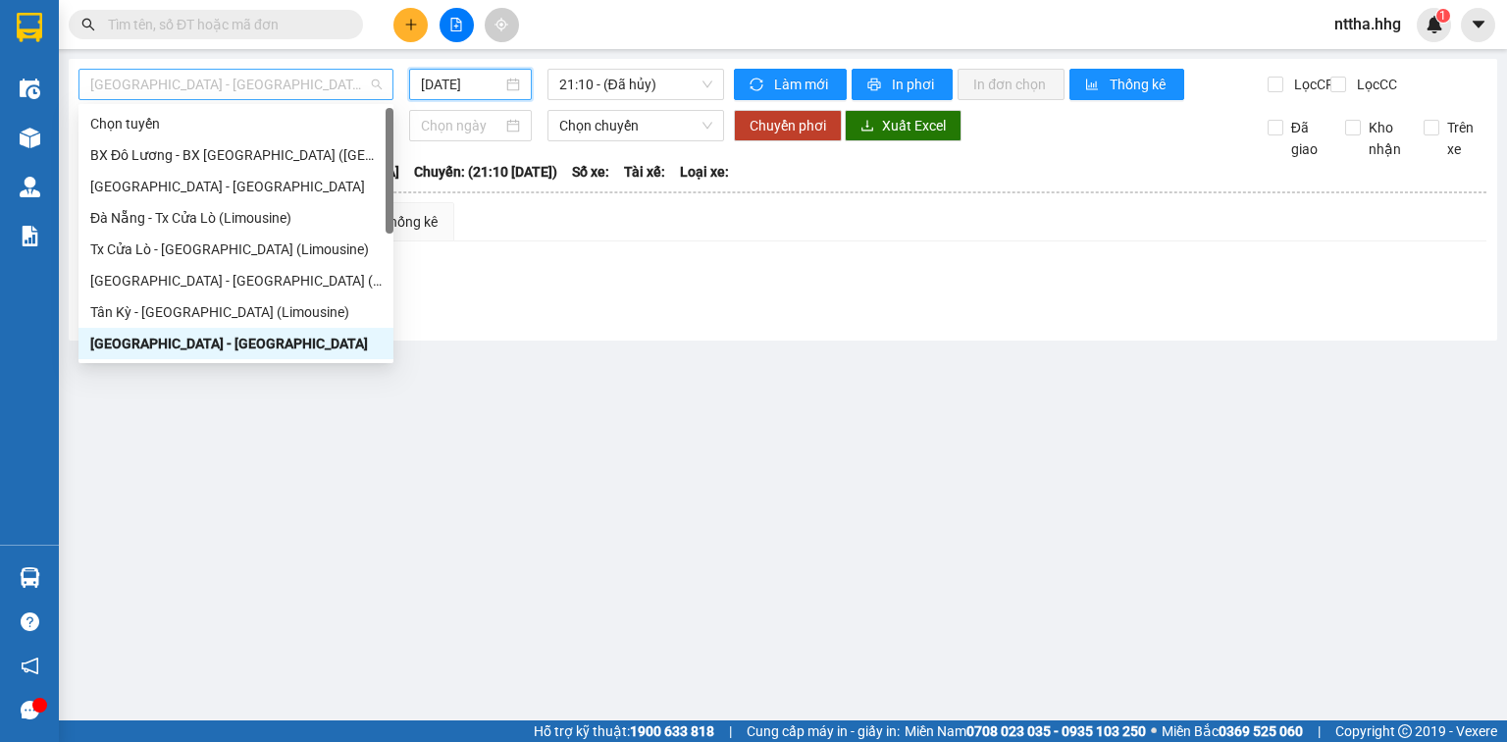
click at [276, 93] on span "[GEOGRAPHIC_DATA] - [GEOGRAPHIC_DATA]" at bounding box center [235, 84] width 291 height 29
click at [155, 310] on div "Tân Kỳ - [GEOGRAPHIC_DATA] (Limousine)" at bounding box center [235, 312] width 291 height 22
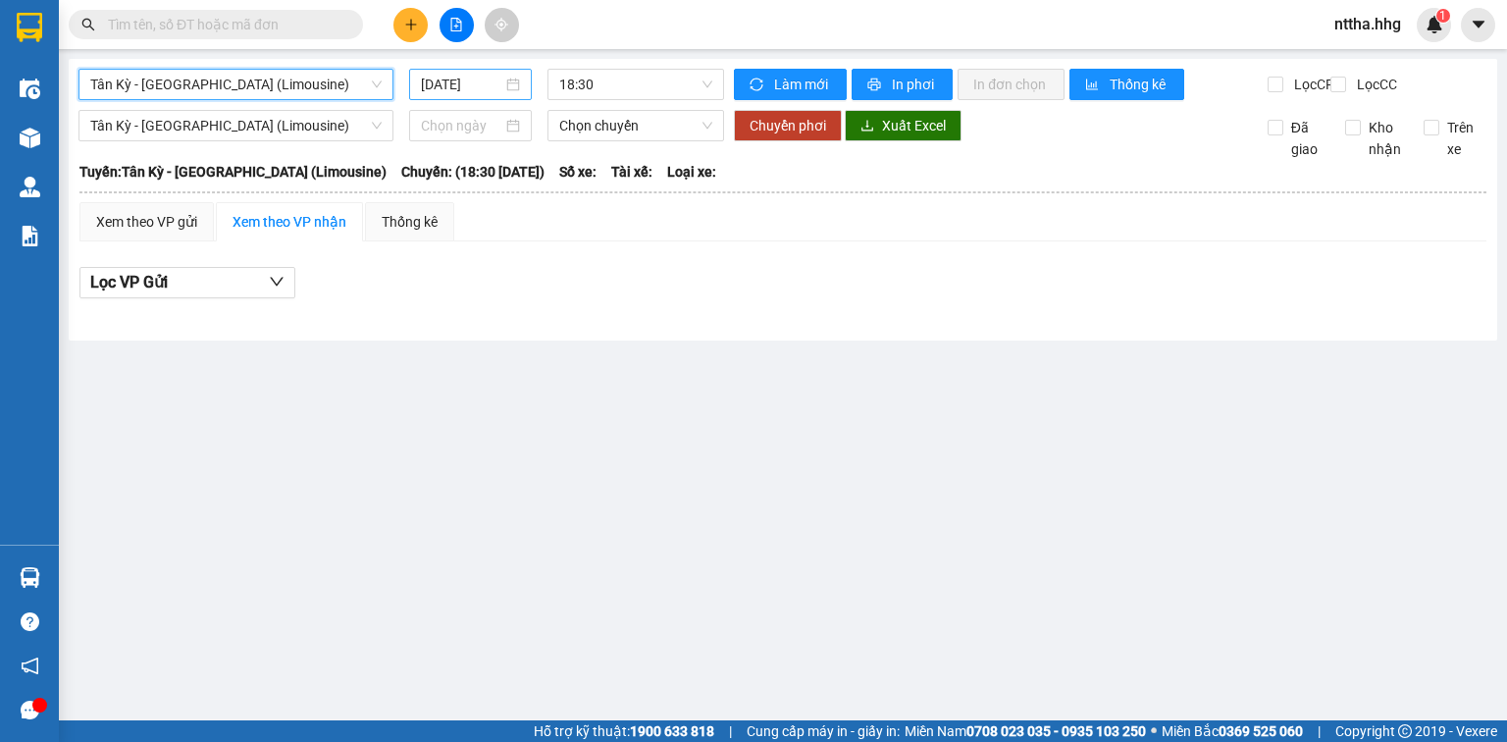
click at [471, 74] on input "[DATE]" at bounding box center [461, 85] width 80 height 22
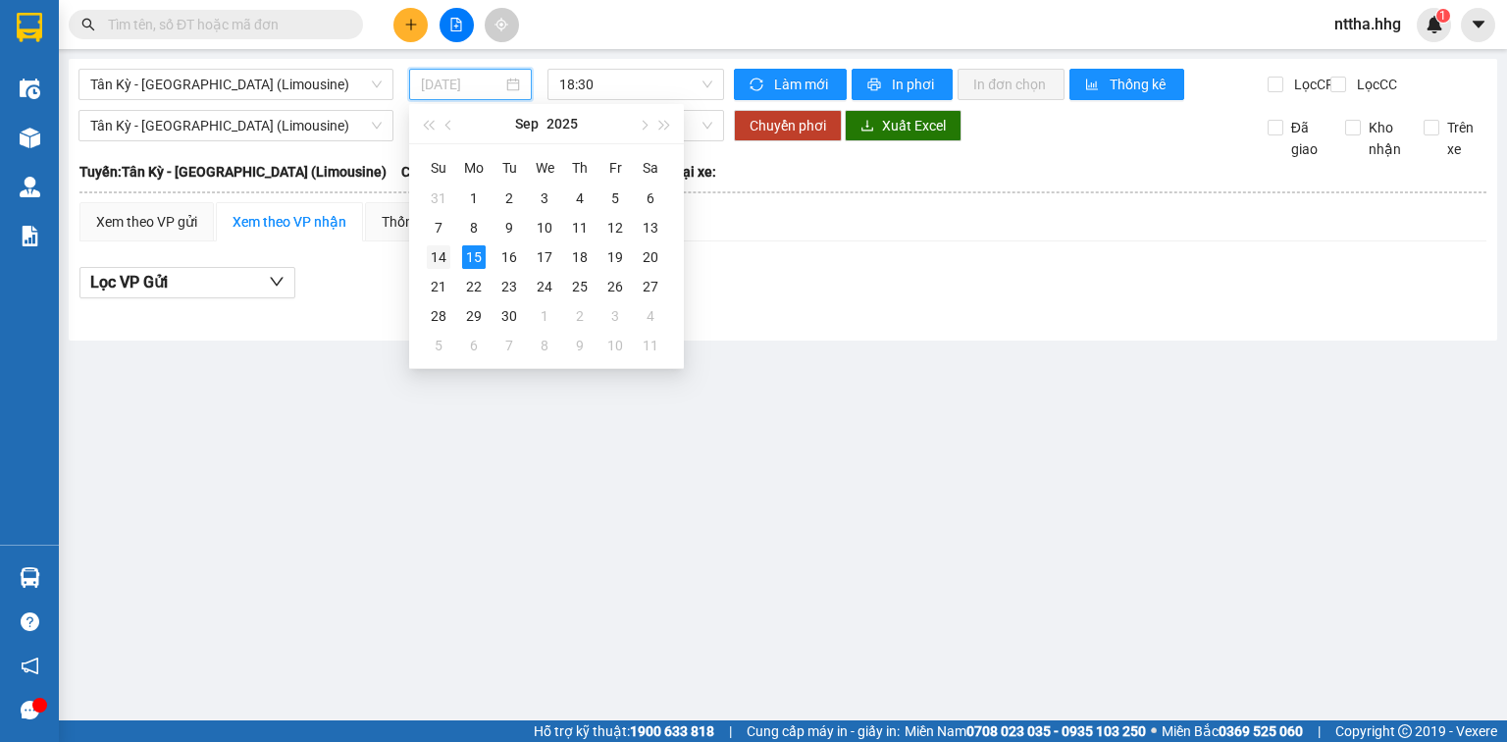
click at [441, 252] on div "14" at bounding box center [439, 257] width 24 height 24
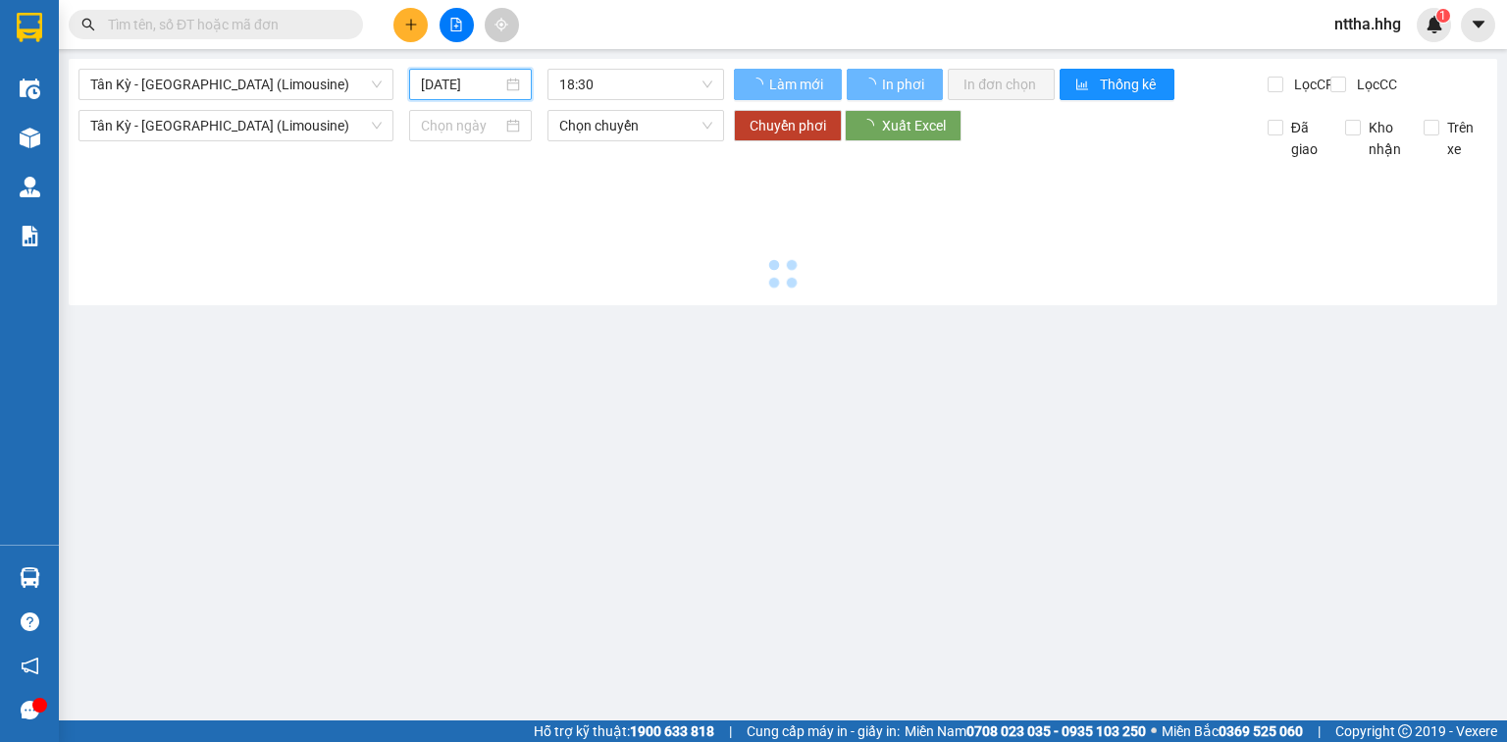
type input "[DATE]"
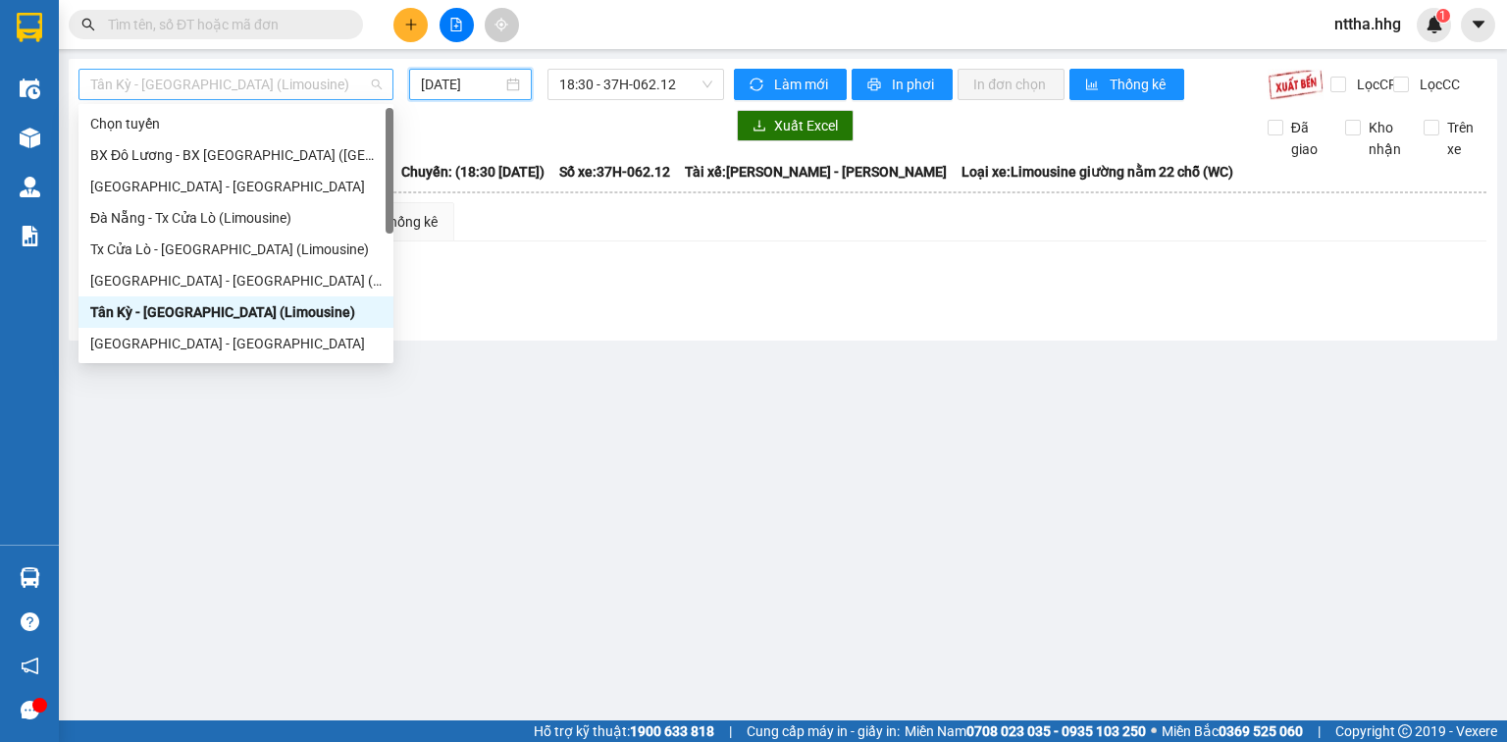
click at [370, 81] on span "Tân Kỳ - [GEOGRAPHIC_DATA] (Limousine)" at bounding box center [235, 84] width 291 height 29
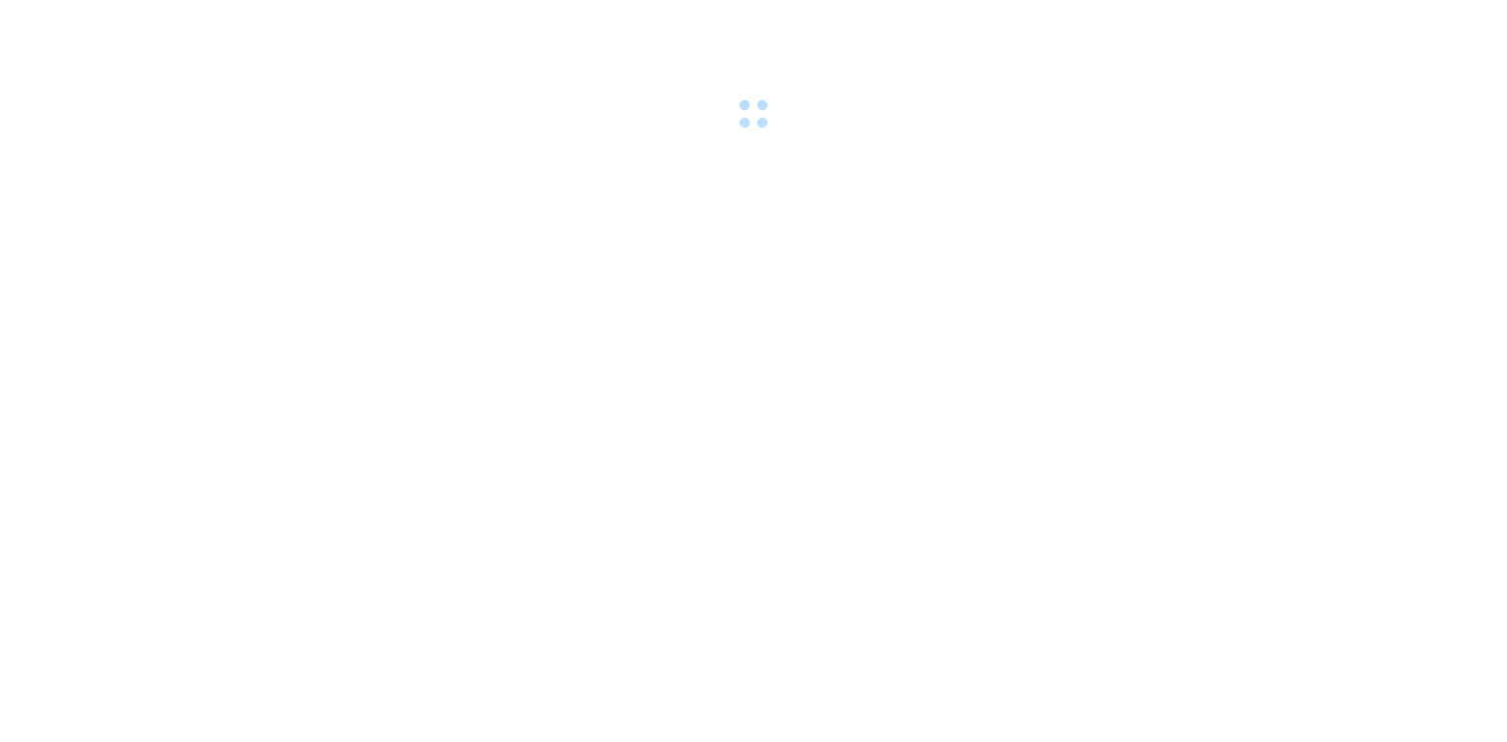
drag, startPoint x: 0, startPoint y: 0, endPoint x: 386, endPoint y: 323, distance: 502.8
click at [386, 323] on body at bounding box center [753, 371] width 1507 height 742
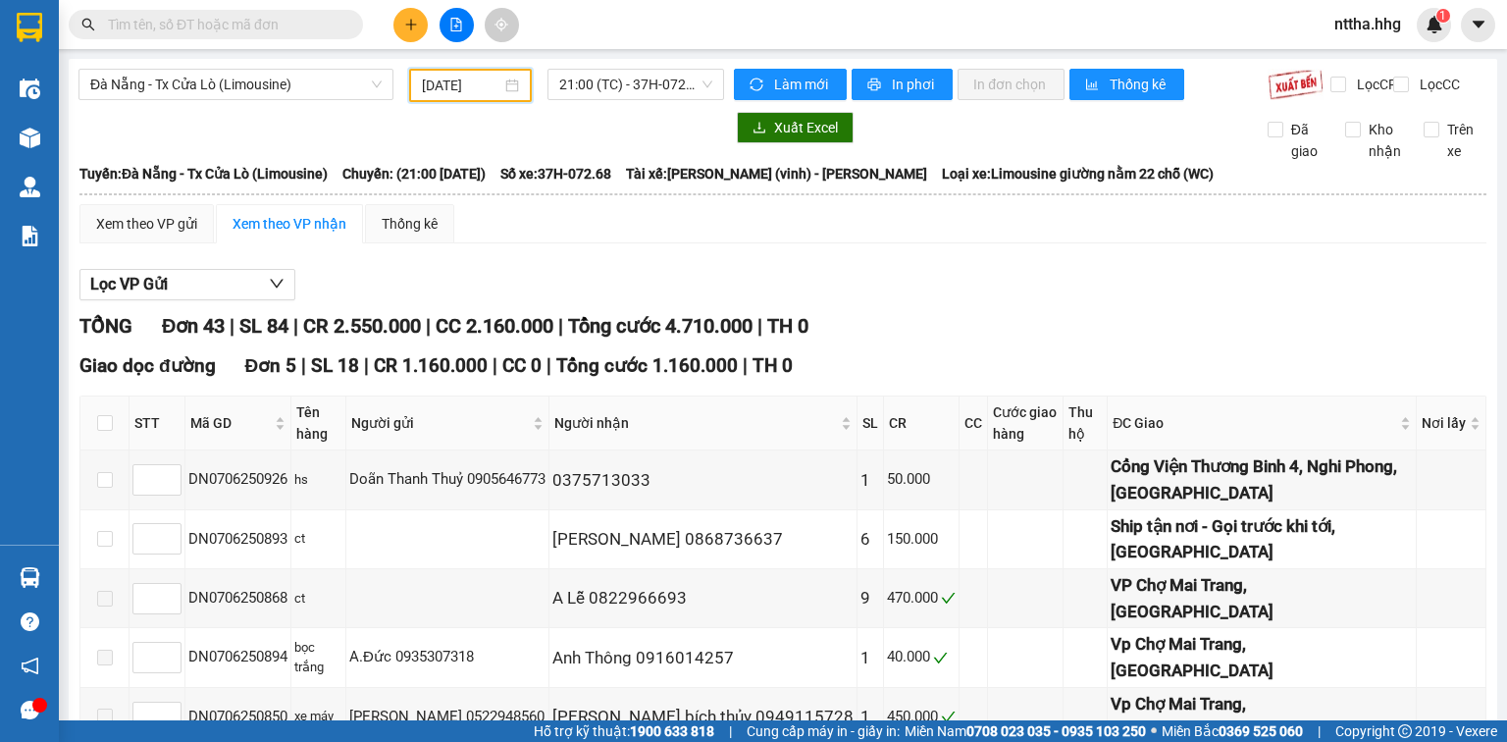
click at [451, 90] on input "[DATE]" at bounding box center [461, 86] width 78 height 22
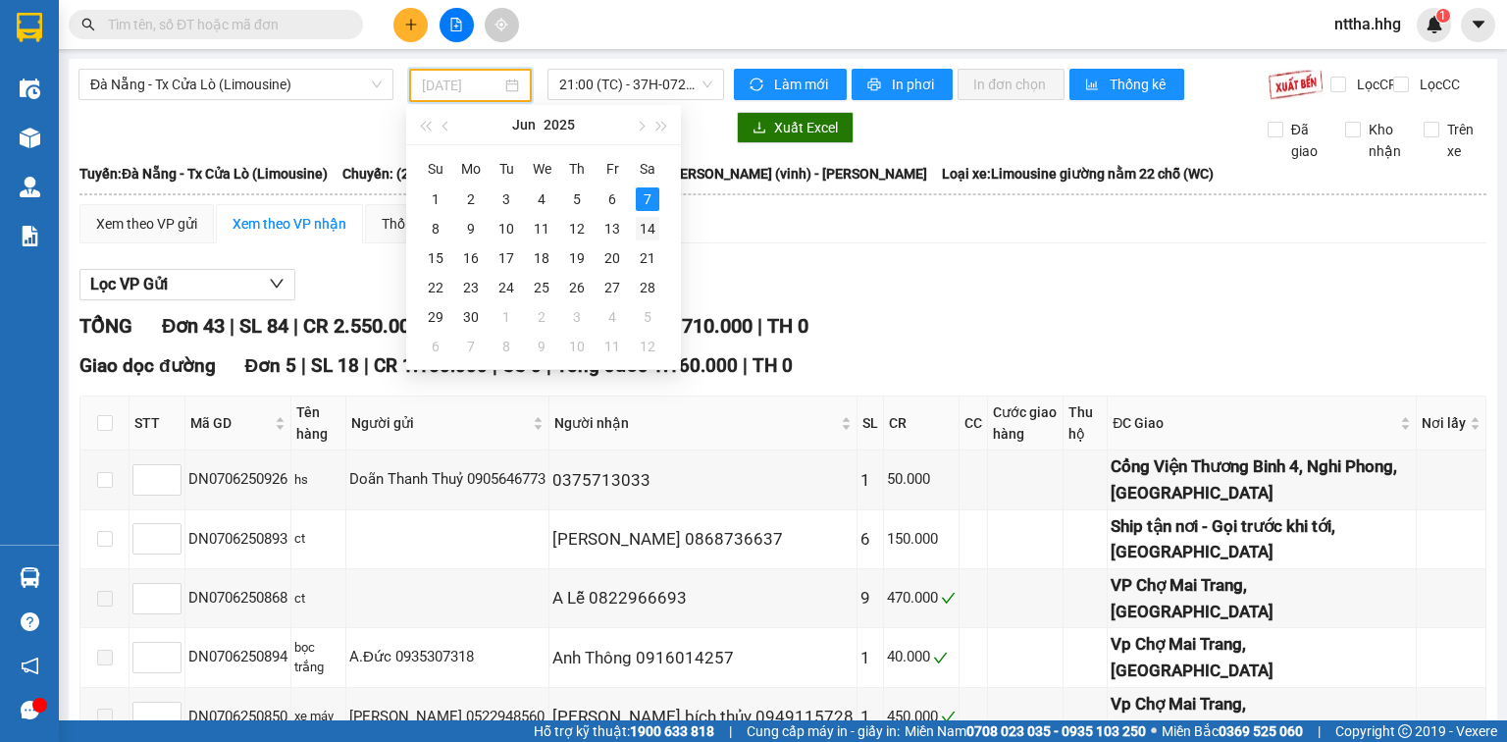
click at [647, 232] on div "14" at bounding box center [648, 229] width 24 height 24
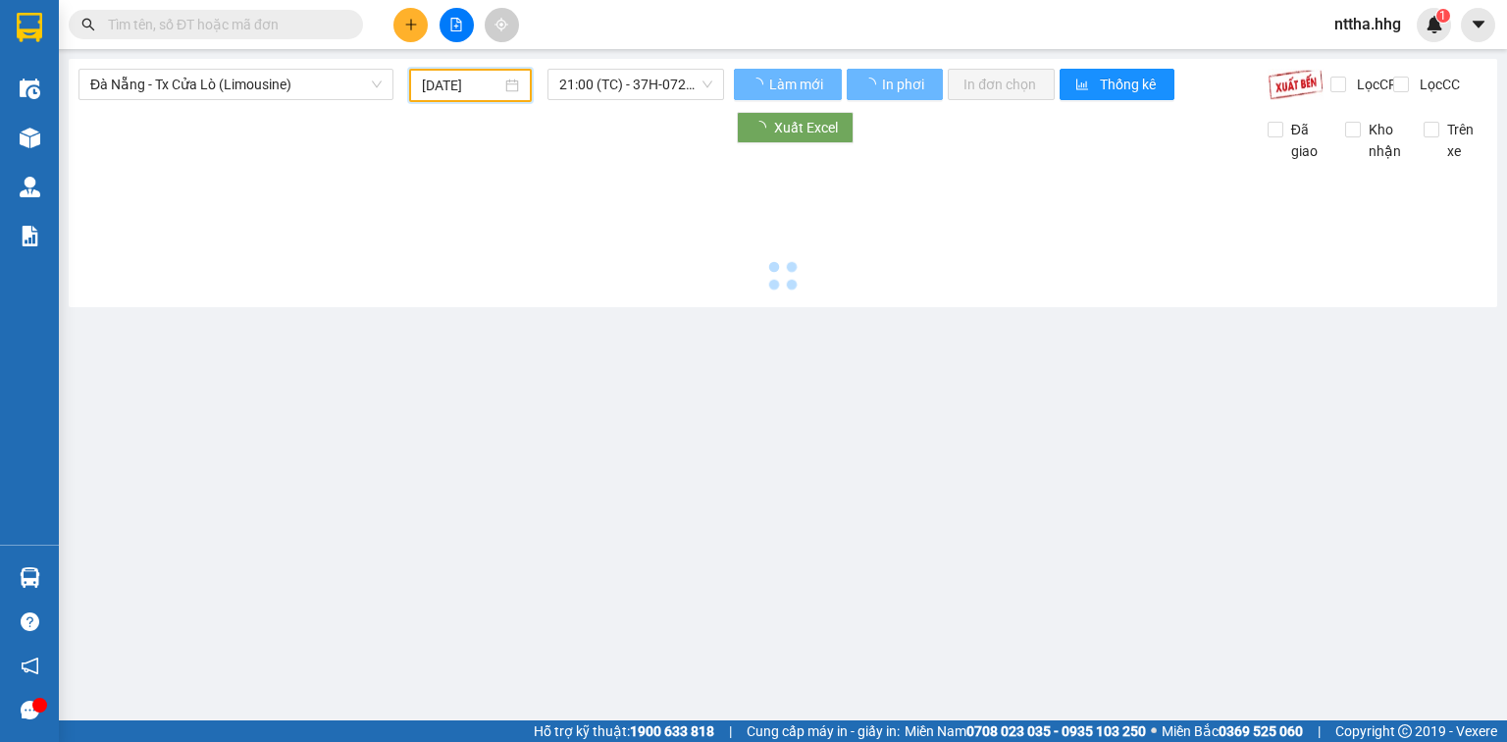
type input "[DATE]"
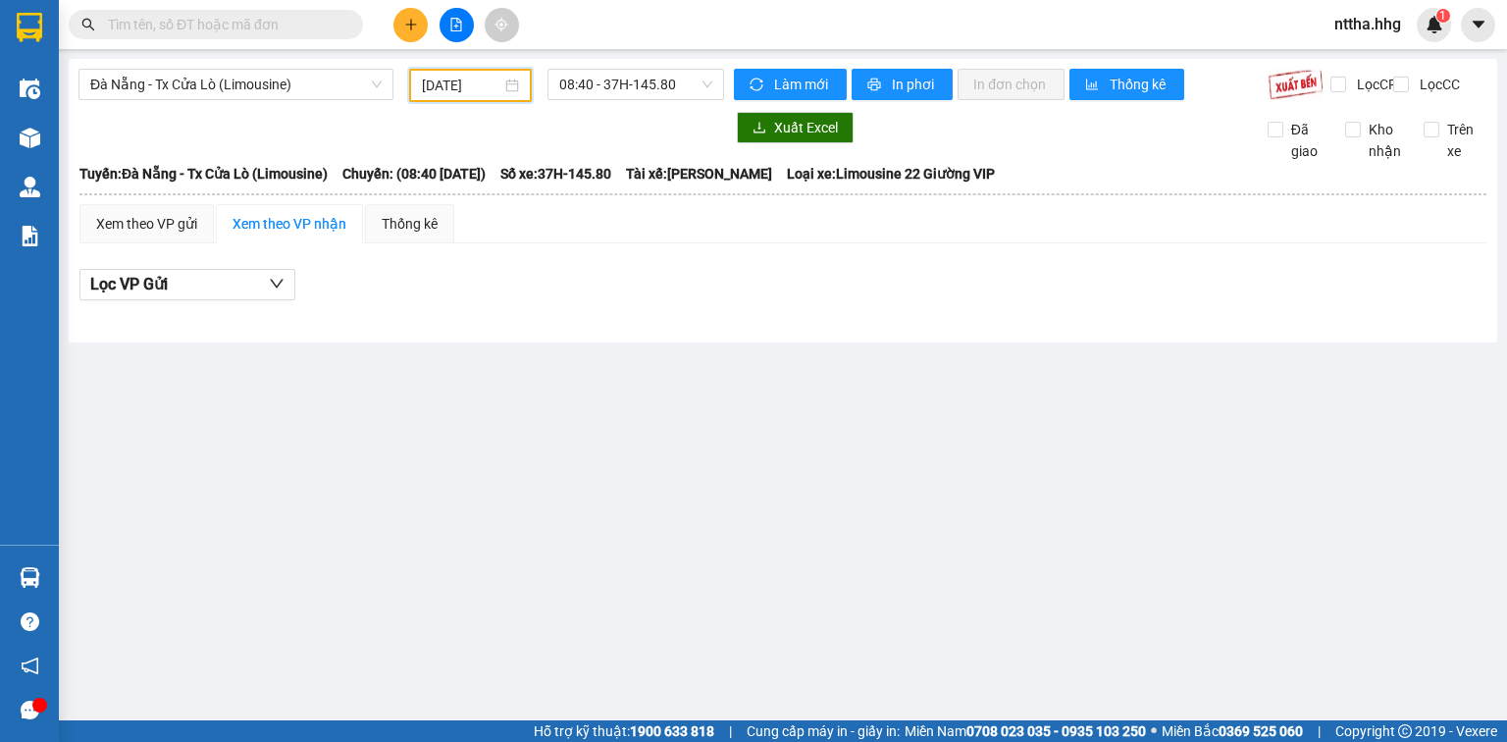
click at [627, 102] on div "Đà Nẵng - Tx Cửa Lò (Limousine) [DATE] 08:40 - 37H-145.80" at bounding box center [400, 85] width 645 height 33
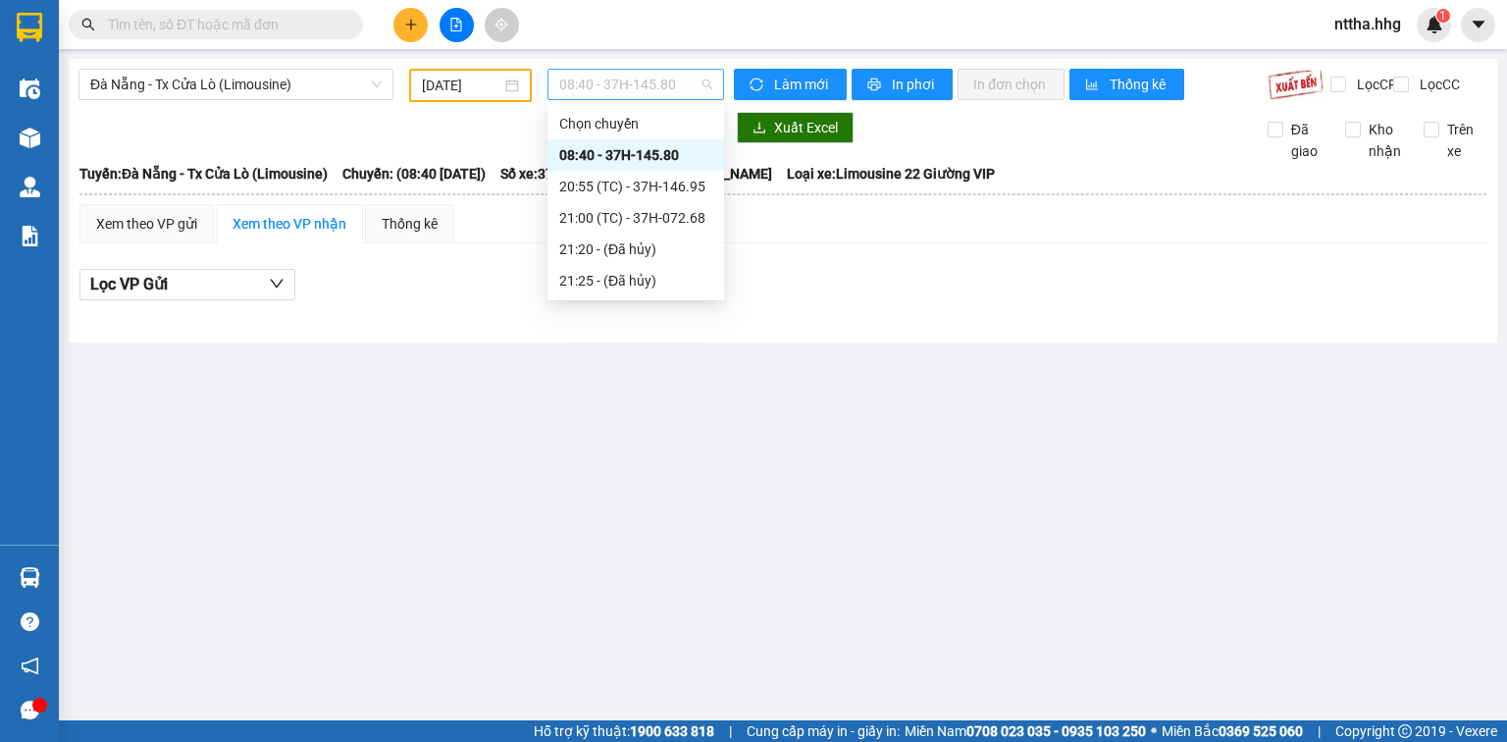
click at [635, 95] on span "08:40 - 37H-145.80" at bounding box center [636, 84] width 154 height 29
click at [631, 222] on div "21:00 (TC) - 37H-072.68" at bounding box center [635, 218] width 153 height 22
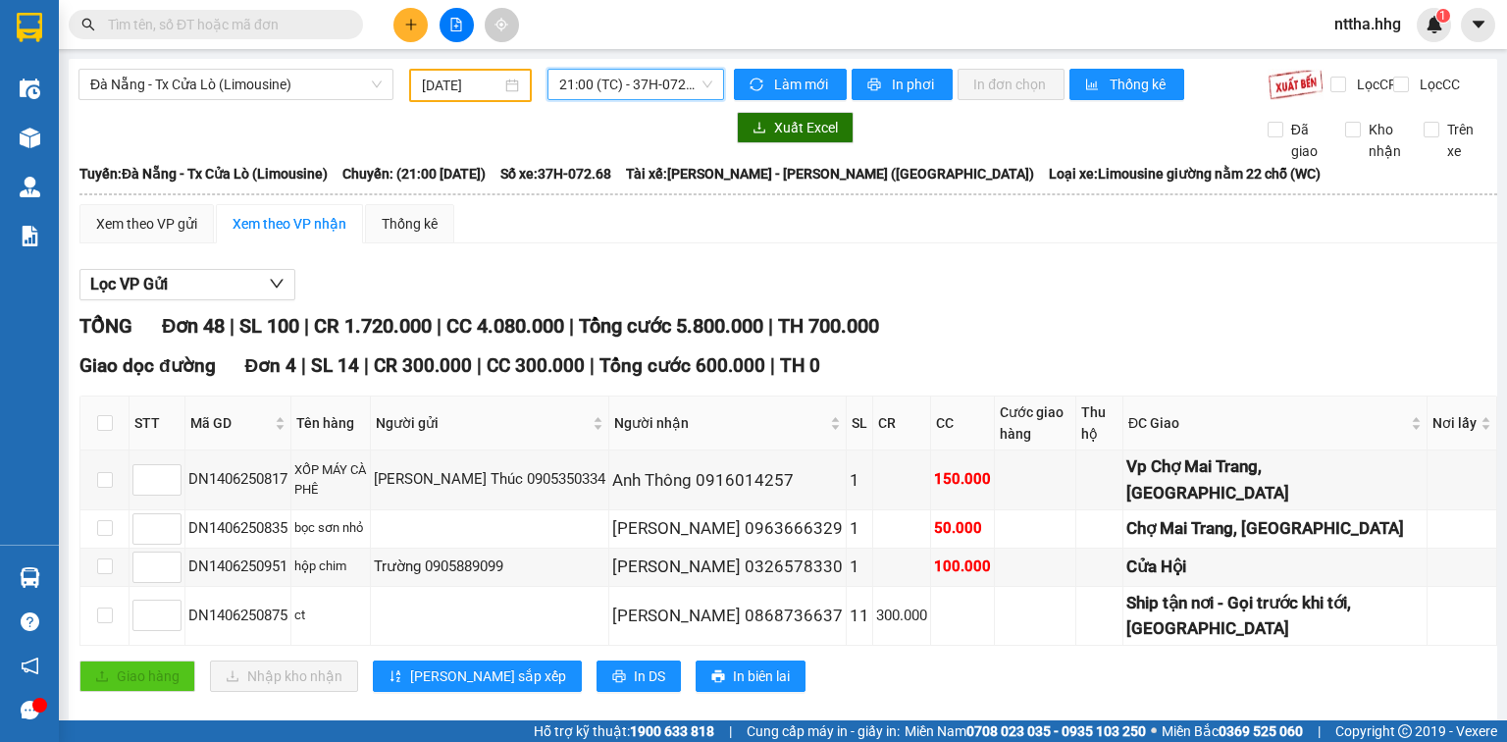
click at [656, 90] on span "21:00 (TC) - 37H-072.68" at bounding box center [636, 84] width 154 height 29
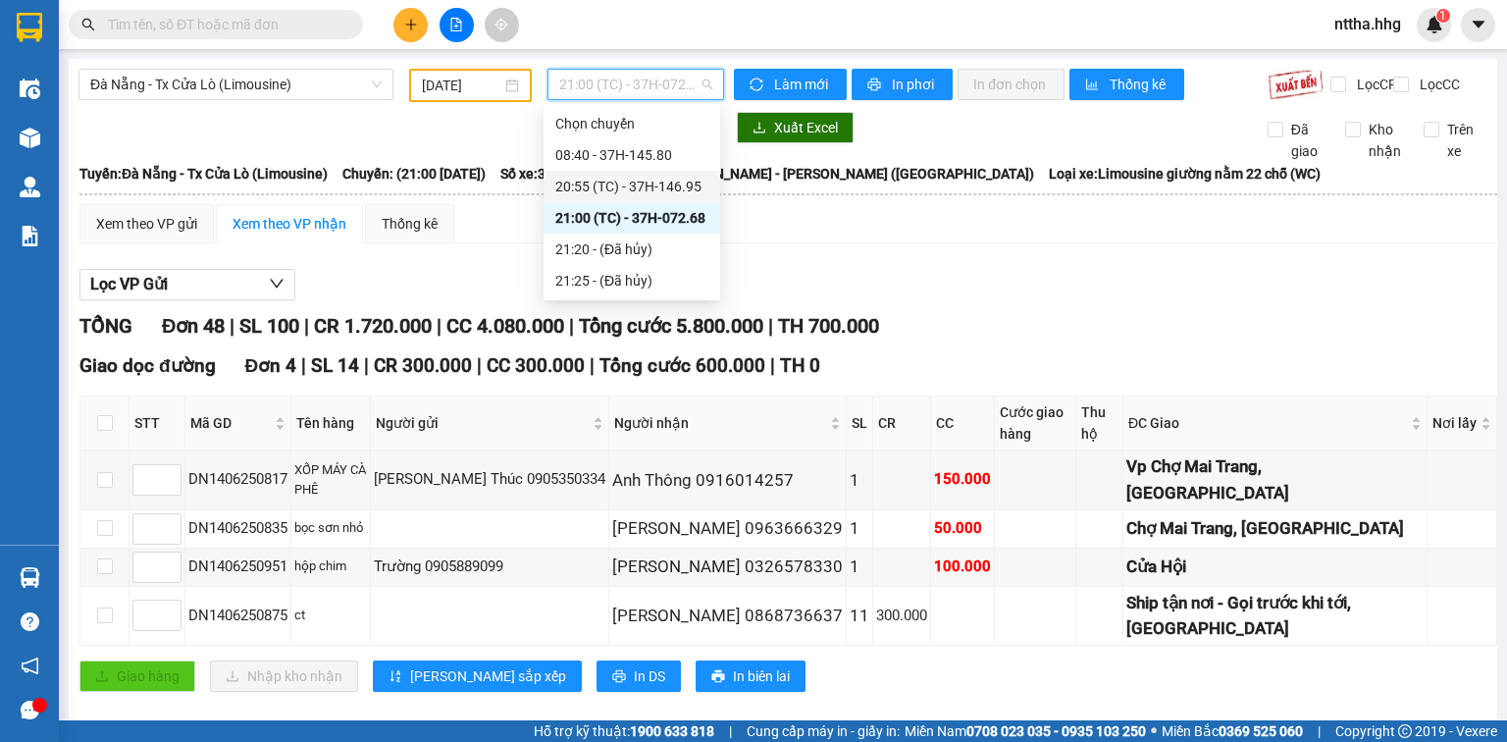
click at [651, 179] on div "20:55 (TC) - 37H-146.95" at bounding box center [631, 187] width 153 height 22
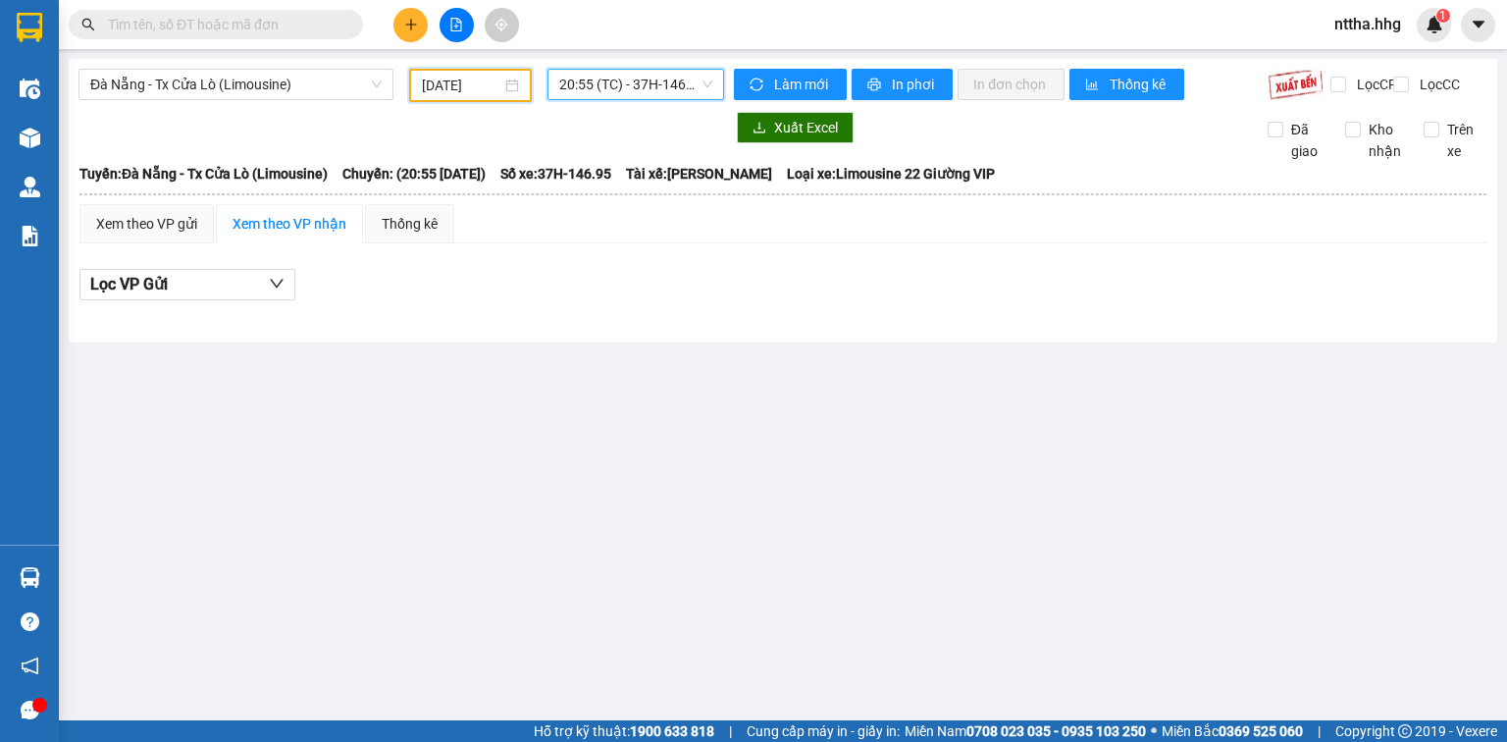
click at [474, 90] on input "[DATE]" at bounding box center [461, 86] width 78 height 22
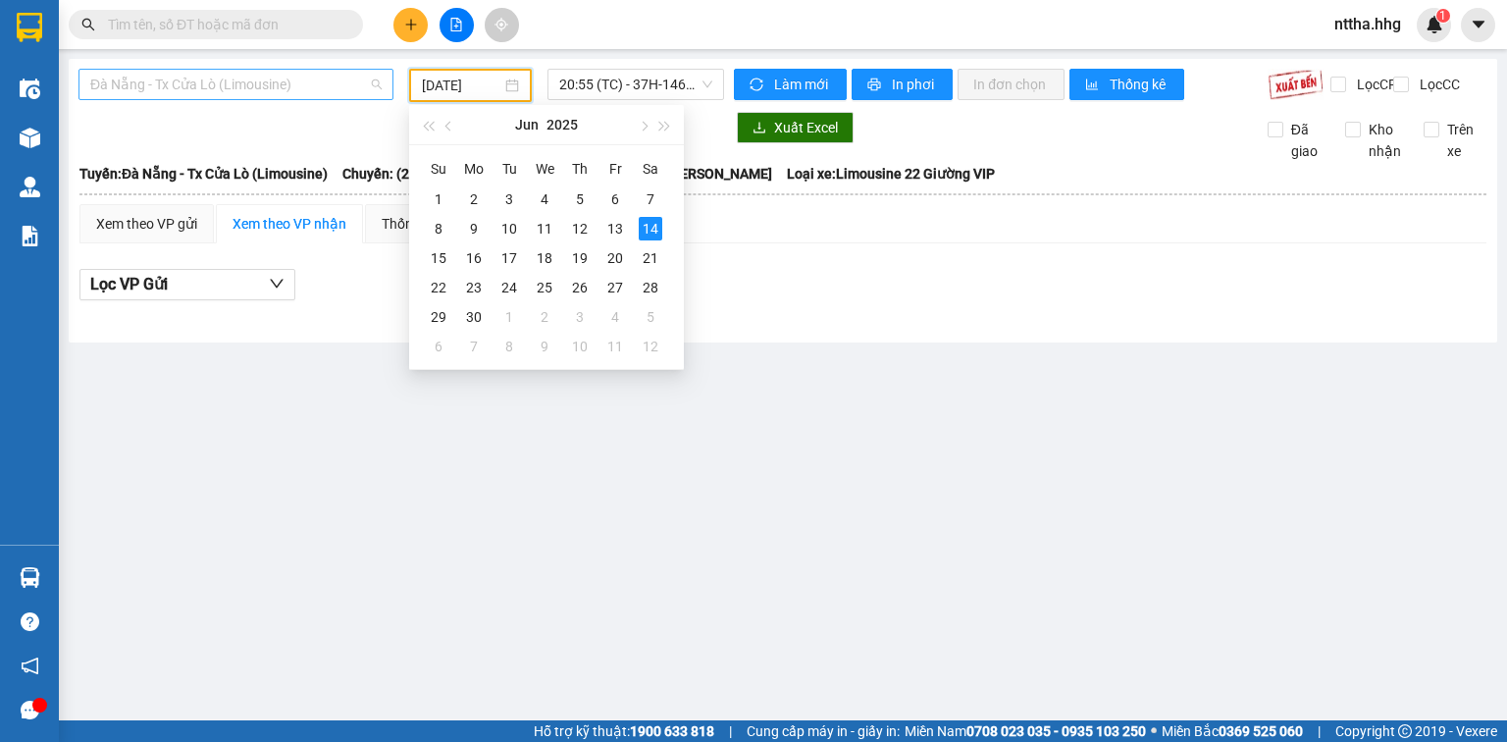
click at [360, 80] on span "Đà Nẵng - Tx Cửa Lò (Limousine)" at bounding box center [235, 84] width 291 height 29
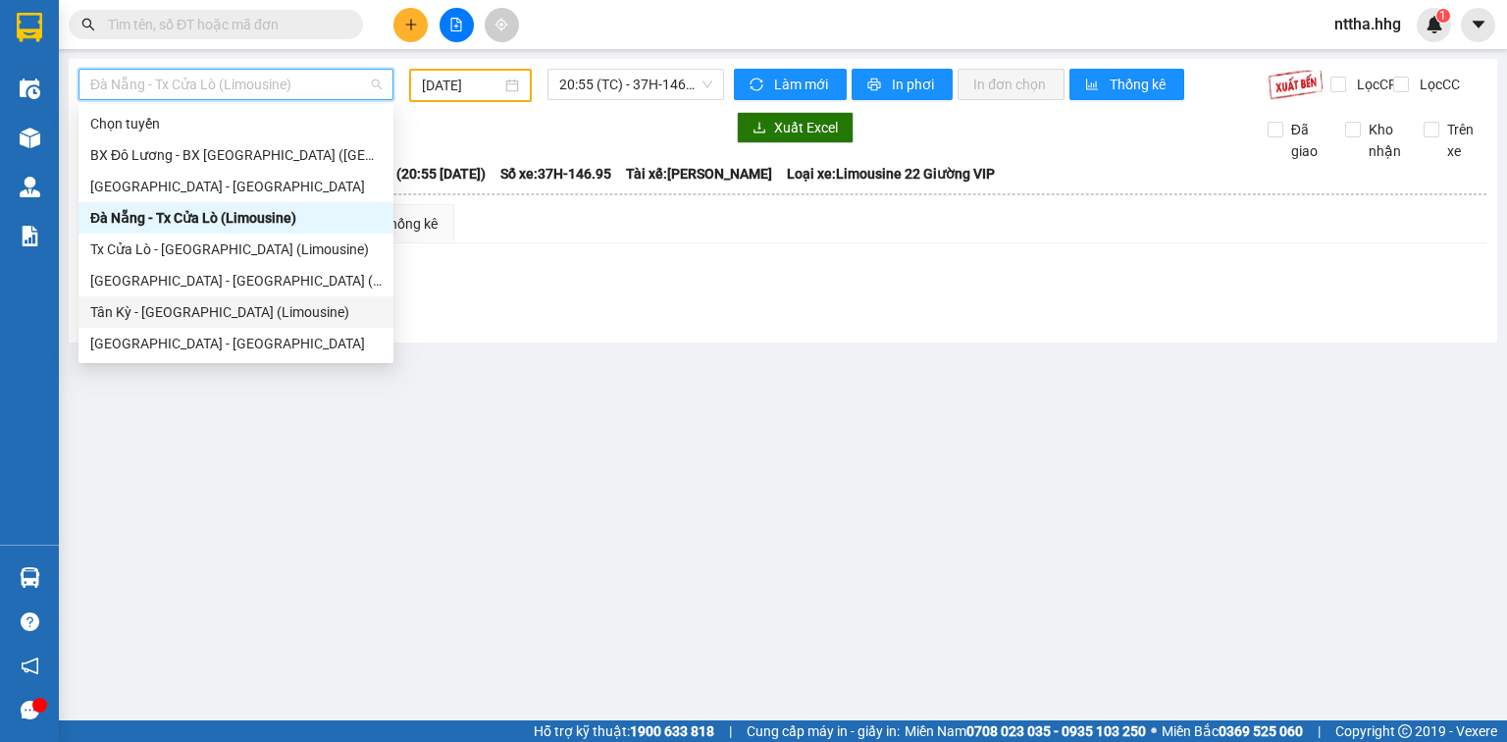
click at [122, 308] on div "Tân Kỳ - [GEOGRAPHIC_DATA] (Limousine)" at bounding box center [235, 312] width 291 height 22
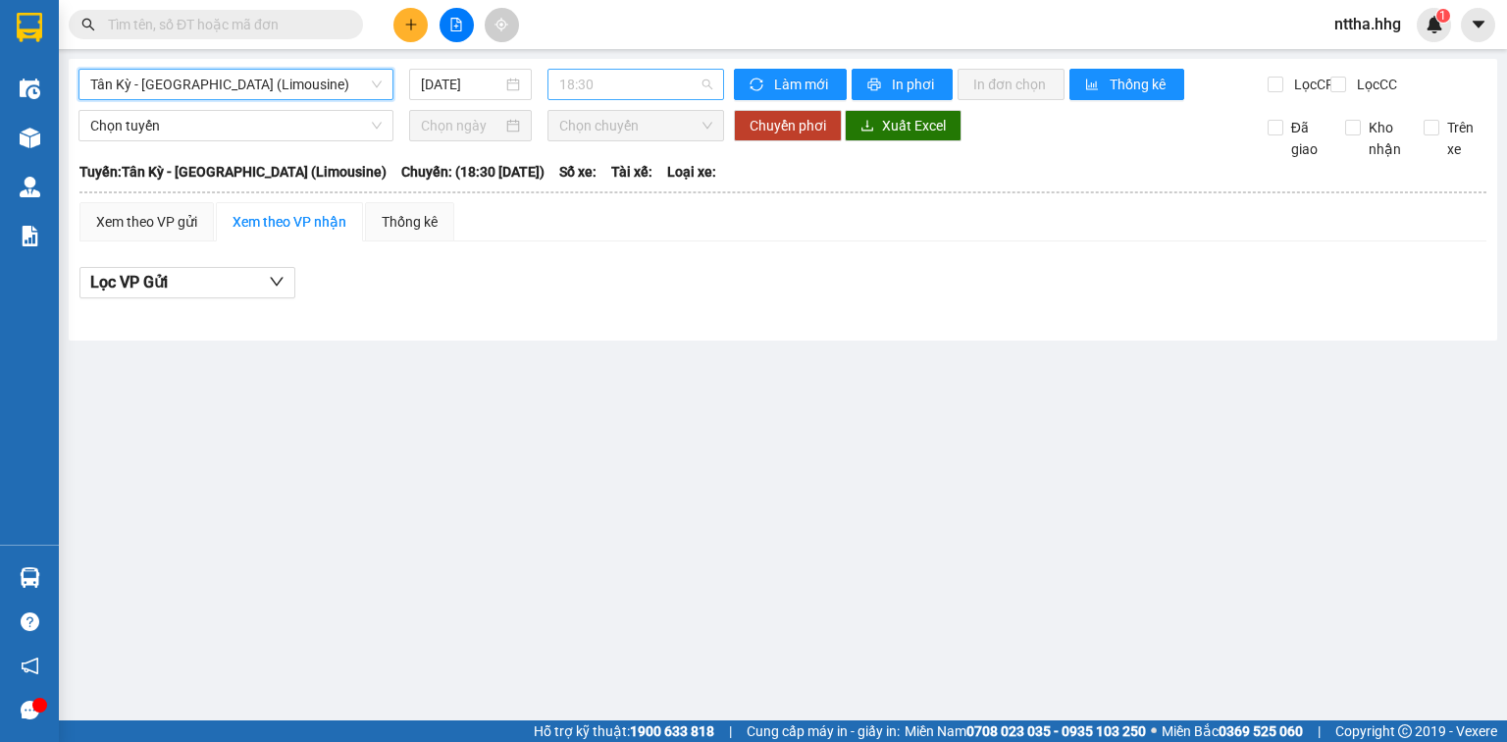
click at [578, 91] on span "18:30" at bounding box center [636, 84] width 154 height 29
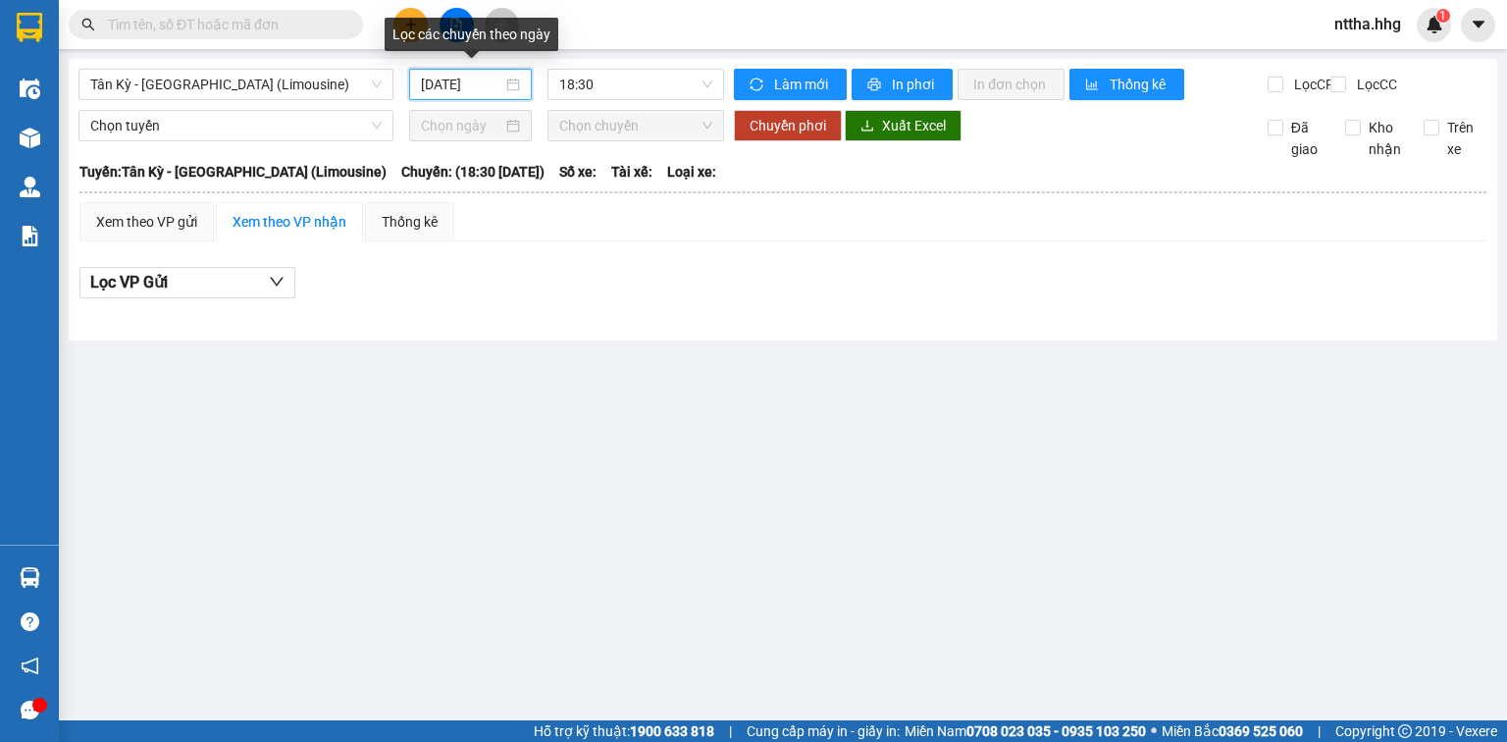
click at [472, 83] on input "[DATE]" at bounding box center [461, 85] width 80 height 22
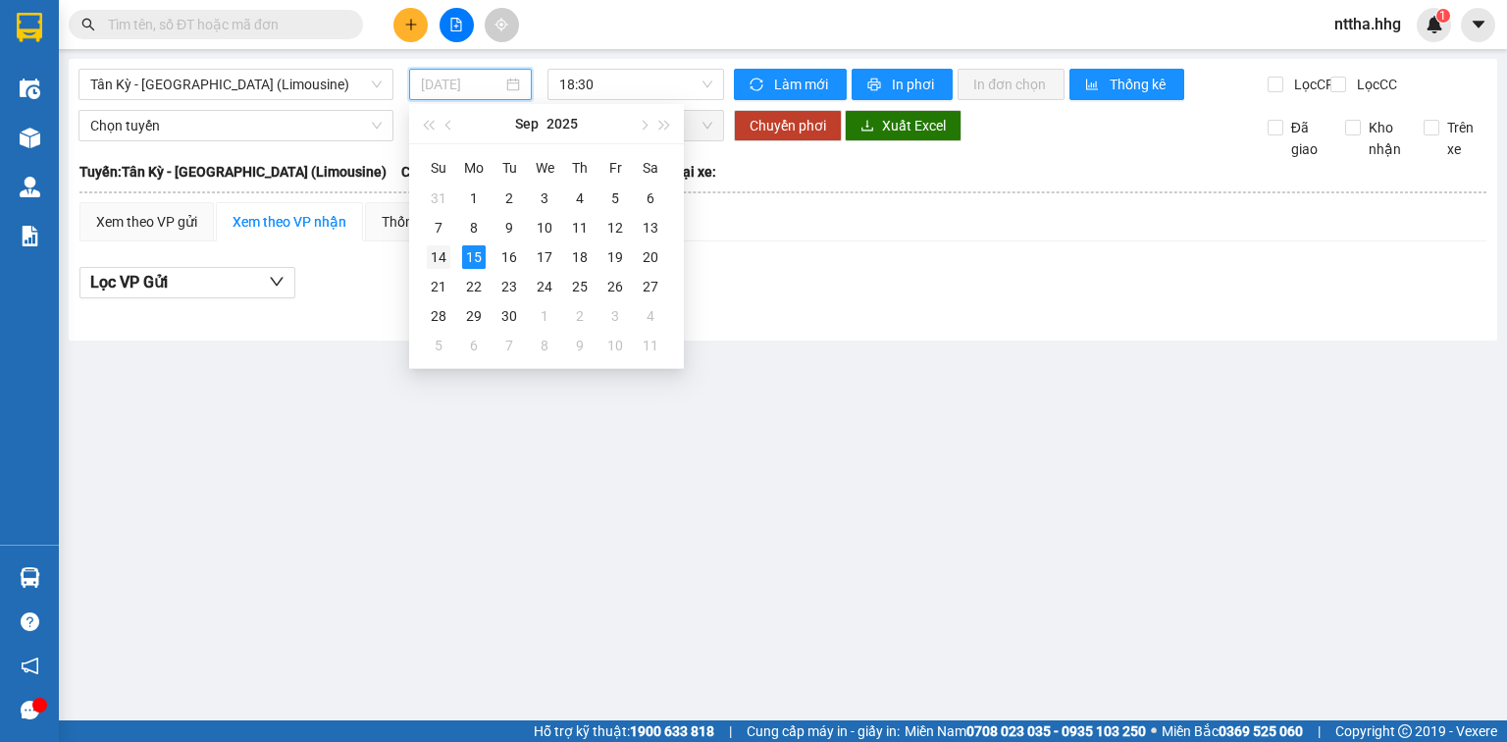
click at [440, 254] on div "14" at bounding box center [439, 257] width 24 height 24
type input "[DATE]"
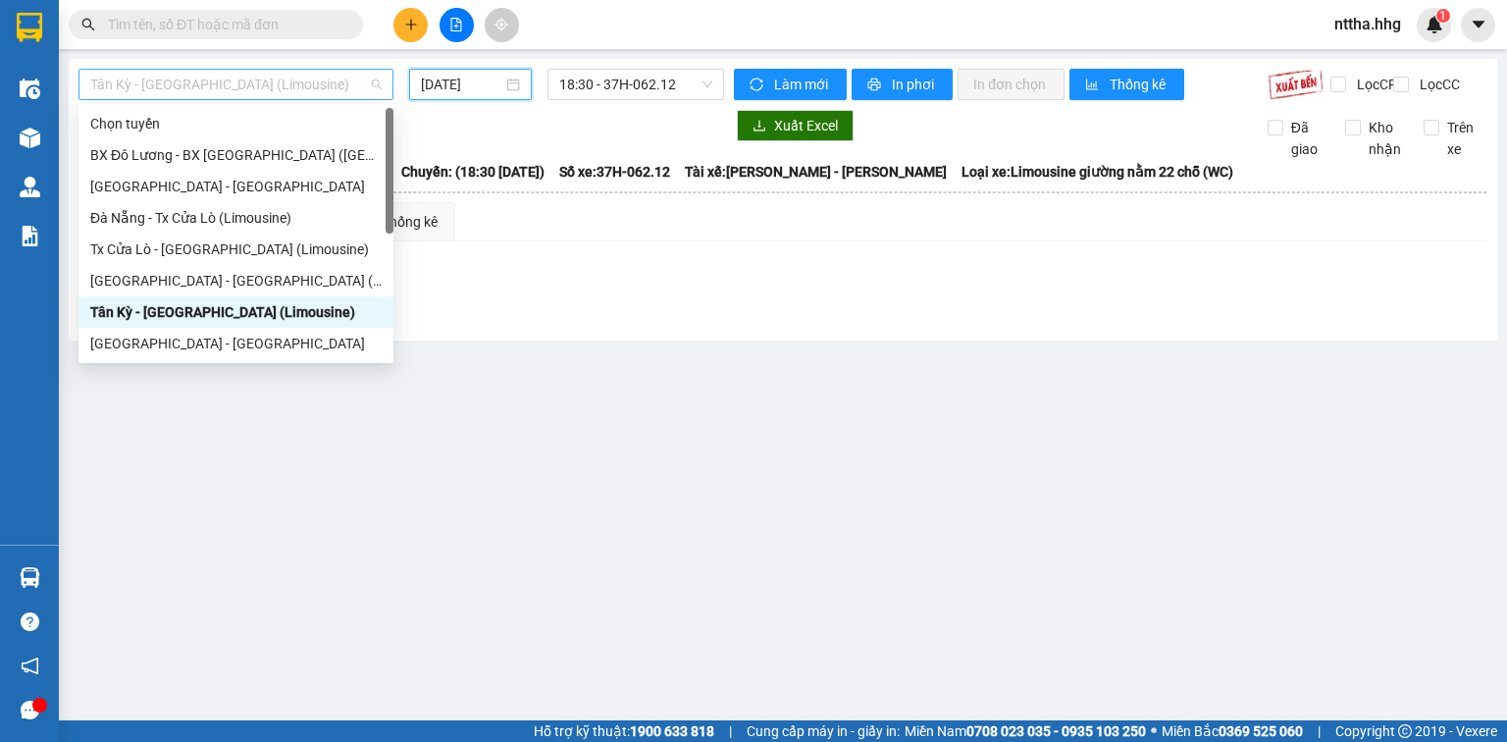
click at [233, 88] on span "Tân Kỳ - [GEOGRAPHIC_DATA] (Limousine)" at bounding box center [235, 84] width 291 height 29
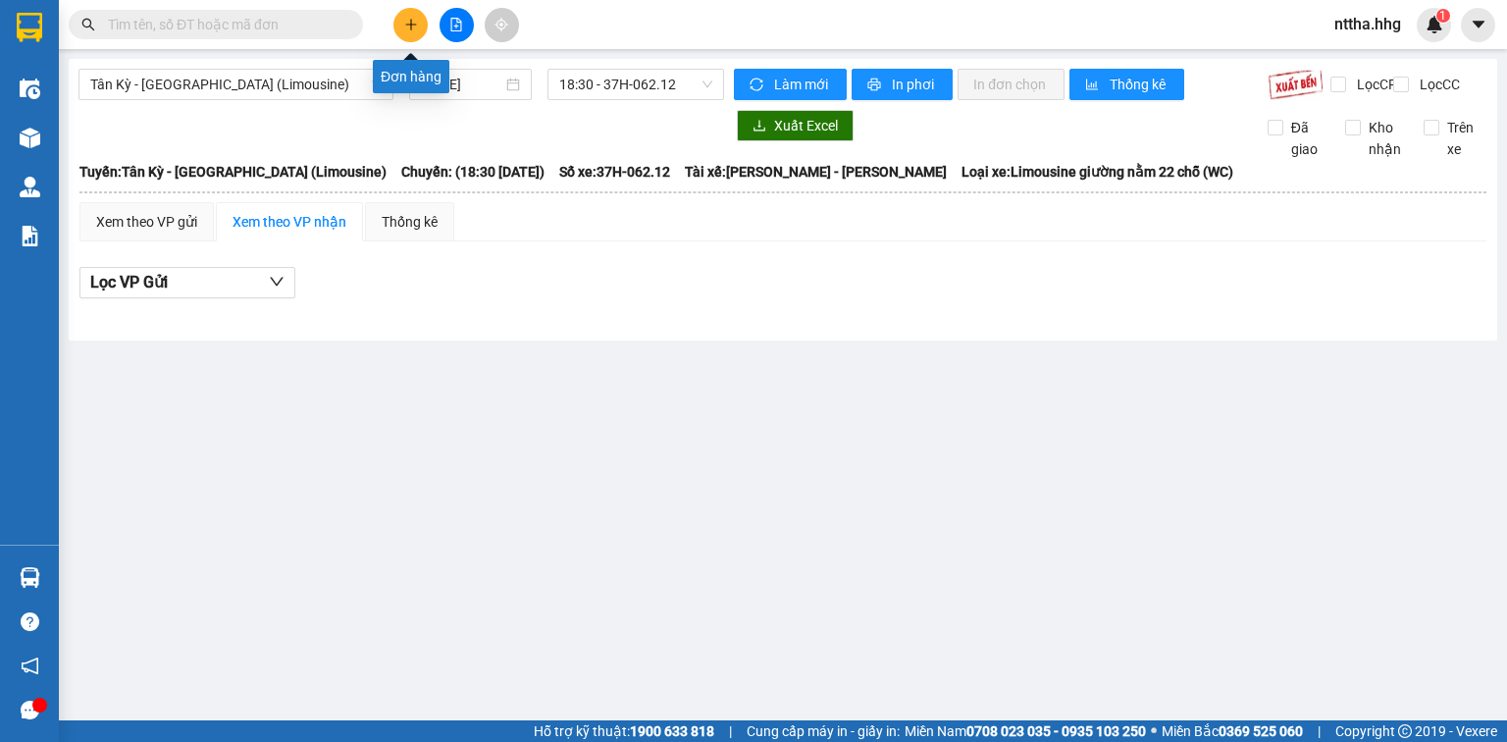
click at [410, 25] on icon "plus" at bounding box center [411, 25] width 14 height 14
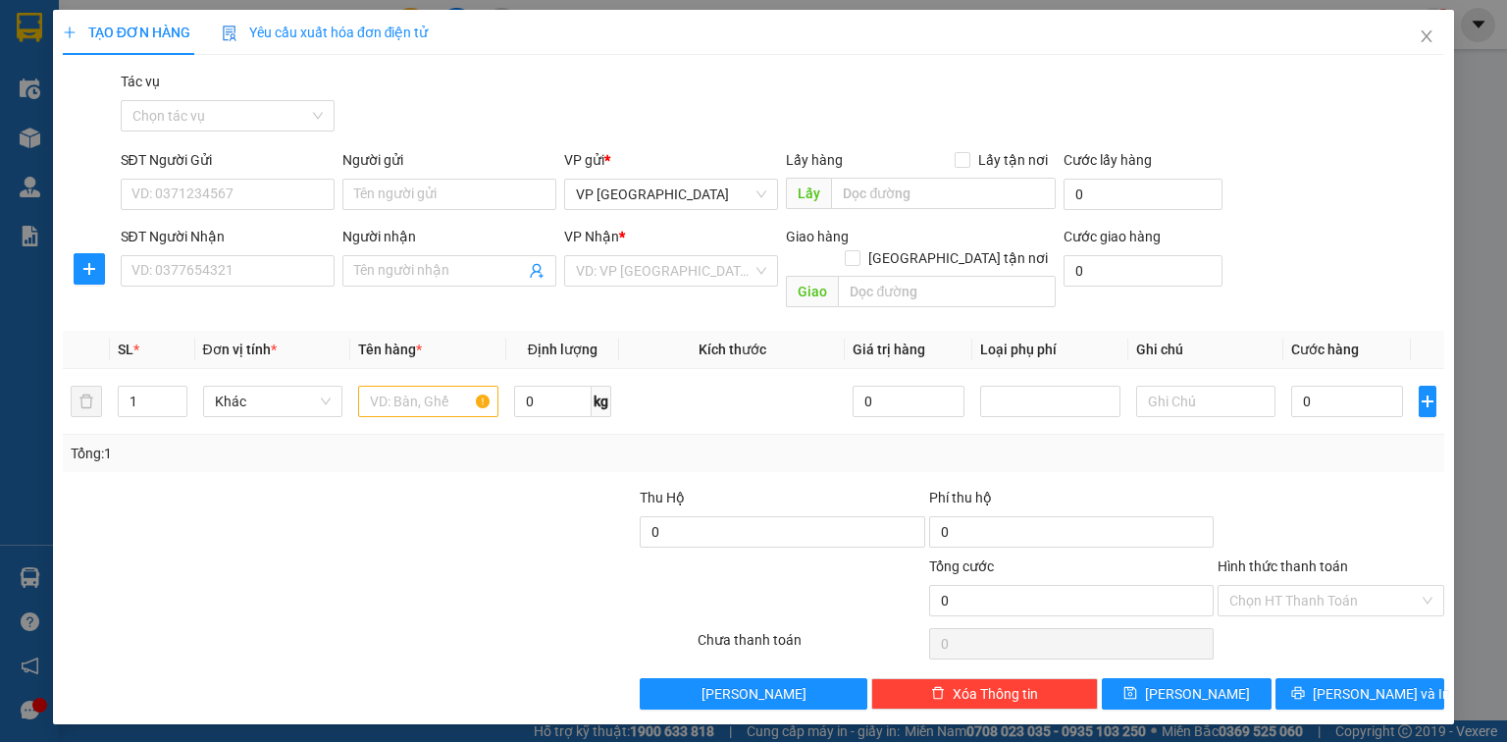
click at [145, 25] on span "TẠO ĐƠN HÀNG" at bounding box center [127, 33] width 128 height 16
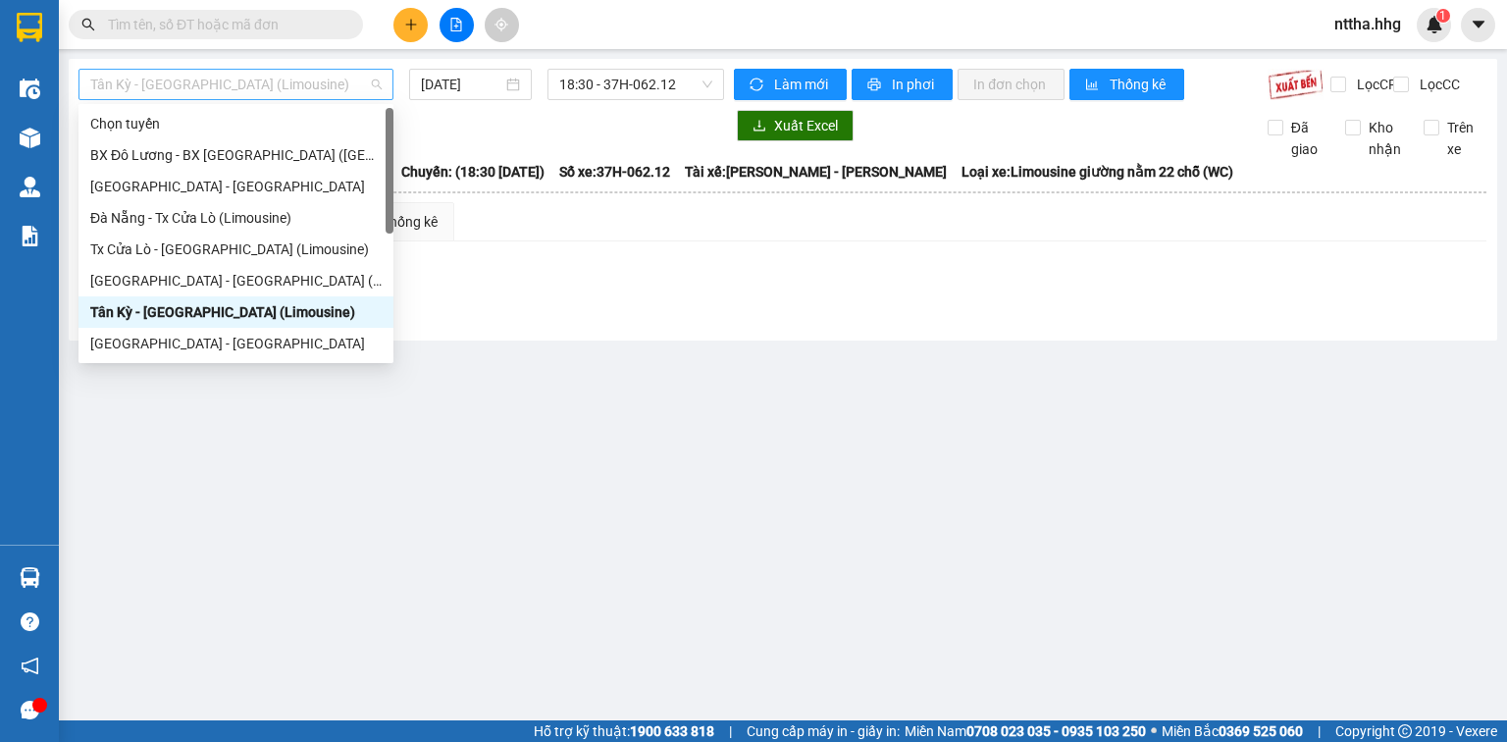
click at [331, 81] on span "Tân Kỳ - [GEOGRAPHIC_DATA] (Limousine)" at bounding box center [235, 84] width 291 height 29
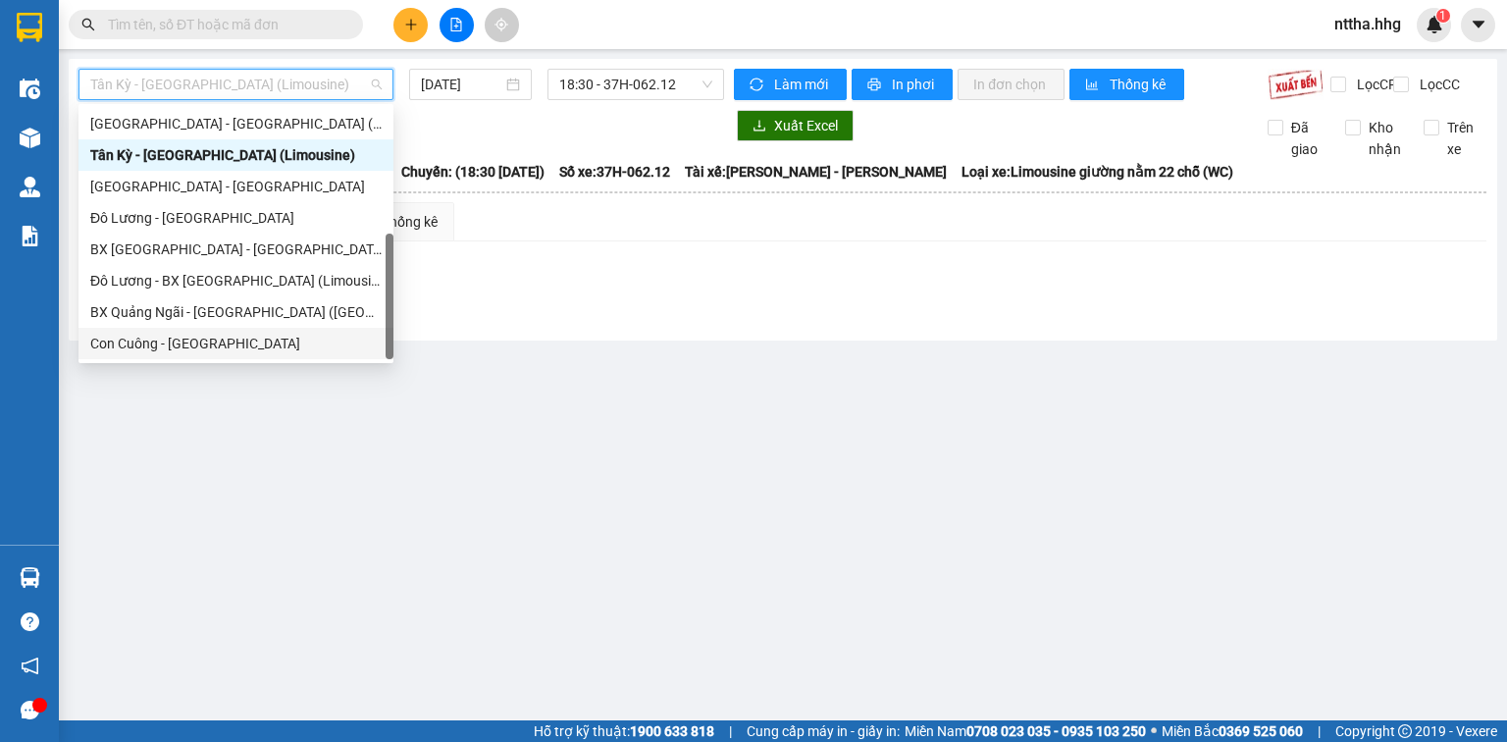
click at [166, 351] on div "Con Cuông - [GEOGRAPHIC_DATA]" at bounding box center [235, 344] width 291 height 22
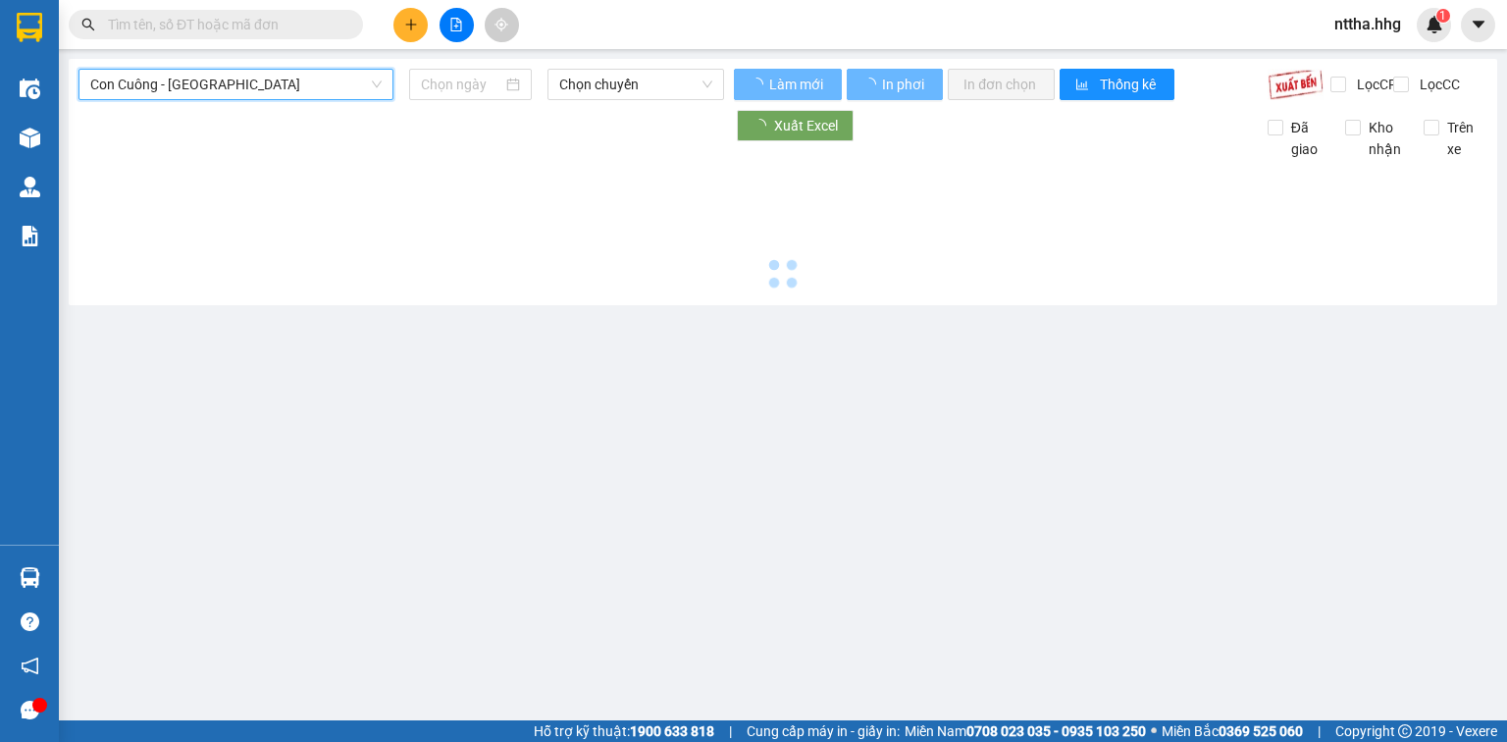
type input "[DATE]"
